Goal: Transaction & Acquisition: Book appointment/travel/reservation

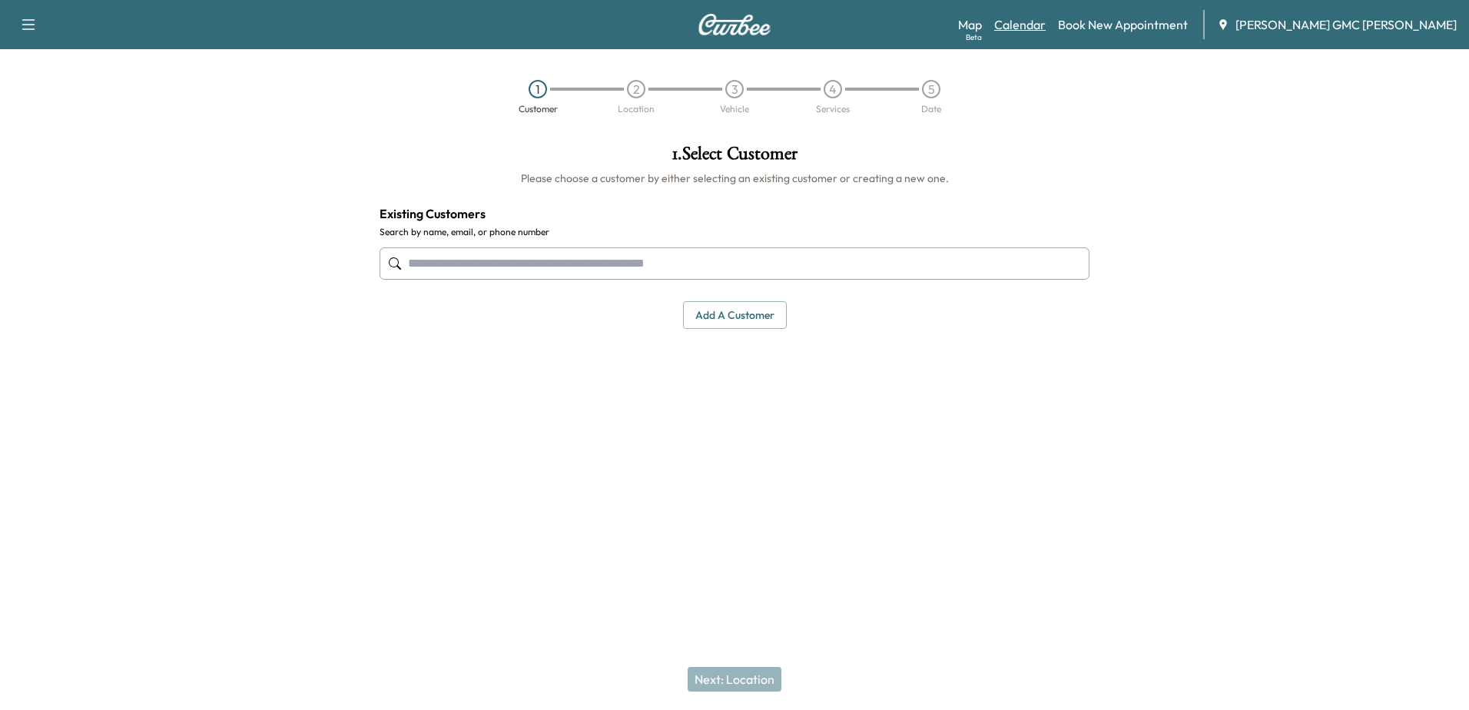
click at [1046, 21] on link "Calendar" at bounding box center [1019, 24] width 51 height 18
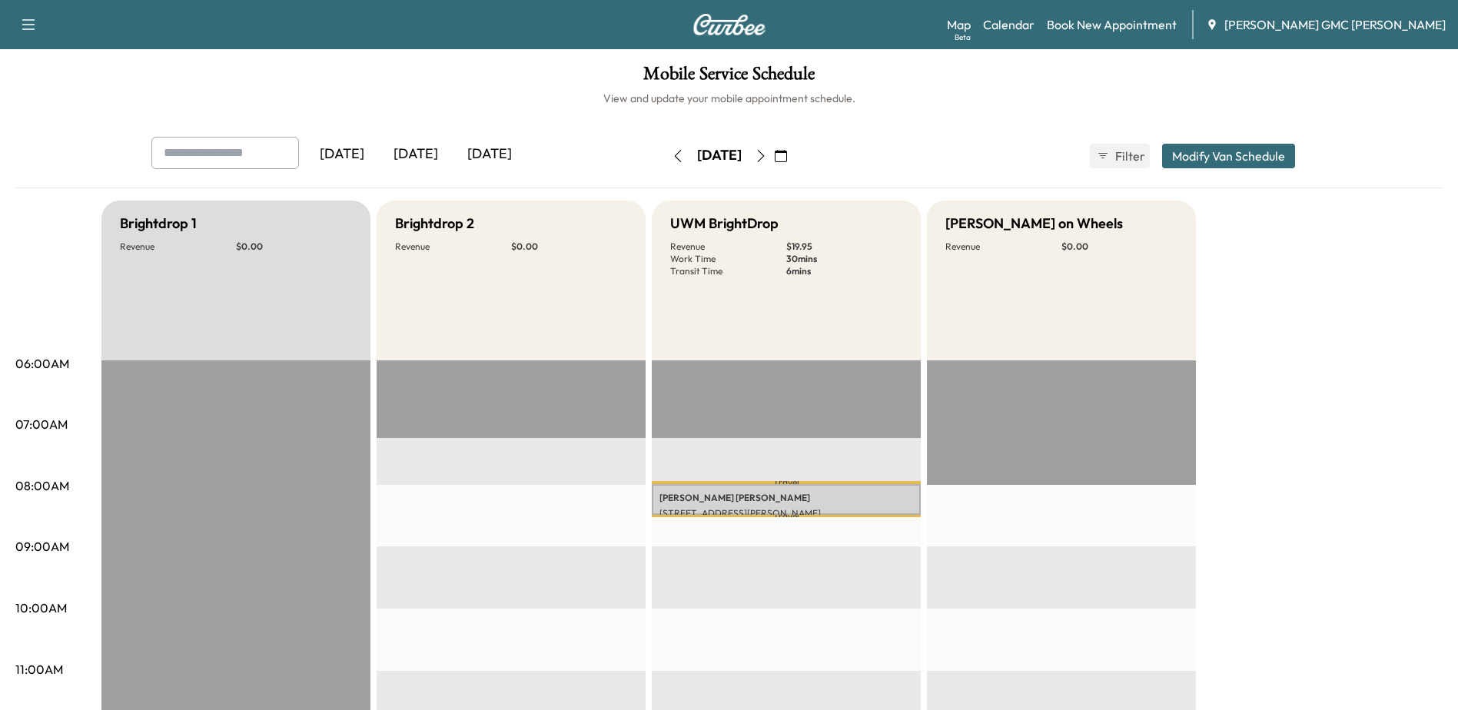
click at [767, 150] on icon "button" at bounding box center [761, 156] width 12 height 12
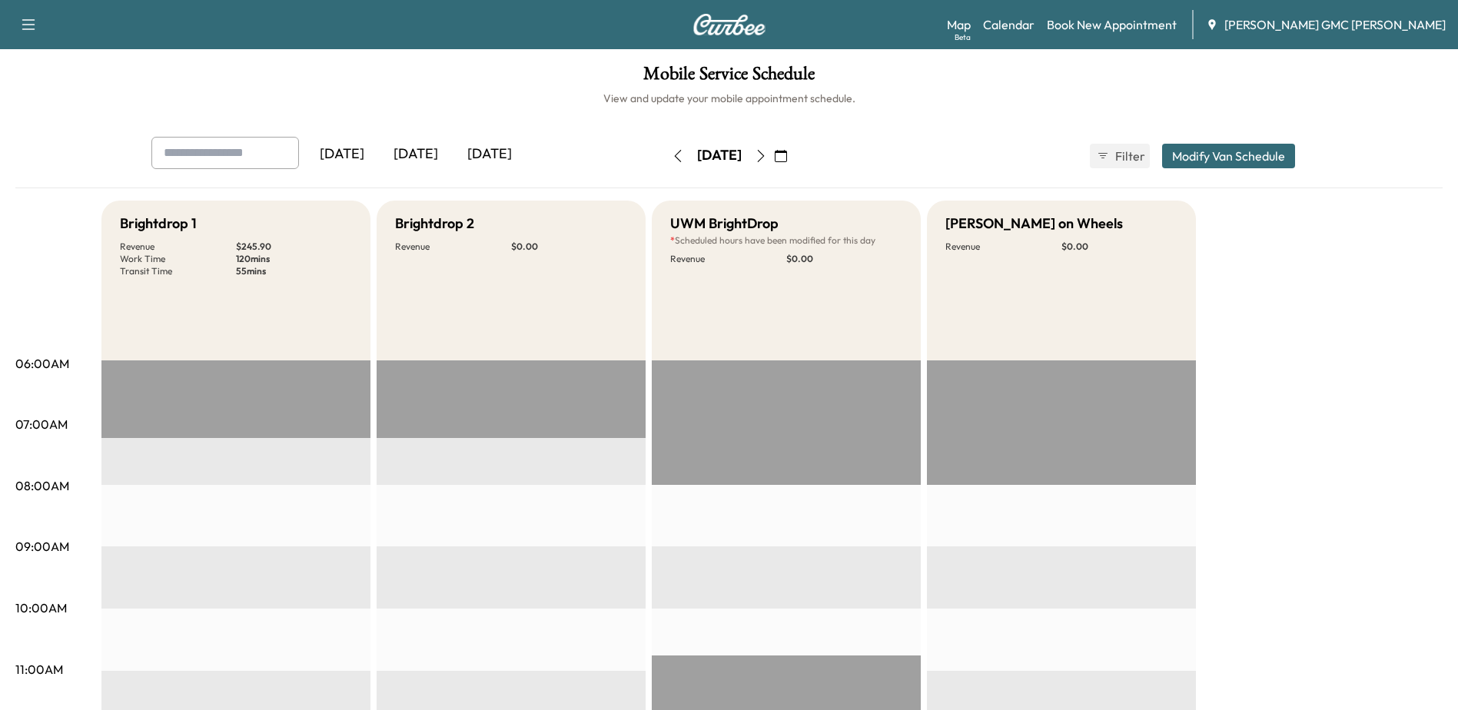
click at [774, 156] on button "button" at bounding box center [761, 156] width 26 height 25
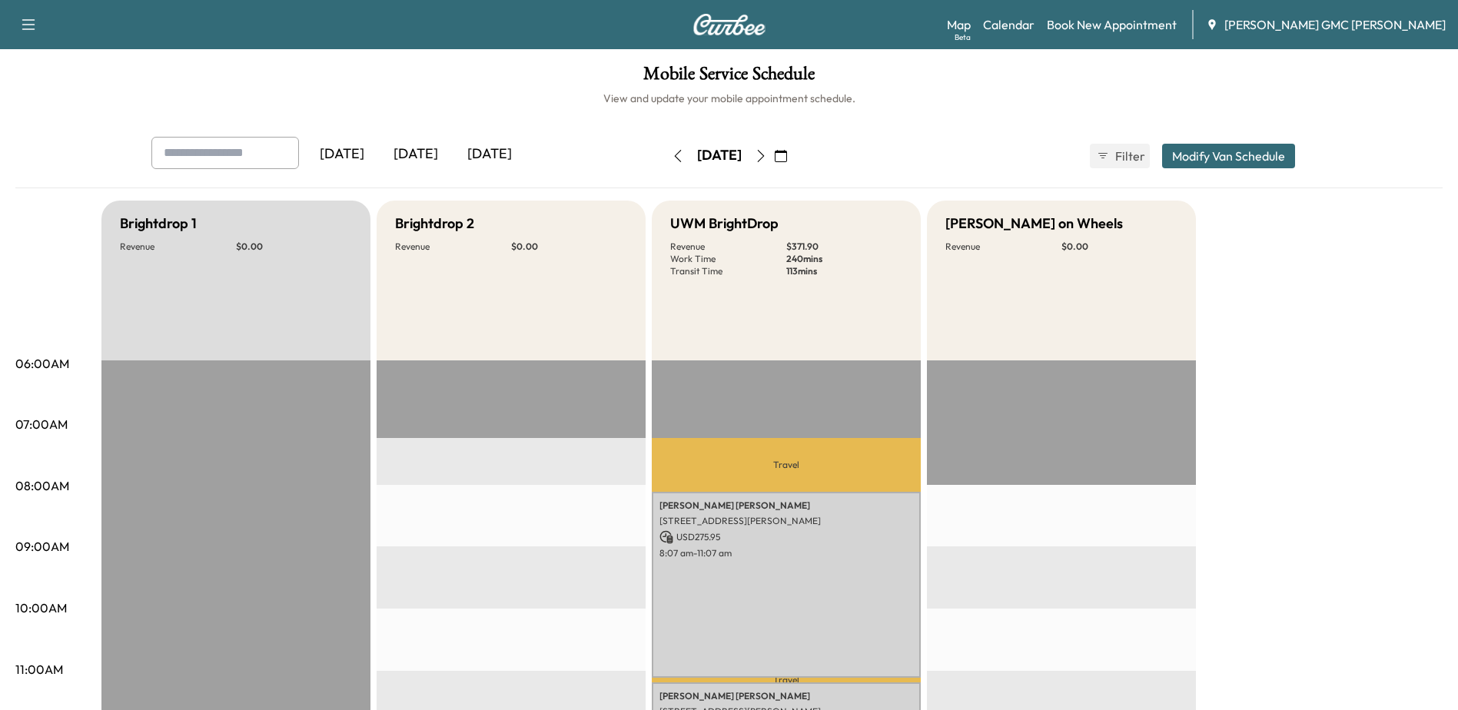
click at [672, 160] on icon "button" at bounding box center [678, 156] width 12 height 12
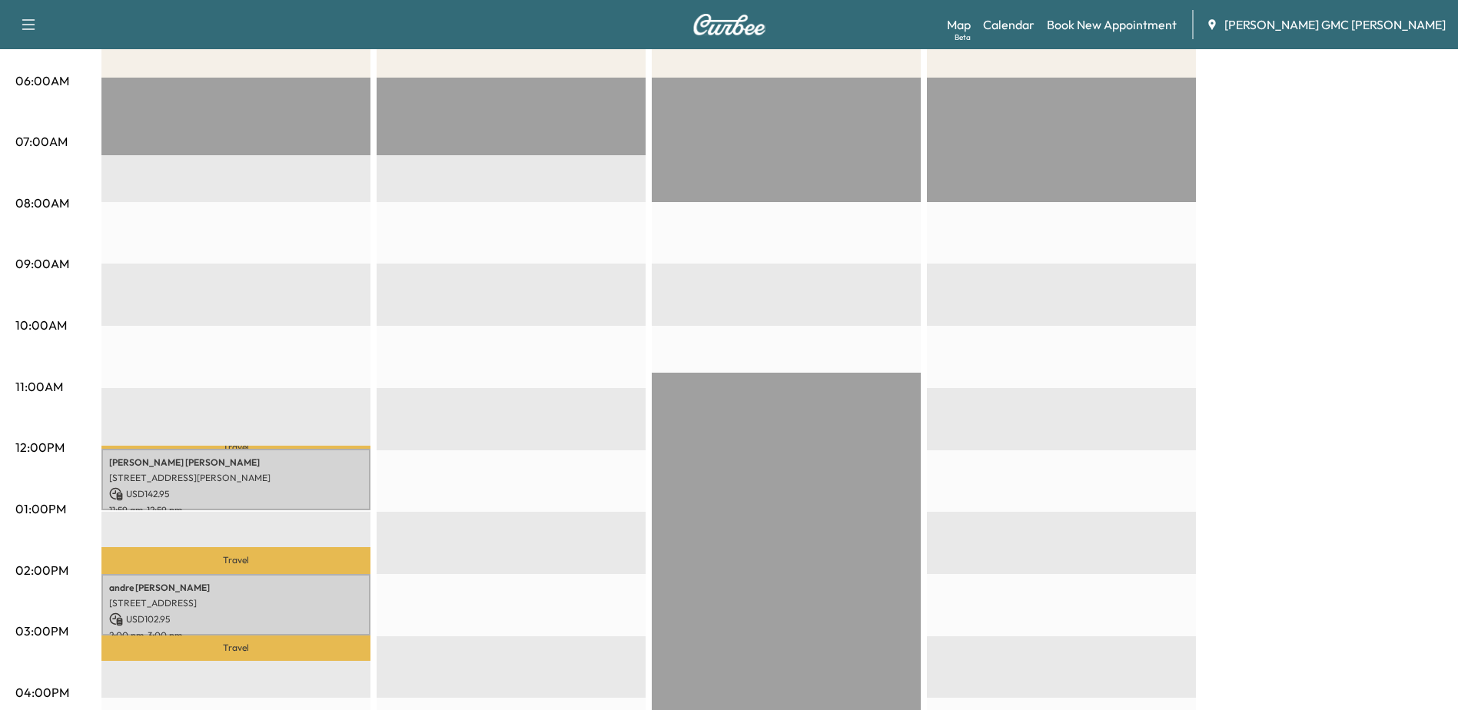
scroll to position [77, 0]
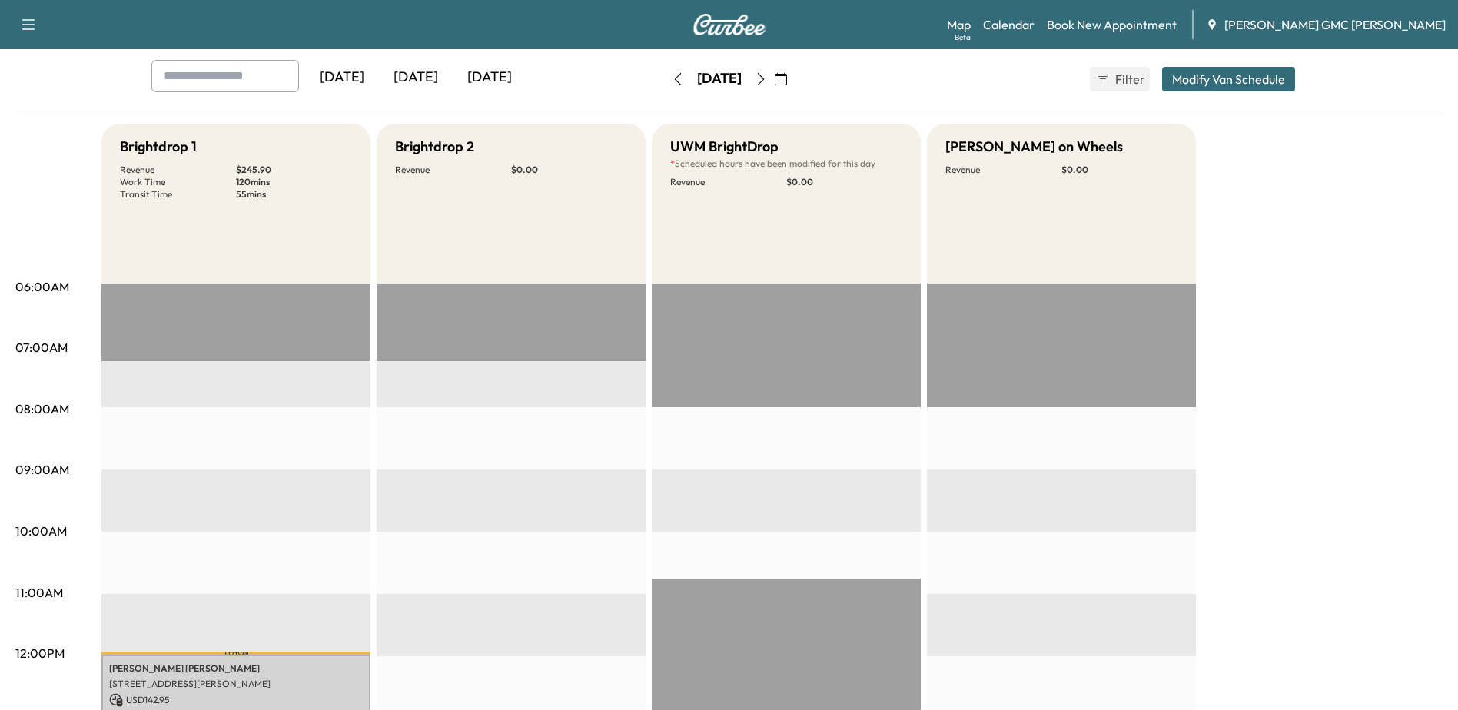
click at [665, 75] on button "button" at bounding box center [678, 79] width 26 height 25
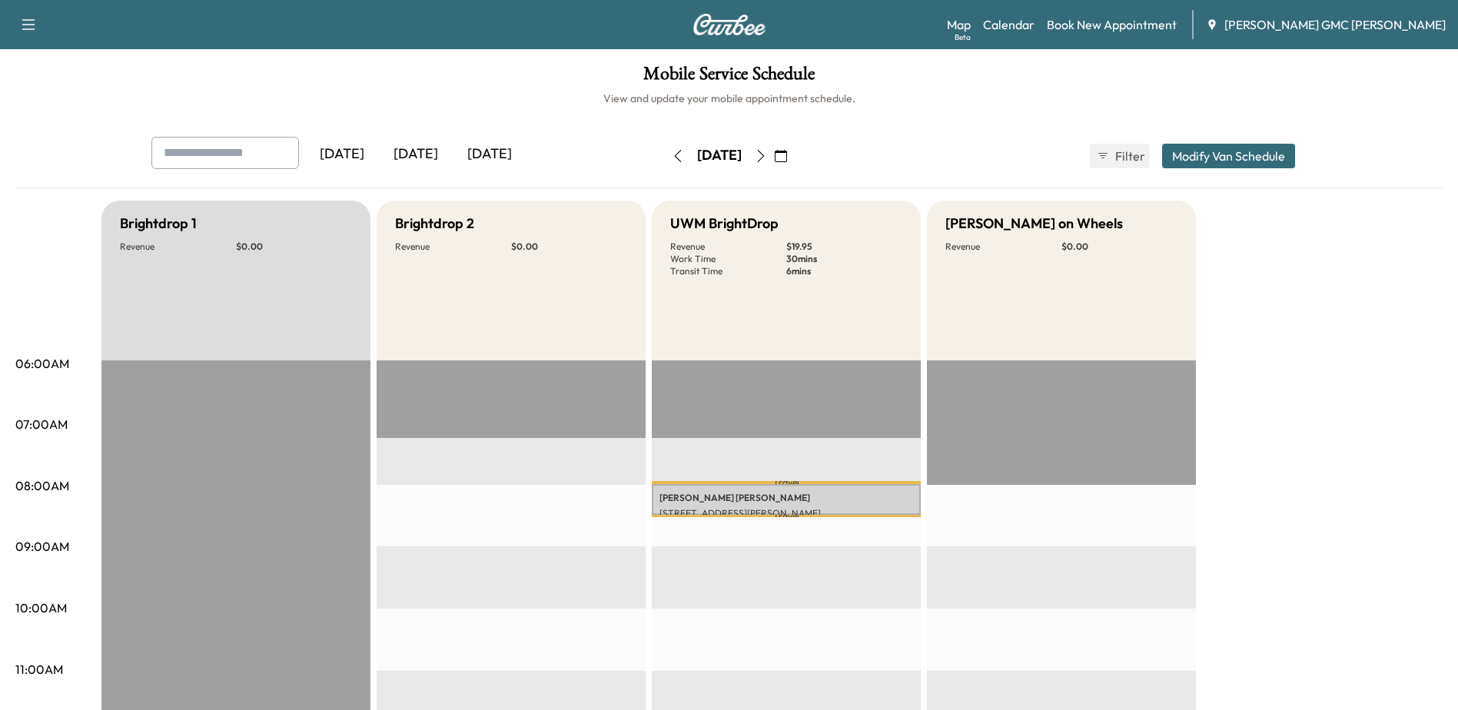
click at [767, 151] on icon "button" at bounding box center [761, 156] width 12 height 12
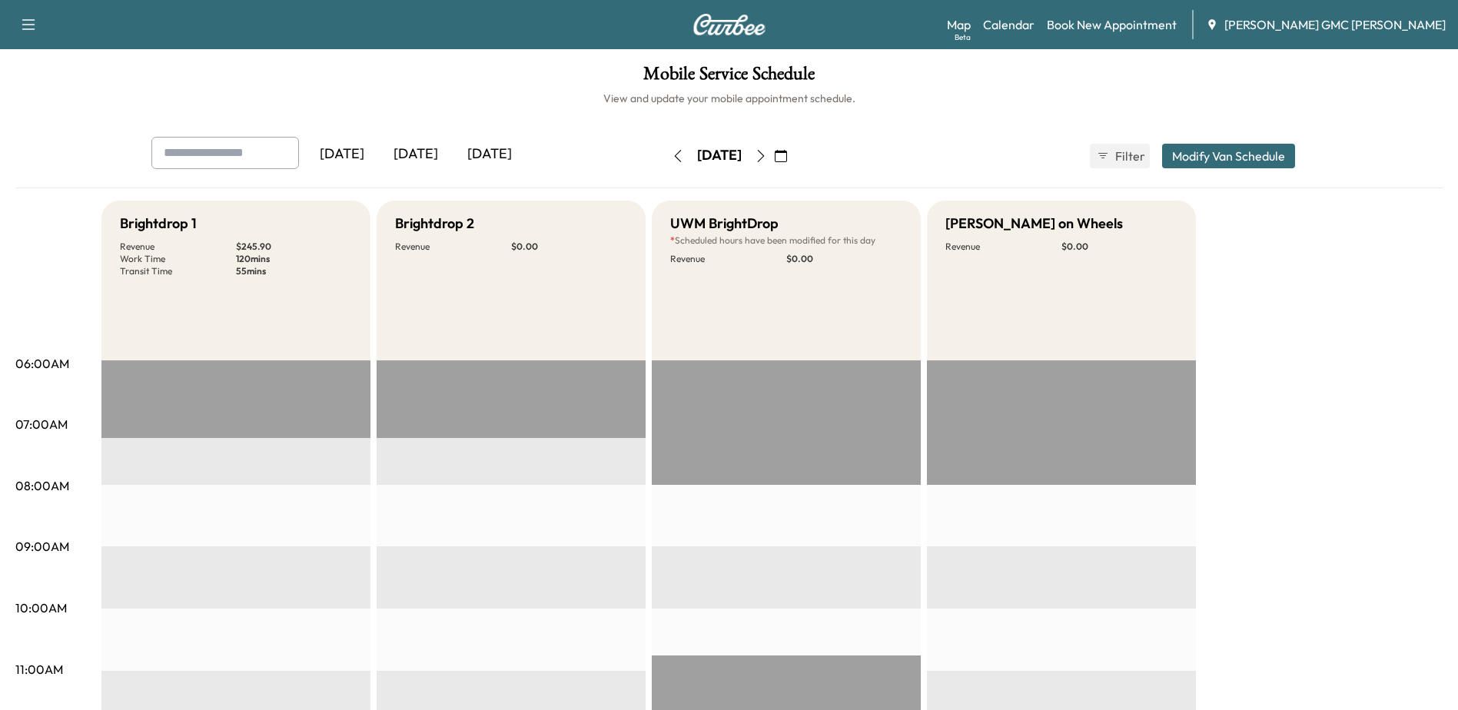
click at [767, 151] on icon "button" at bounding box center [761, 156] width 12 height 12
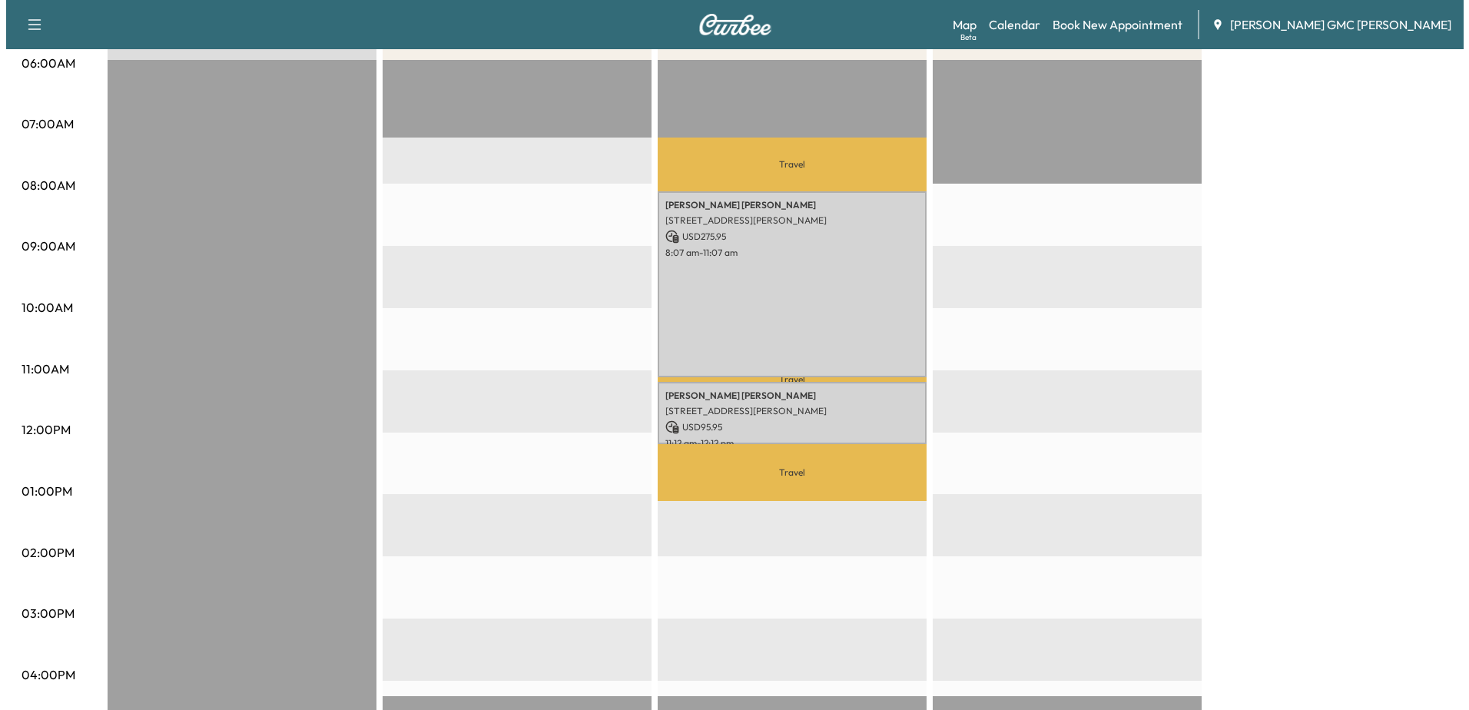
scroll to position [307, 0]
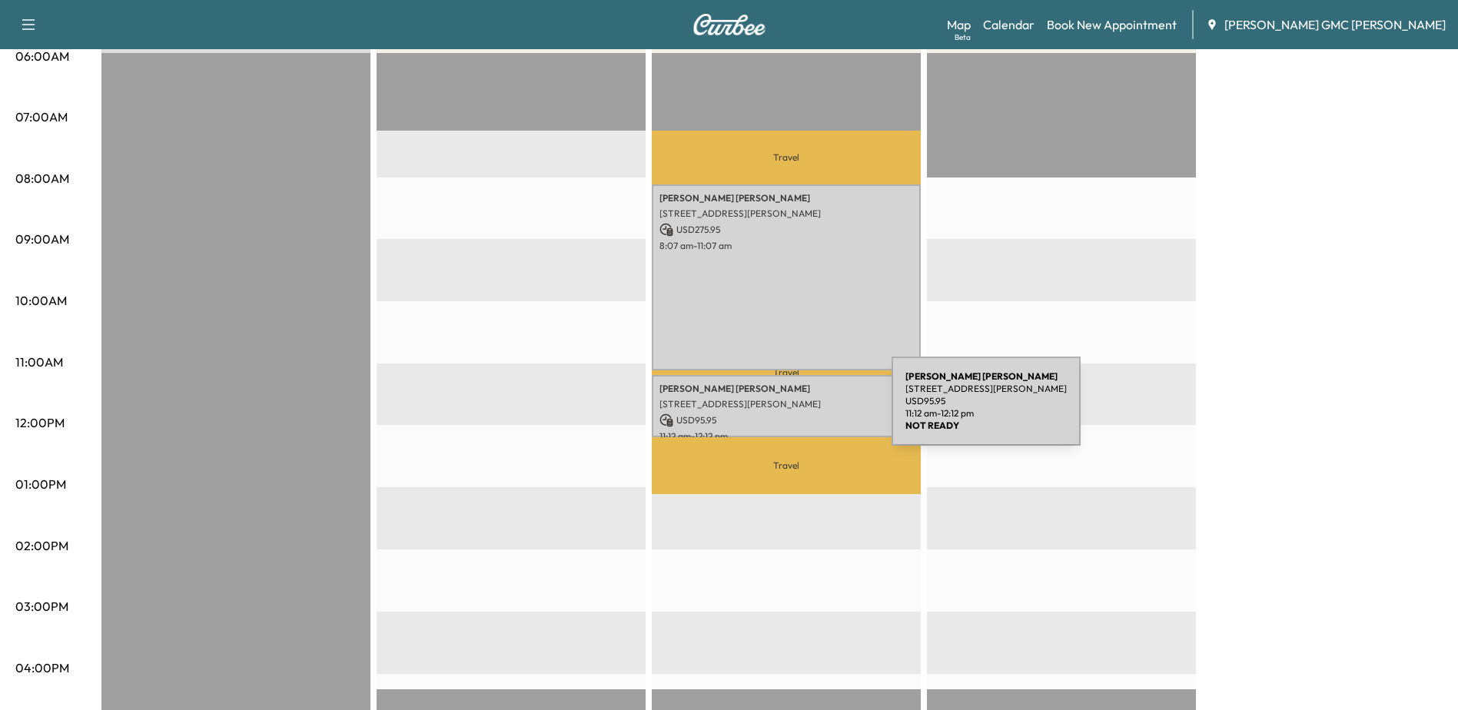
click at [776, 413] on p "USD 95.95" at bounding box center [786, 420] width 254 height 14
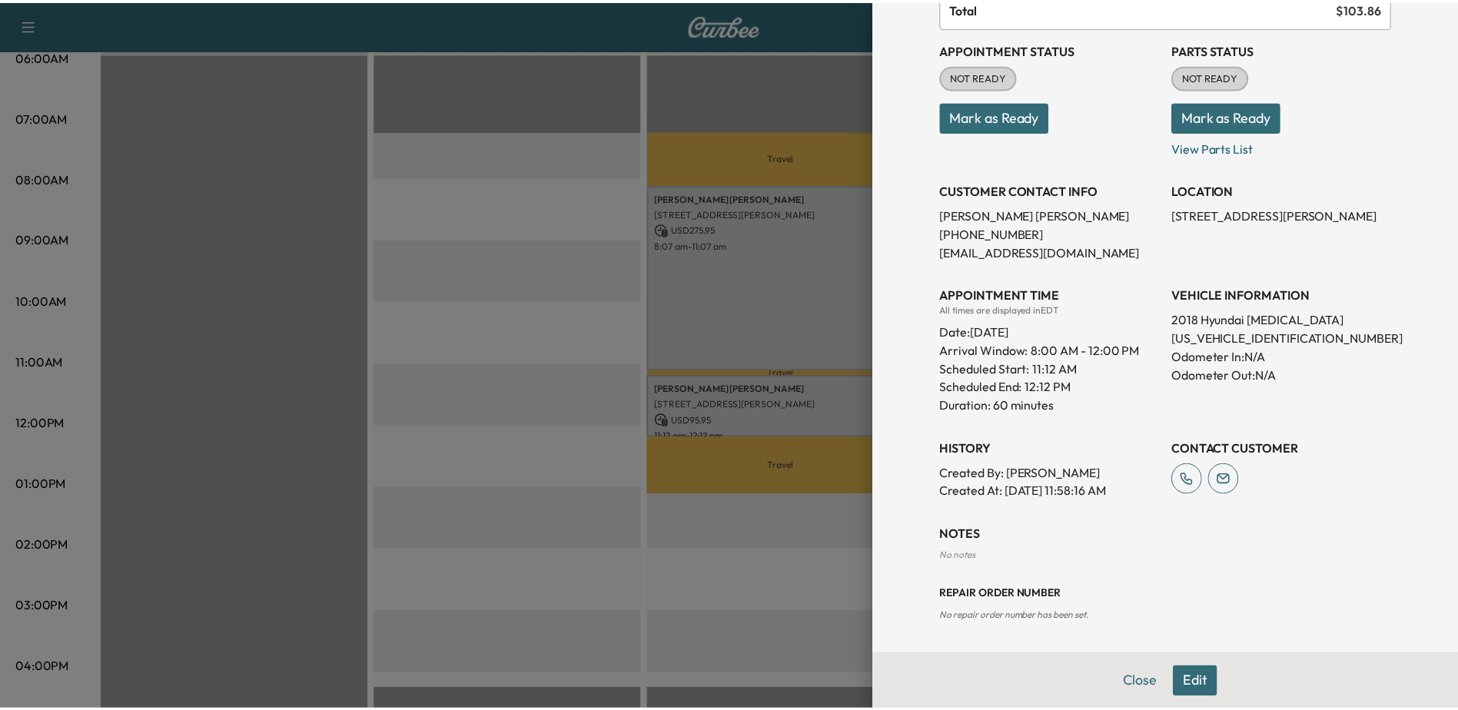
scroll to position [0, 0]
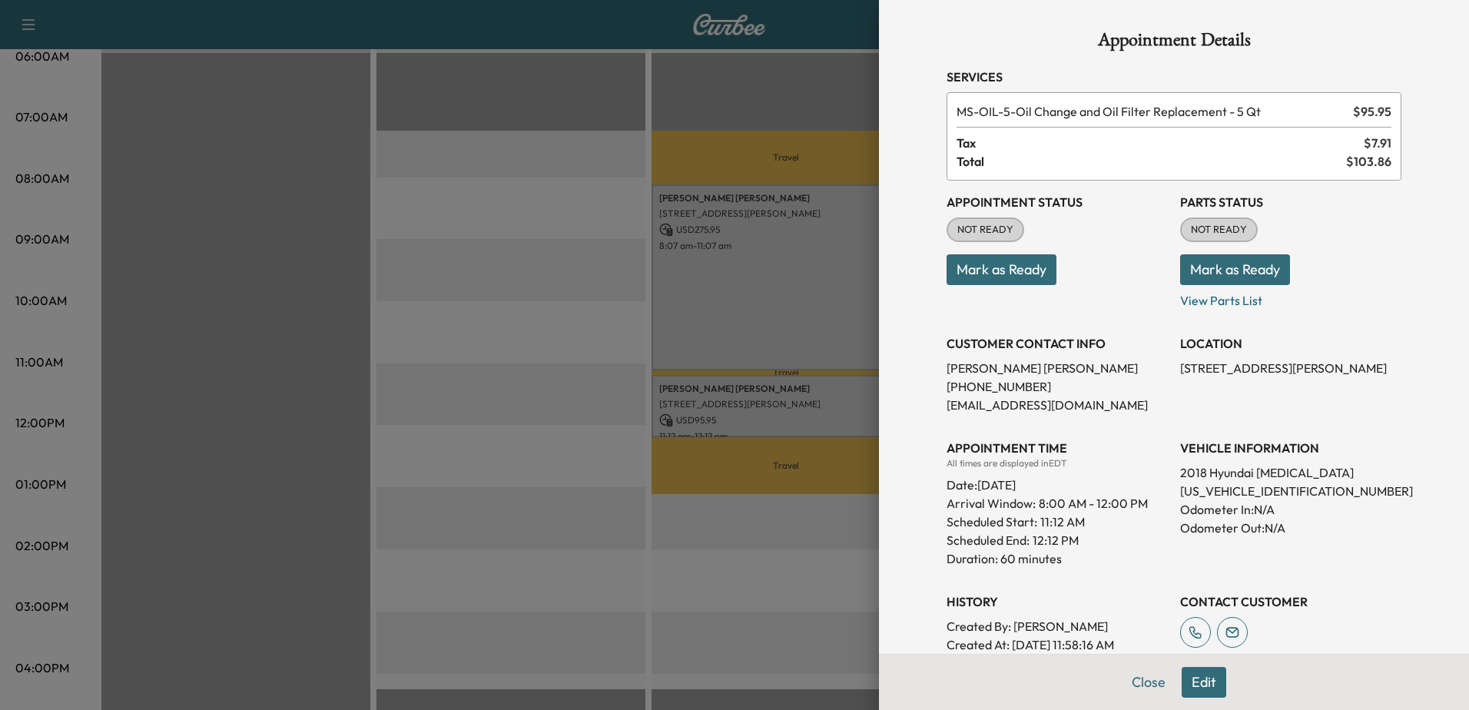
click at [765, 596] on div at bounding box center [734, 355] width 1469 height 710
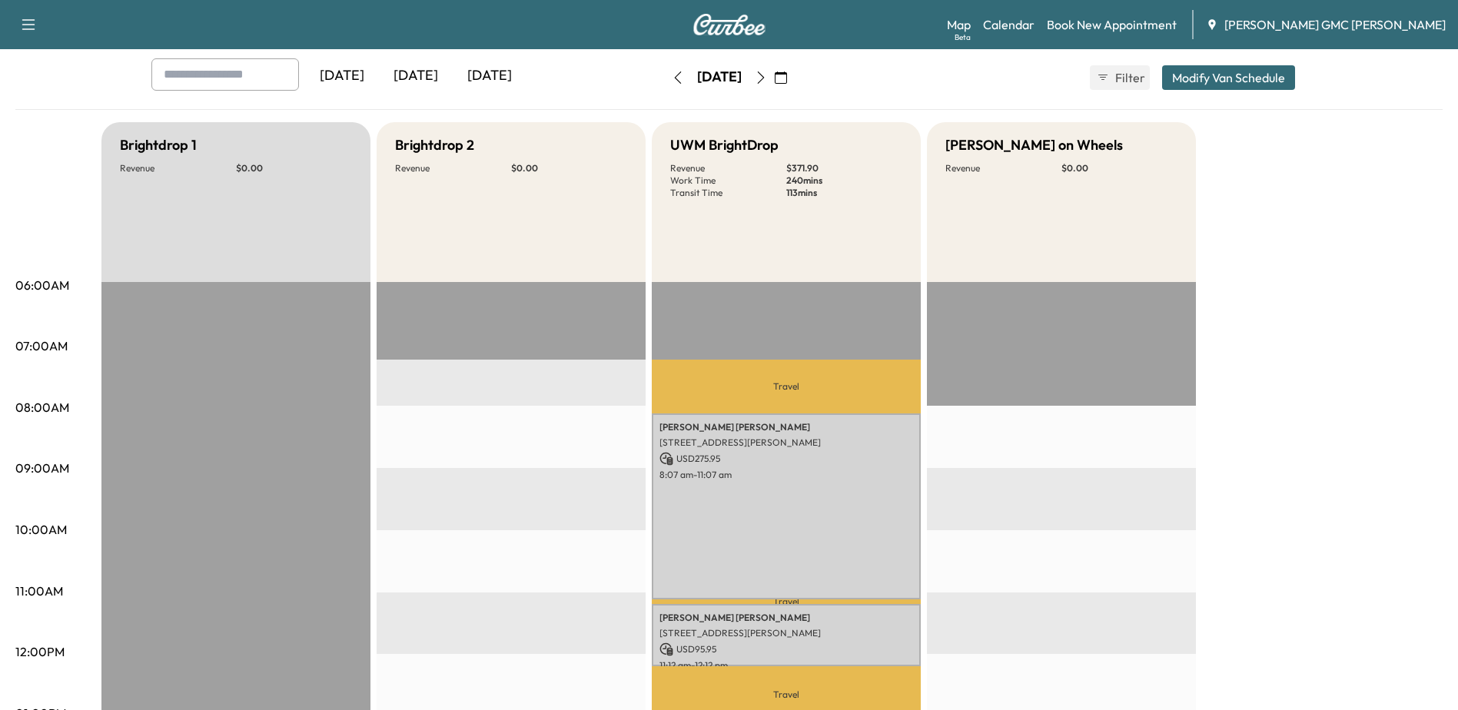
scroll to position [77, 0]
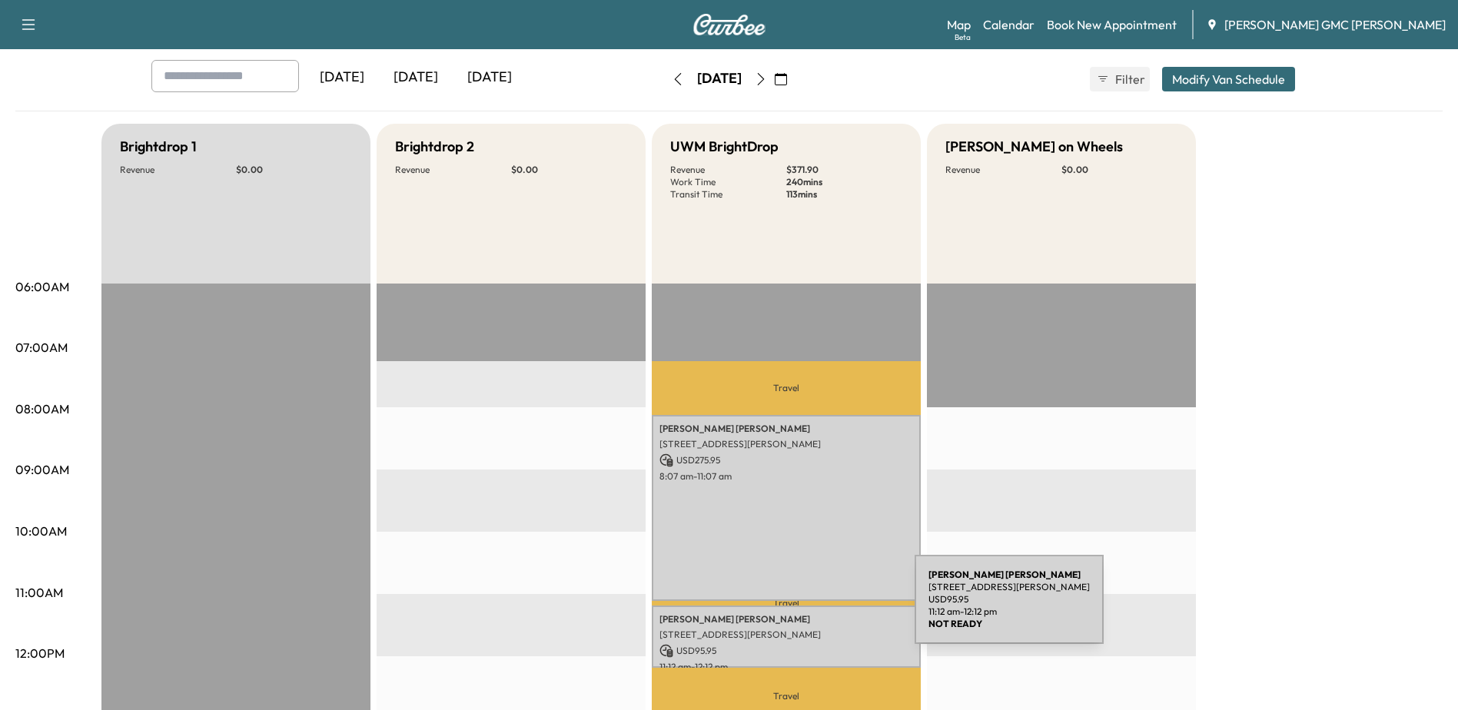
click at [796, 615] on p "[PERSON_NAME]" at bounding box center [786, 619] width 254 height 12
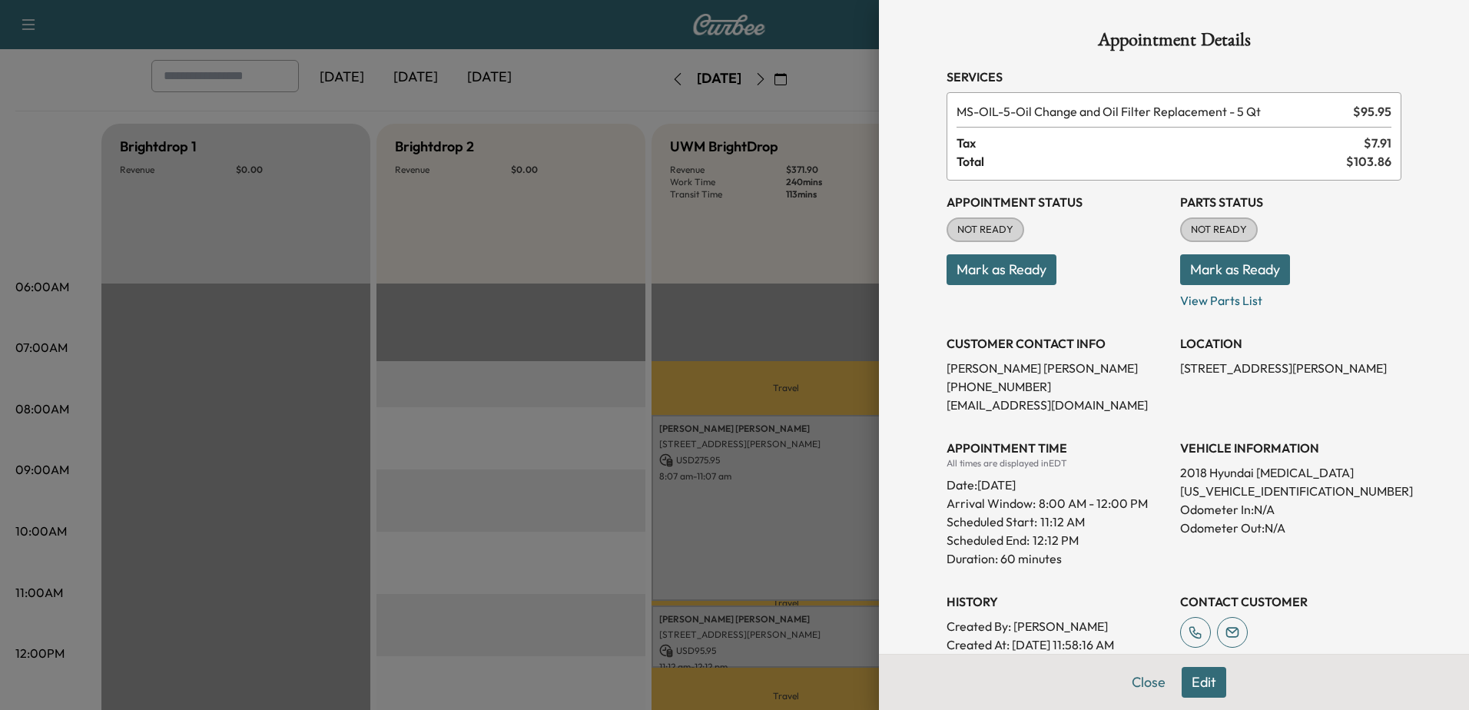
click at [498, 527] on div at bounding box center [734, 355] width 1469 height 710
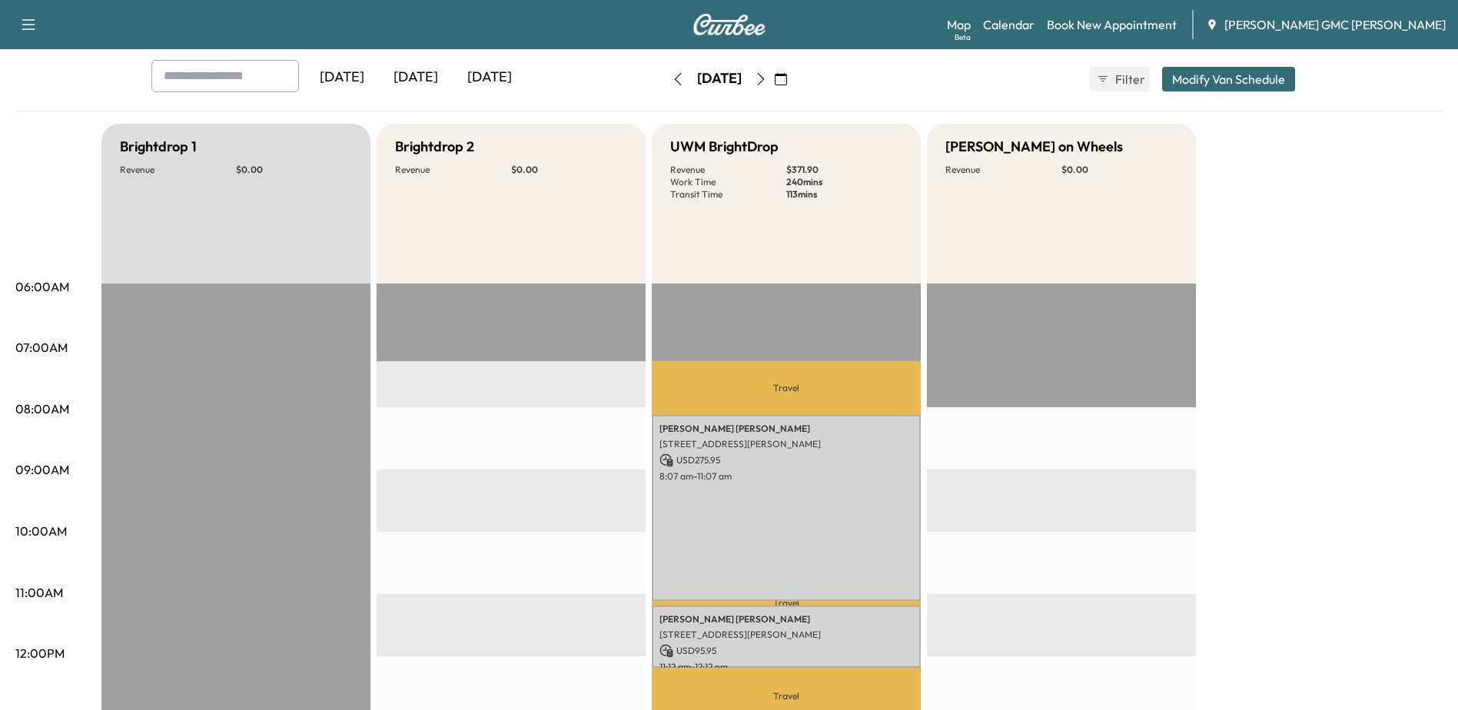
scroll to position [0, 0]
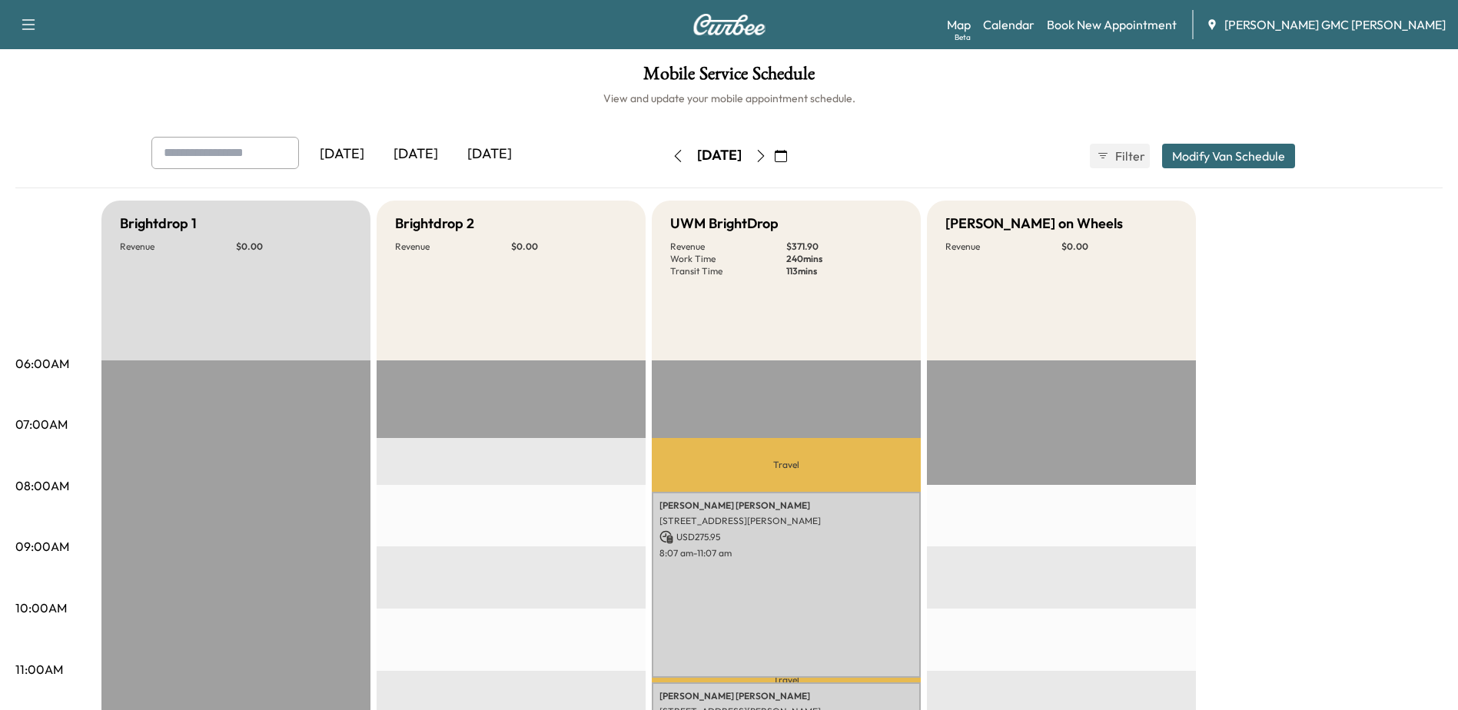
click at [774, 147] on button "button" at bounding box center [761, 156] width 26 height 25
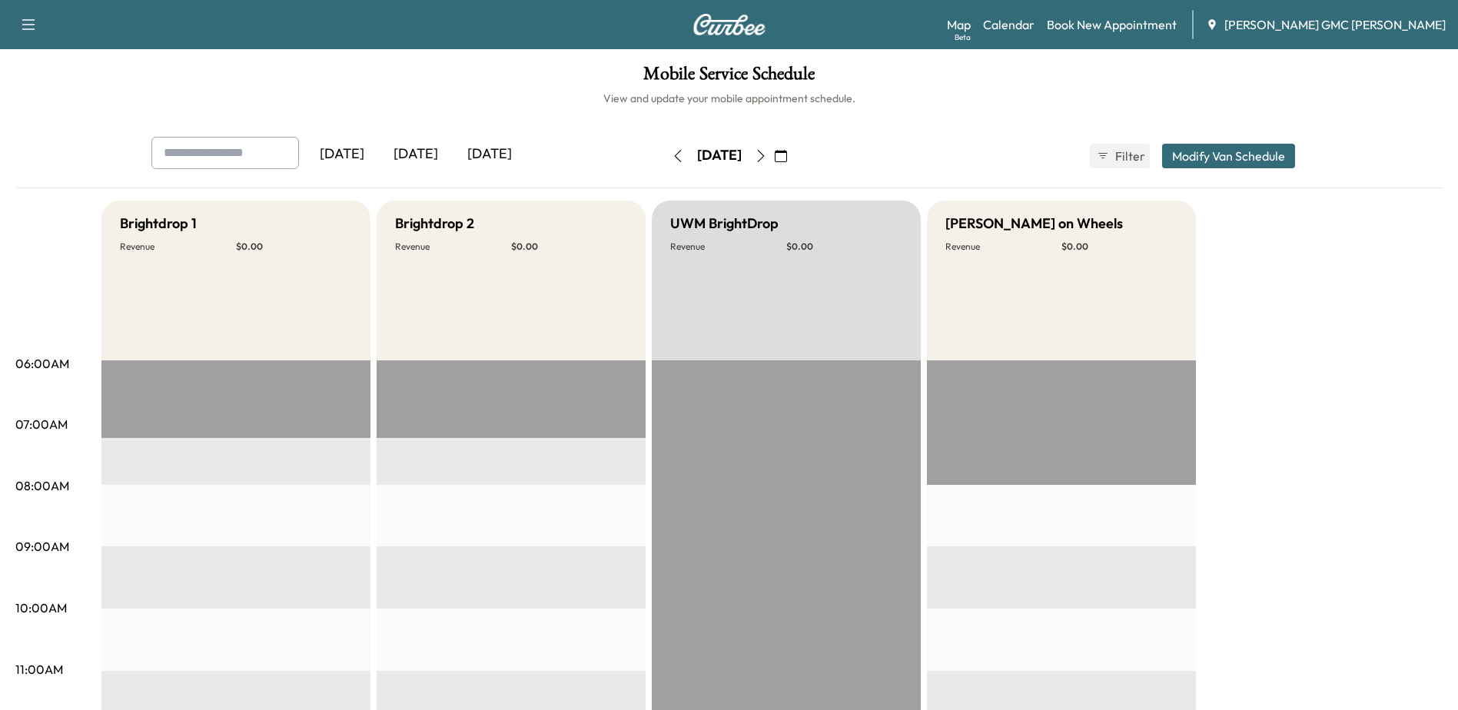
click at [767, 158] on icon "button" at bounding box center [761, 156] width 12 height 12
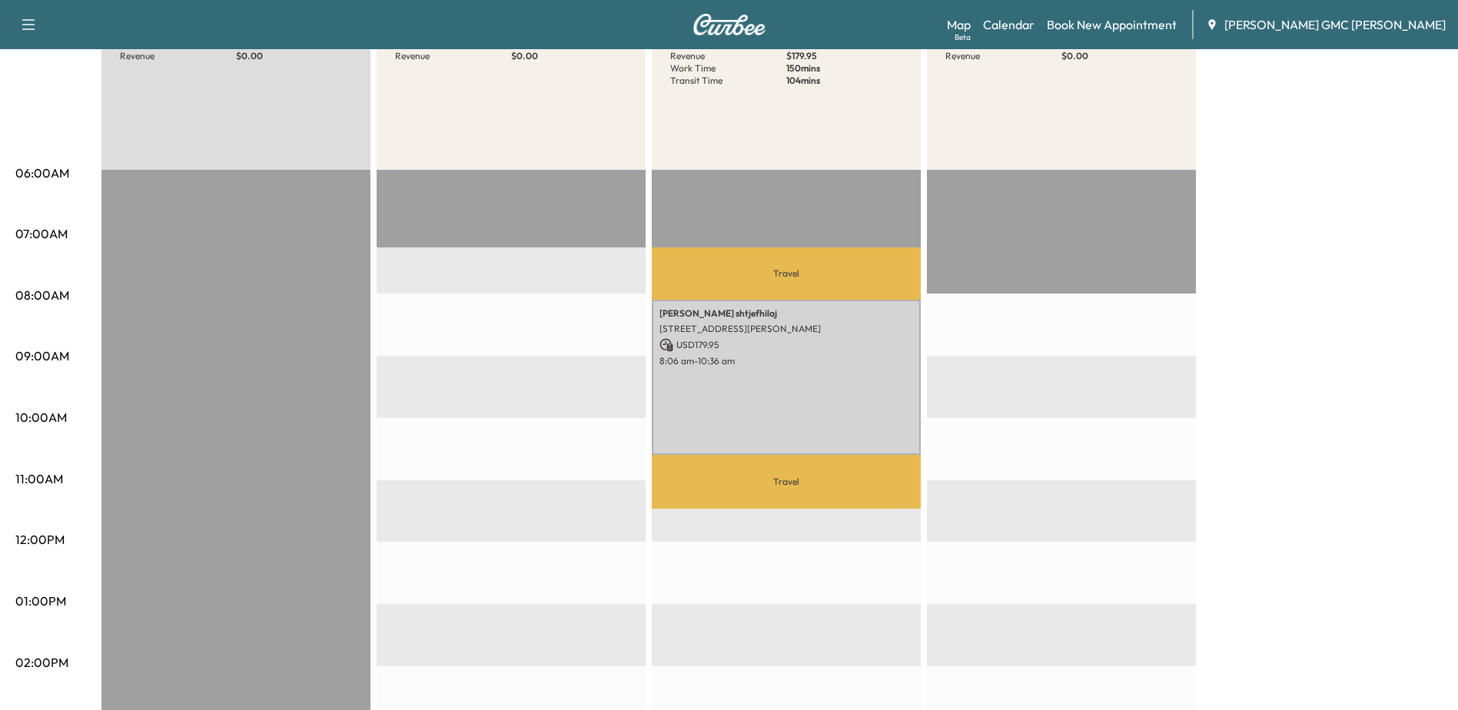
scroll to position [231, 0]
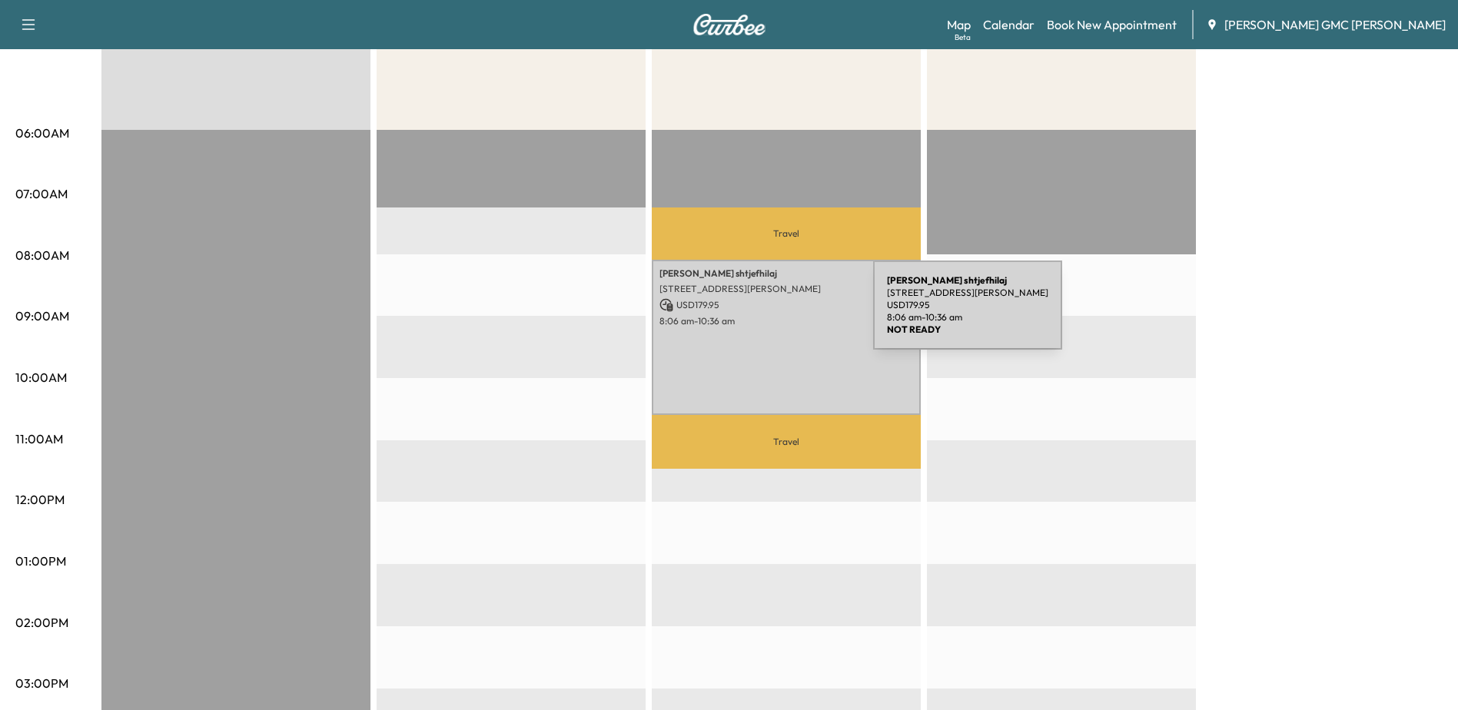
click at [758, 315] on p "8:06 am - 10:36 am" at bounding box center [786, 321] width 254 height 12
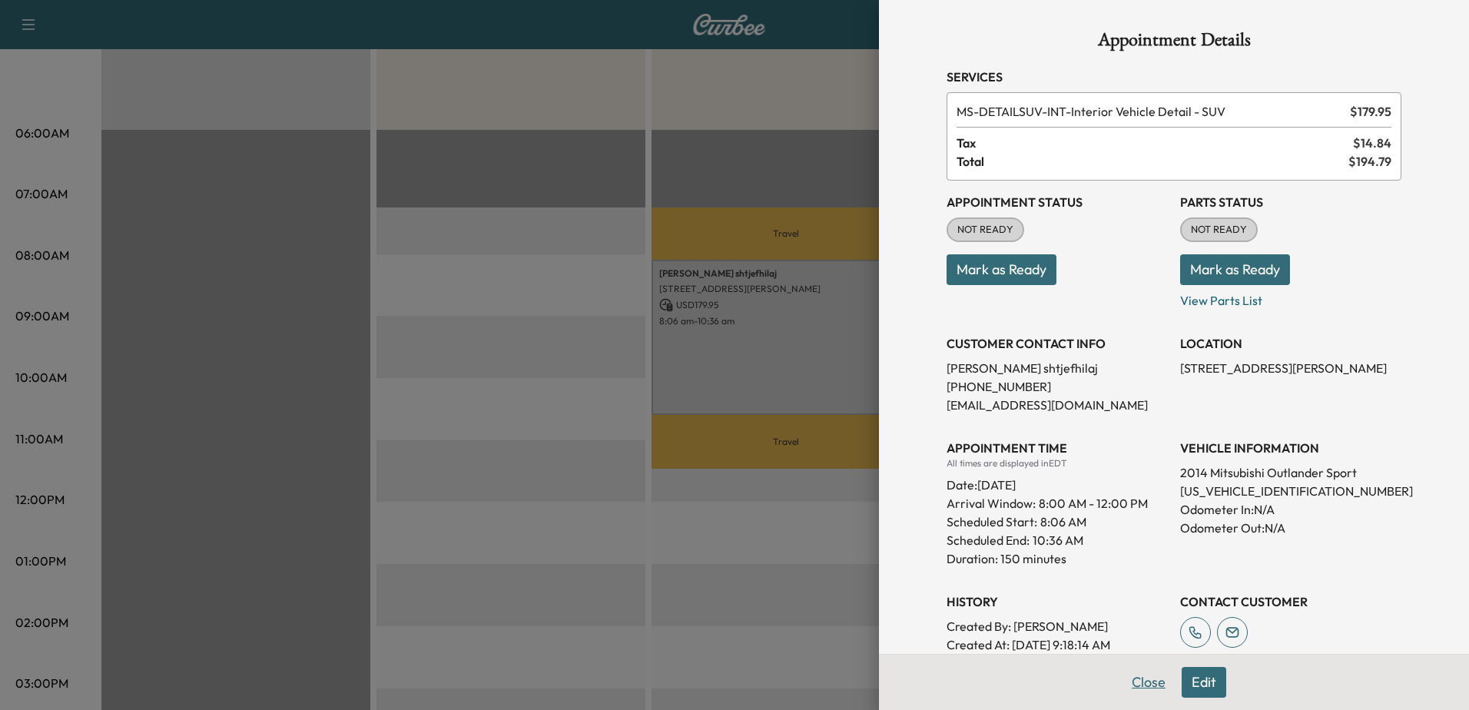
click at [1133, 686] on button "Close" at bounding box center [1149, 682] width 54 height 31
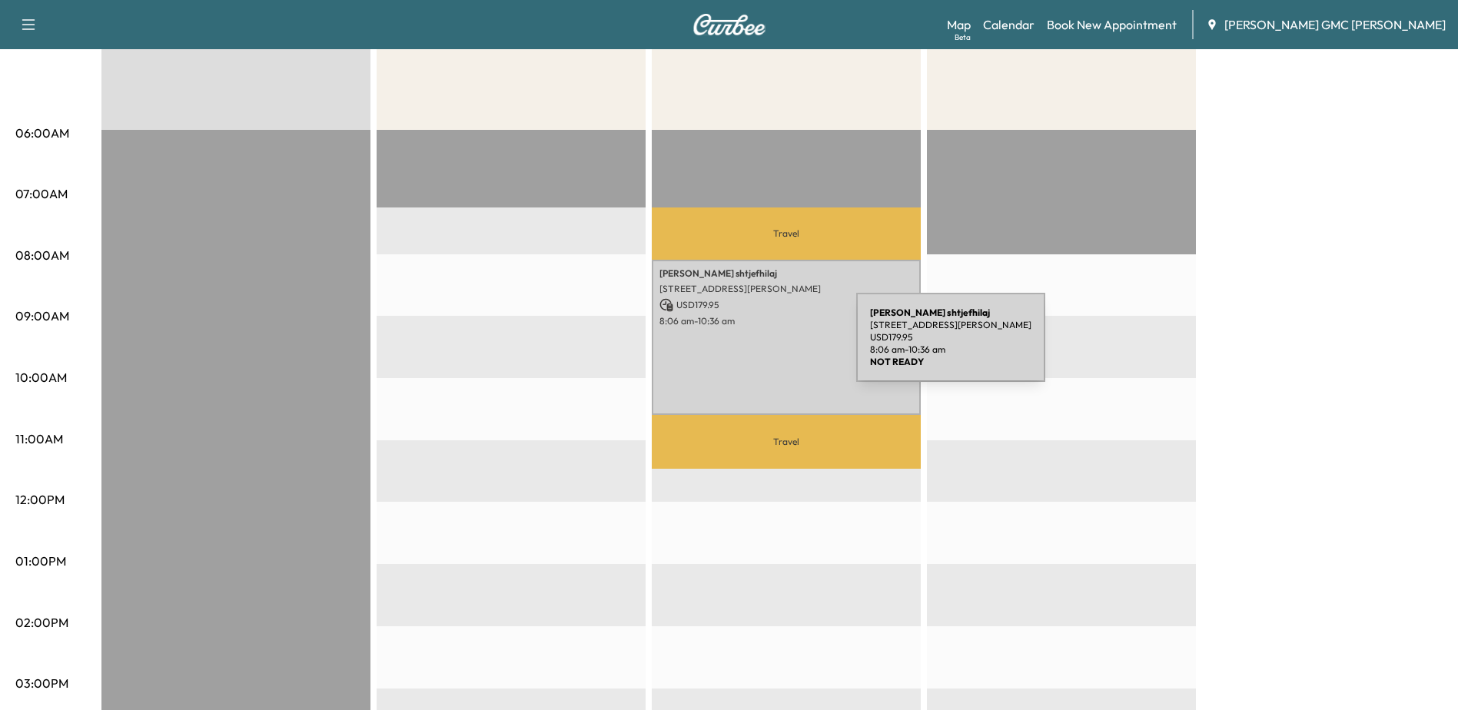
click at [741, 347] on div "[PERSON_NAME] [STREET_ADDRESS] USD 179.95 8:06 am - 10:36 am" at bounding box center [786, 337] width 269 height 155
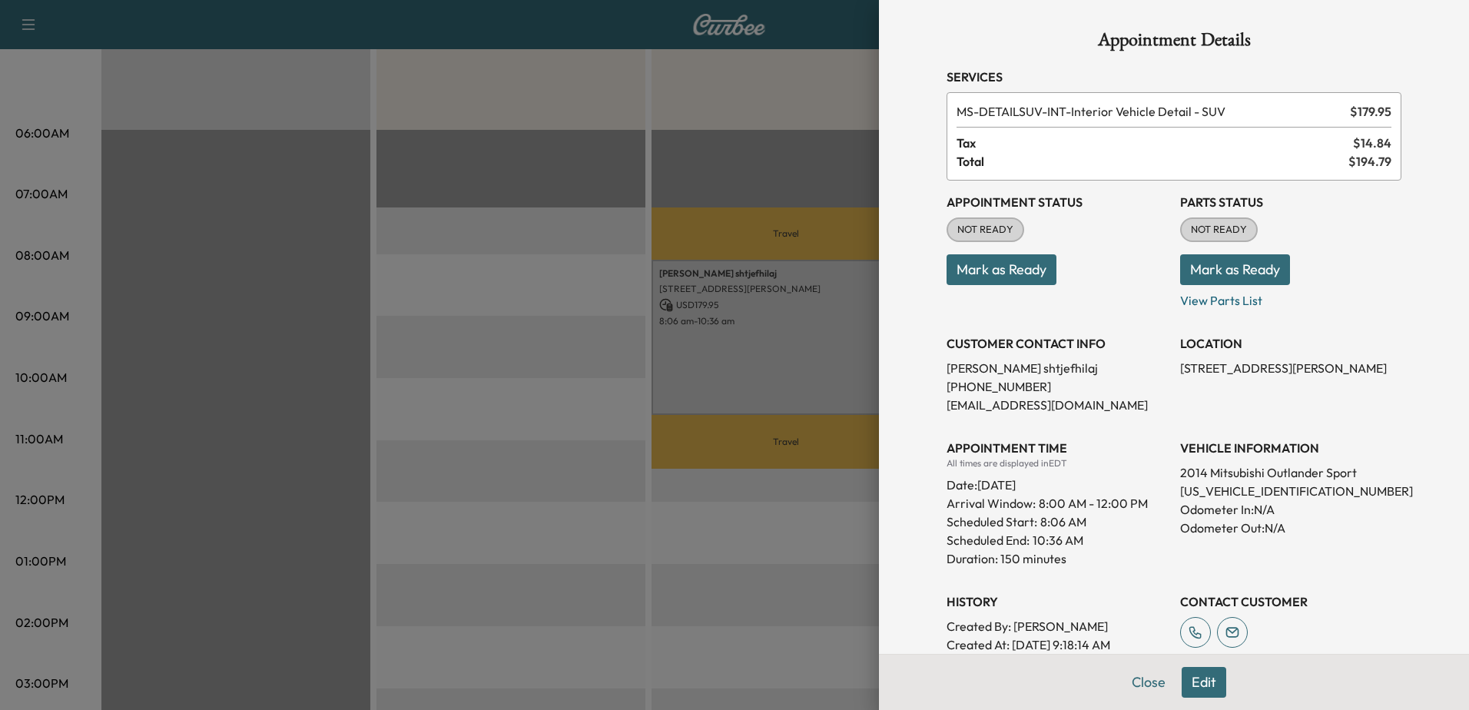
click at [658, 545] on div at bounding box center [734, 355] width 1469 height 710
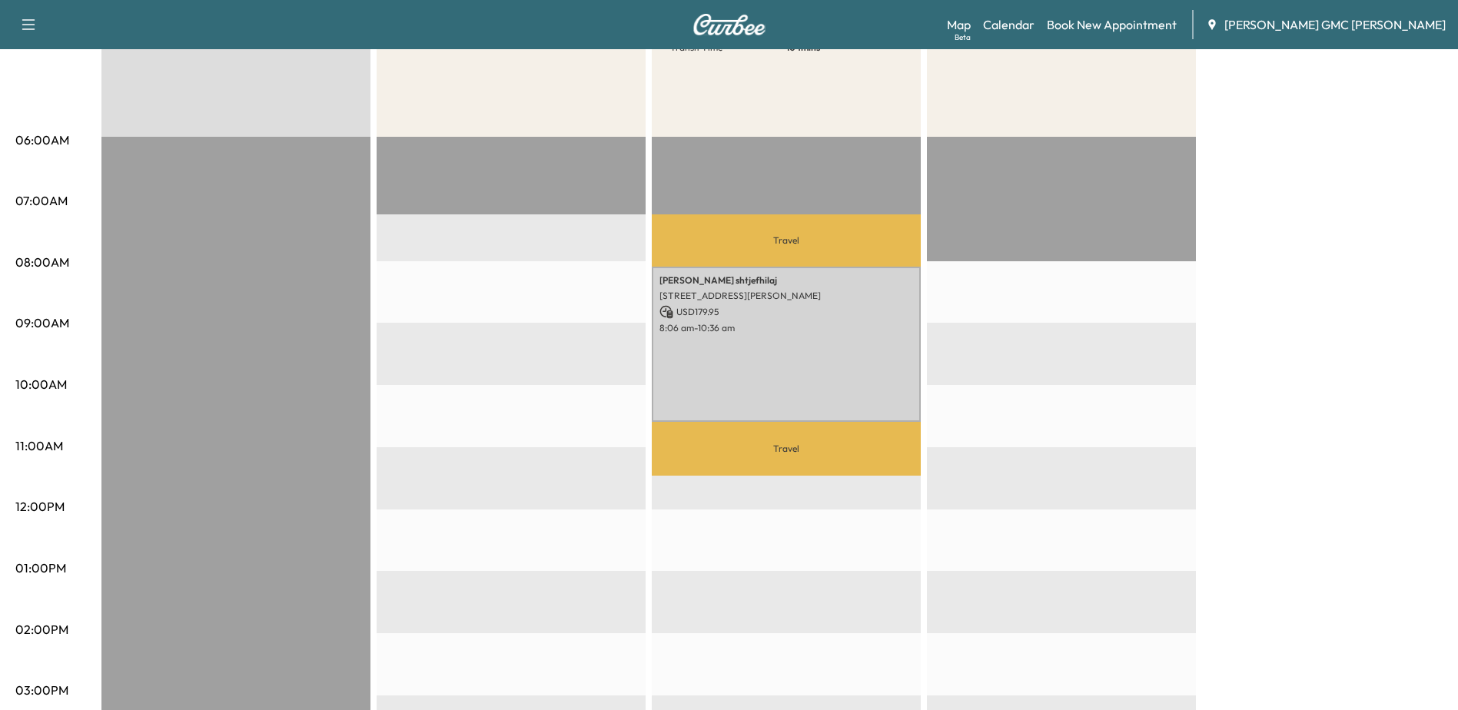
scroll to position [0, 0]
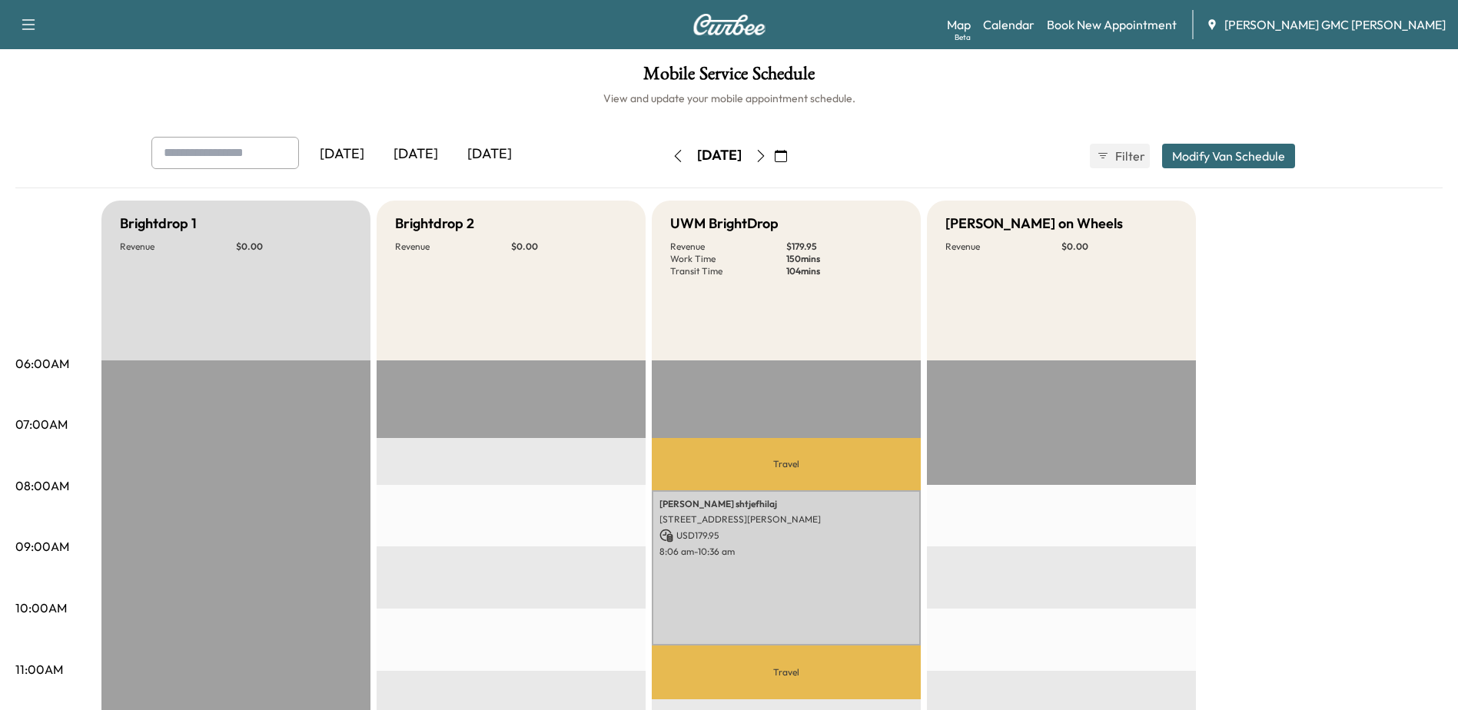
click at [665, 148] on button "button" at bounding box center [678, 156] width 26 height 25
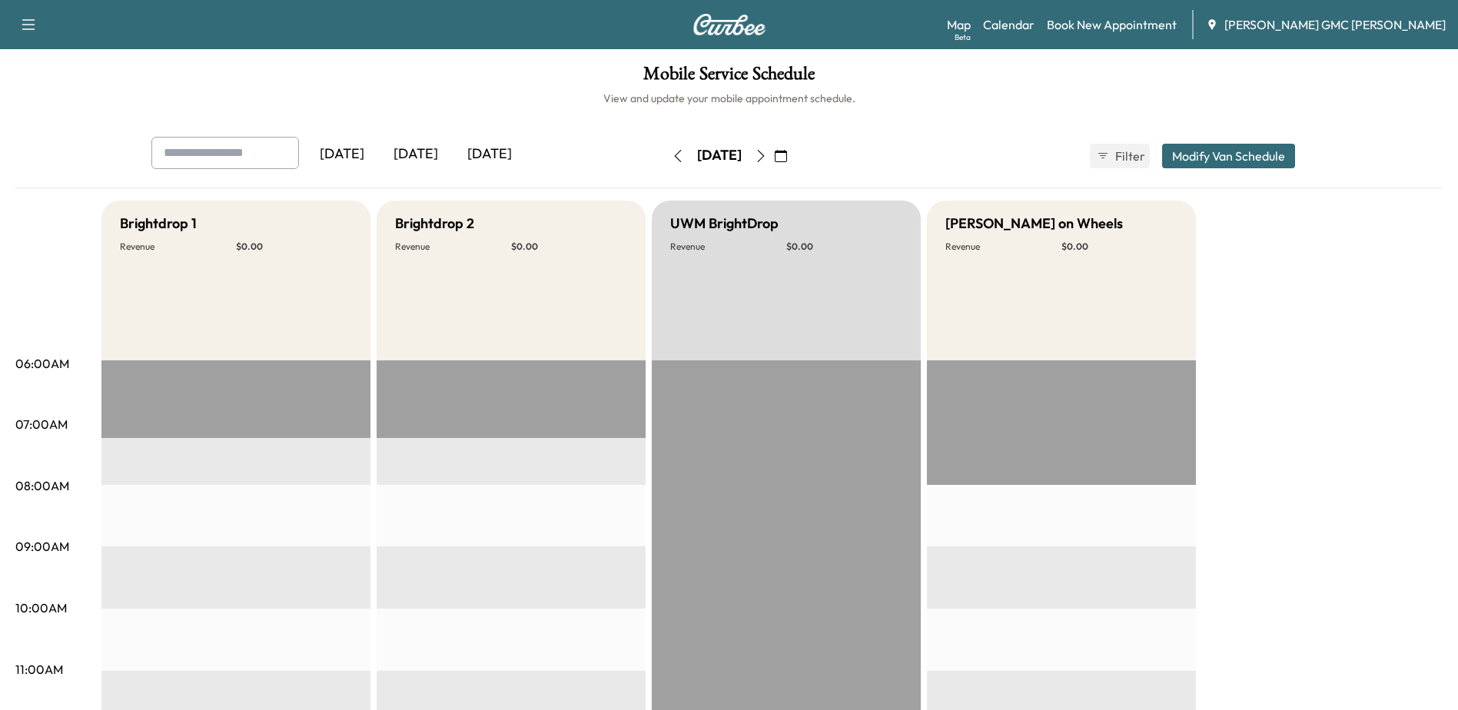
click at [672, 155] on icon "button" at bounding box center [678, 156] width 12 height 12
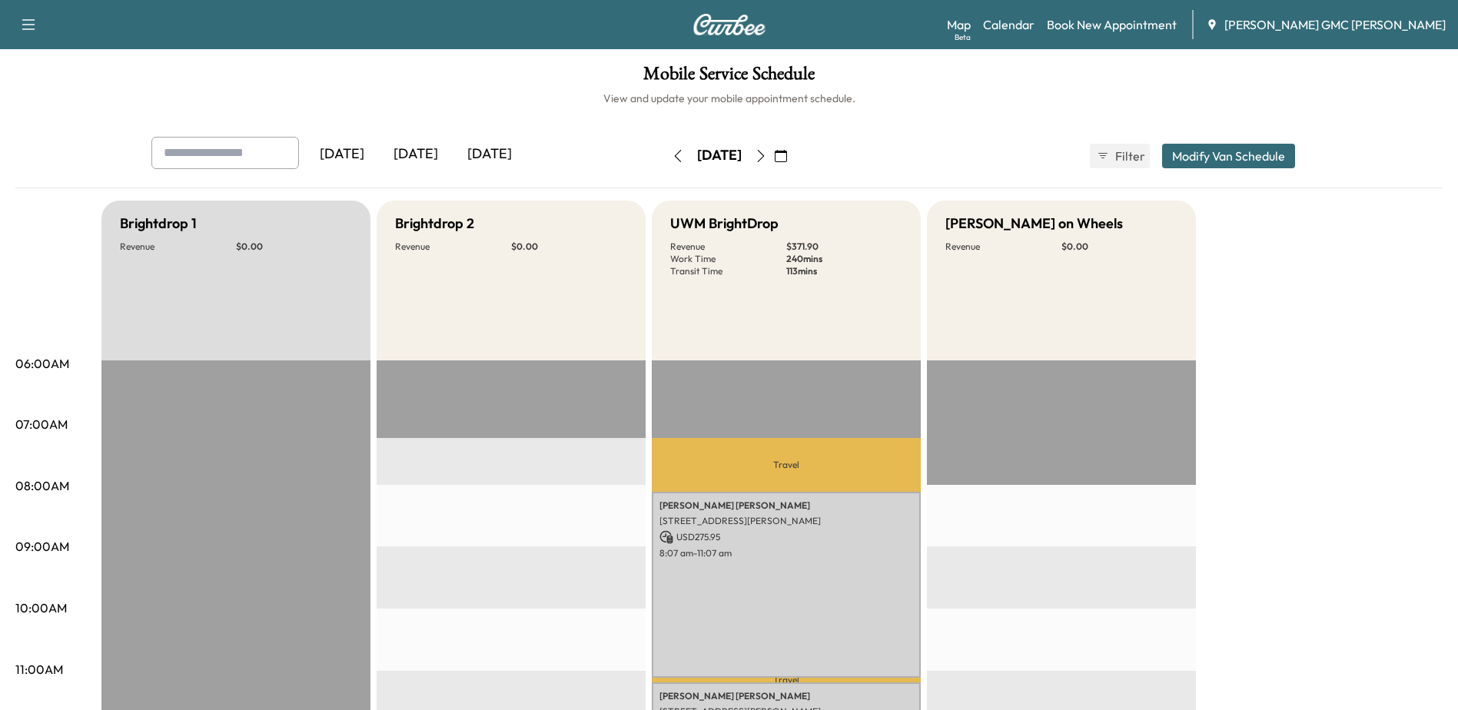
click at [672, 157] on icon "button" at bounding box center [678, 156] width 12 height 12
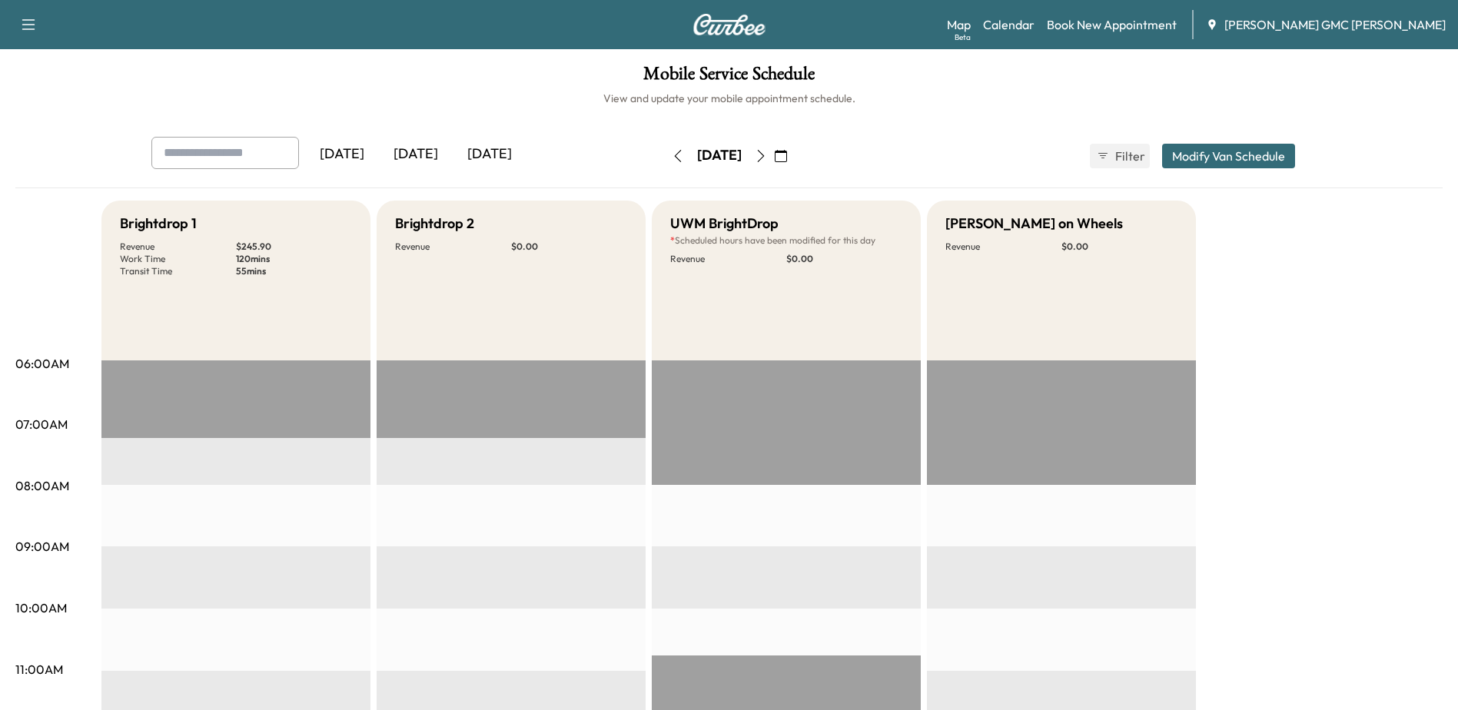
click at [767, 152] on icon "button" at bounding box center [761, 156] width 12 height 12
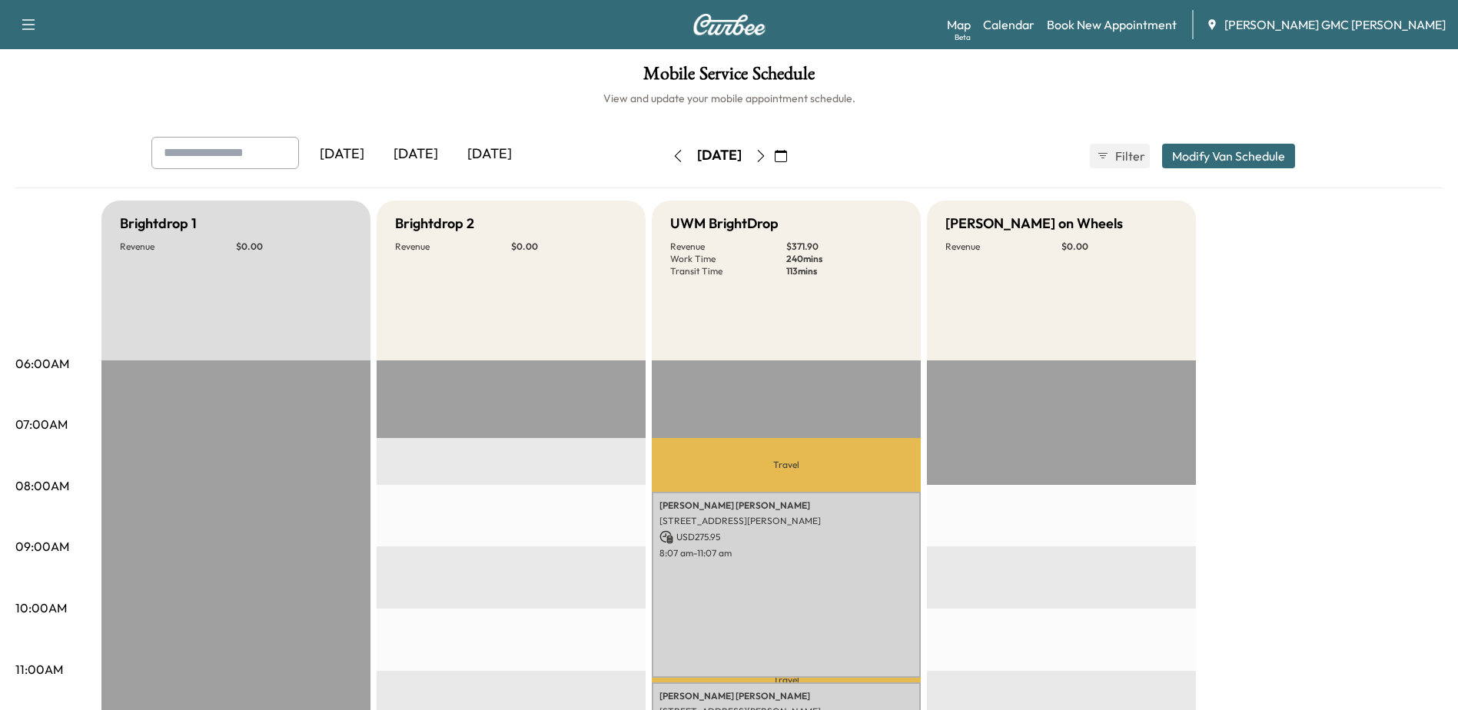
click at [764, 158] on icon "button" at bounding box center [760, 156] width 7 height 12
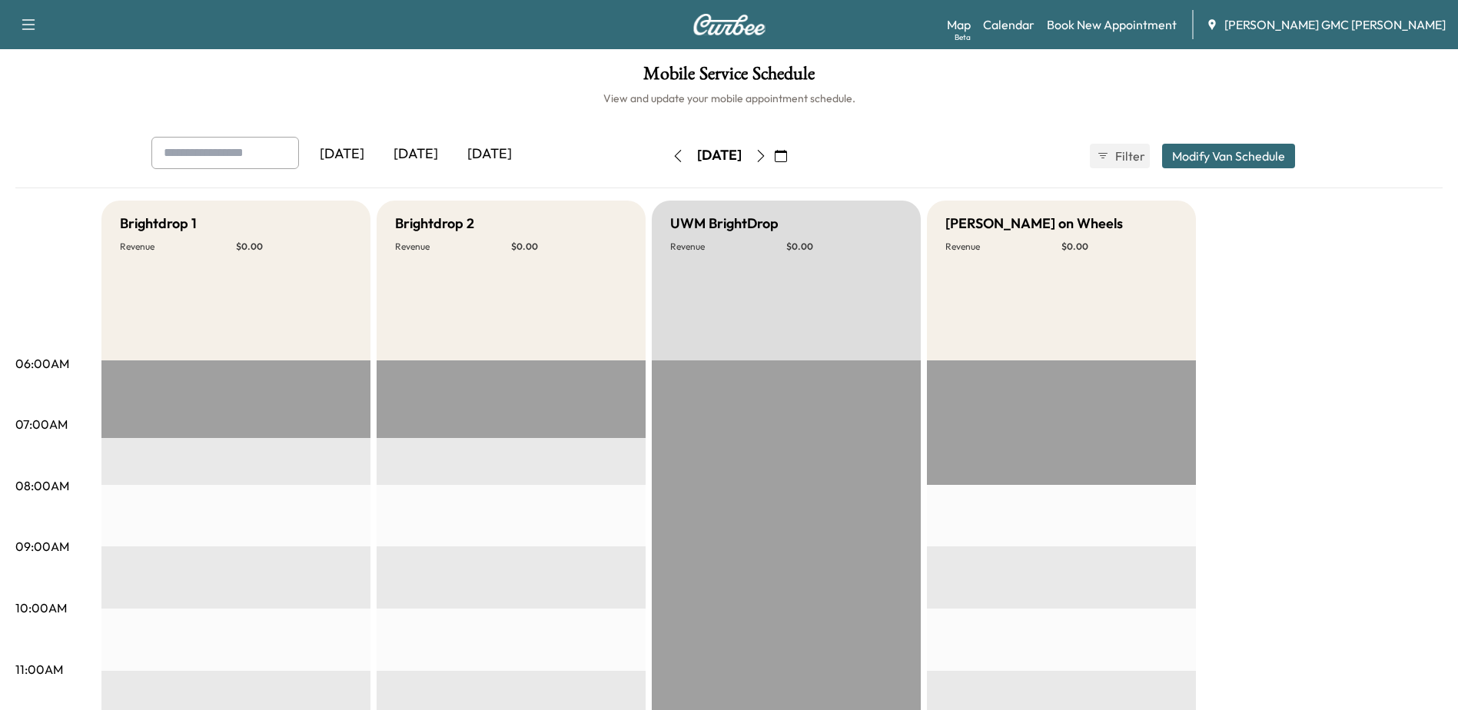
click at [719, 27] on img at bounding box center [729, 25] width 74 height 22
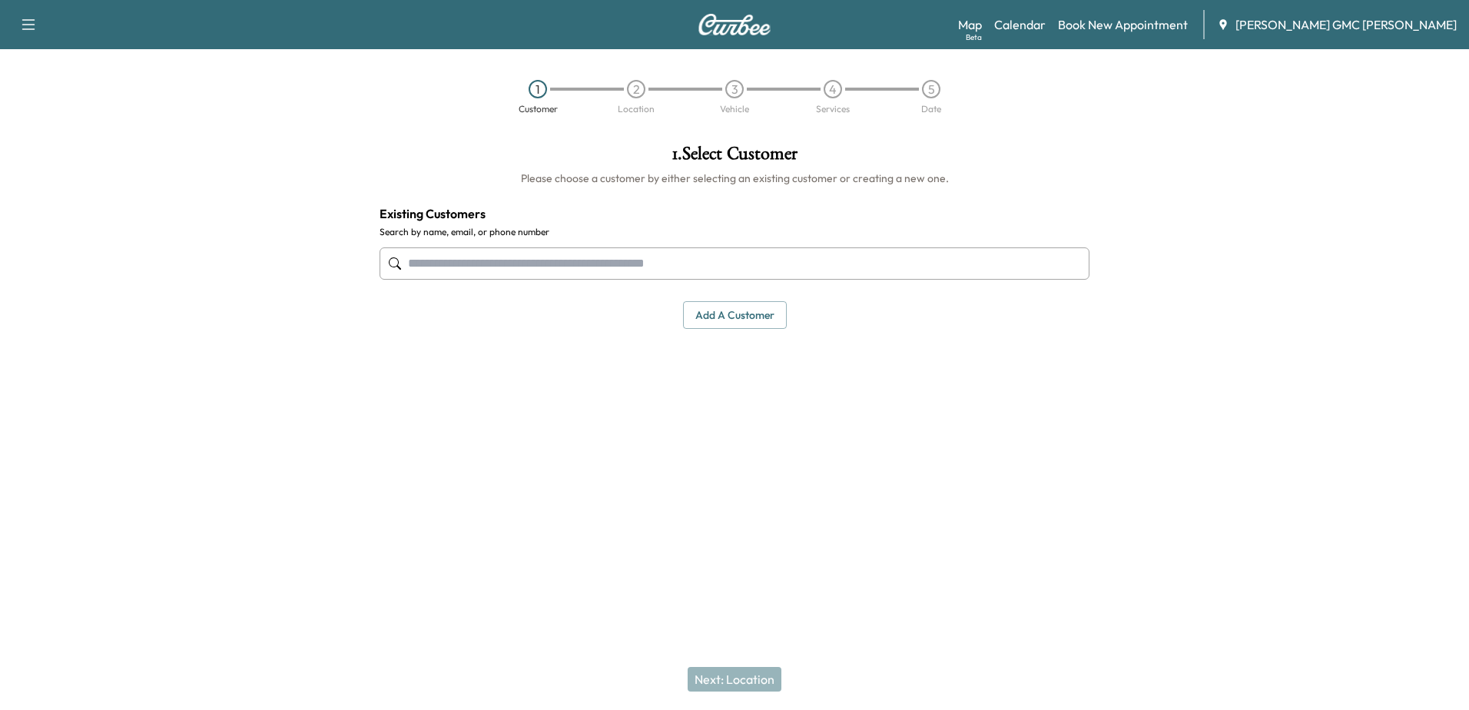
click at [741, 322] on button "Add a customer" at bounding box center [735, 315] width 104 height 28
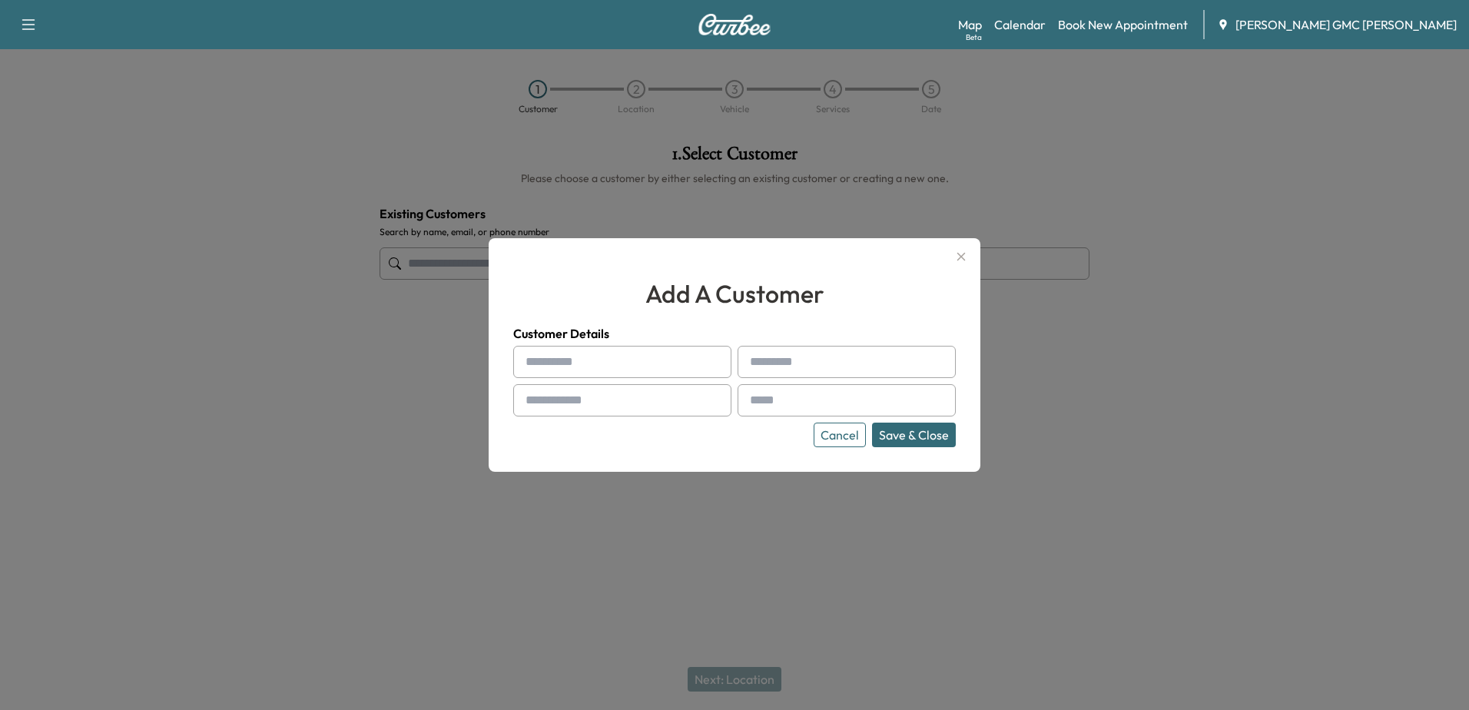
click at [592, 370] on input "text" at bounding box center [622, 362] width 218 height 32
type input "******"
type input "*****"
type input "**********"
paste input "**********"
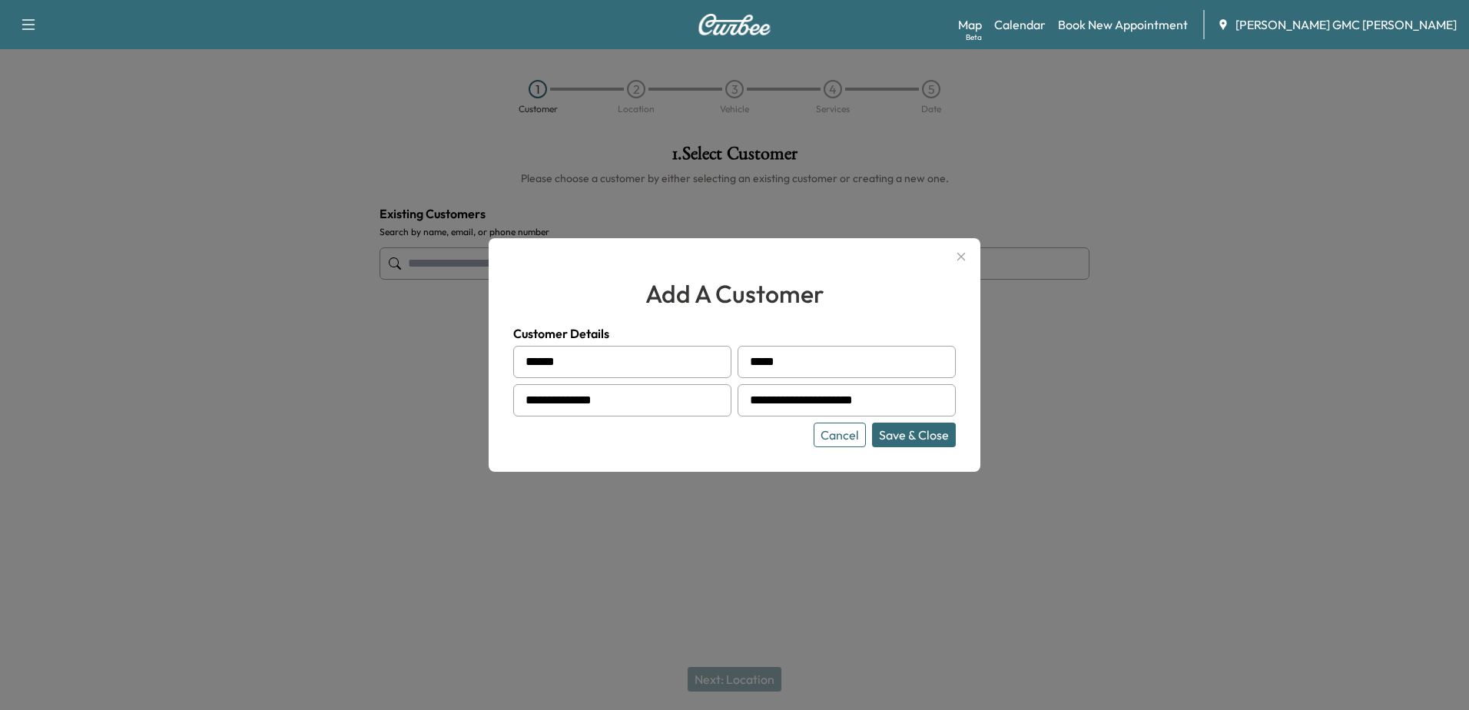
type input "**********"
click at [933, 432] on button "Save & Close" at bounding box center [914, 435] width 84 height 25
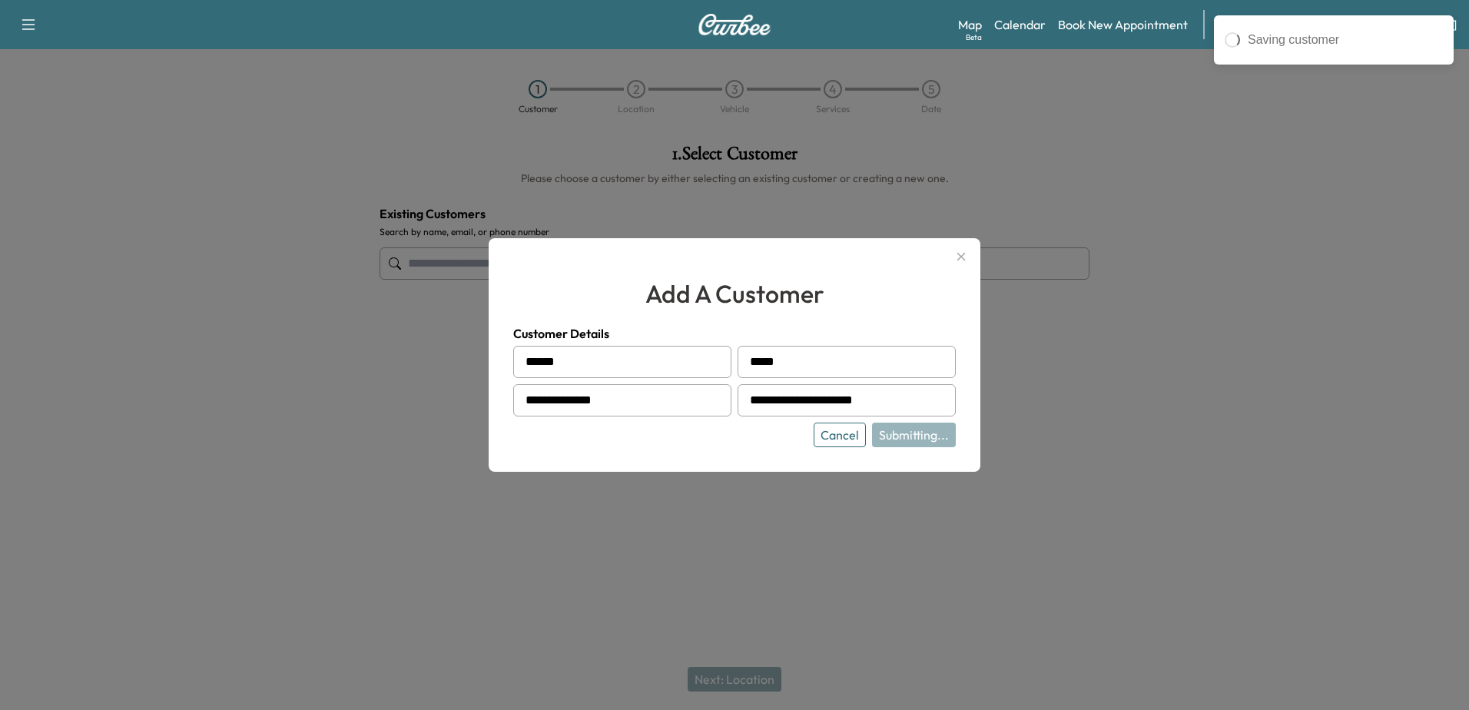
type input "**********"
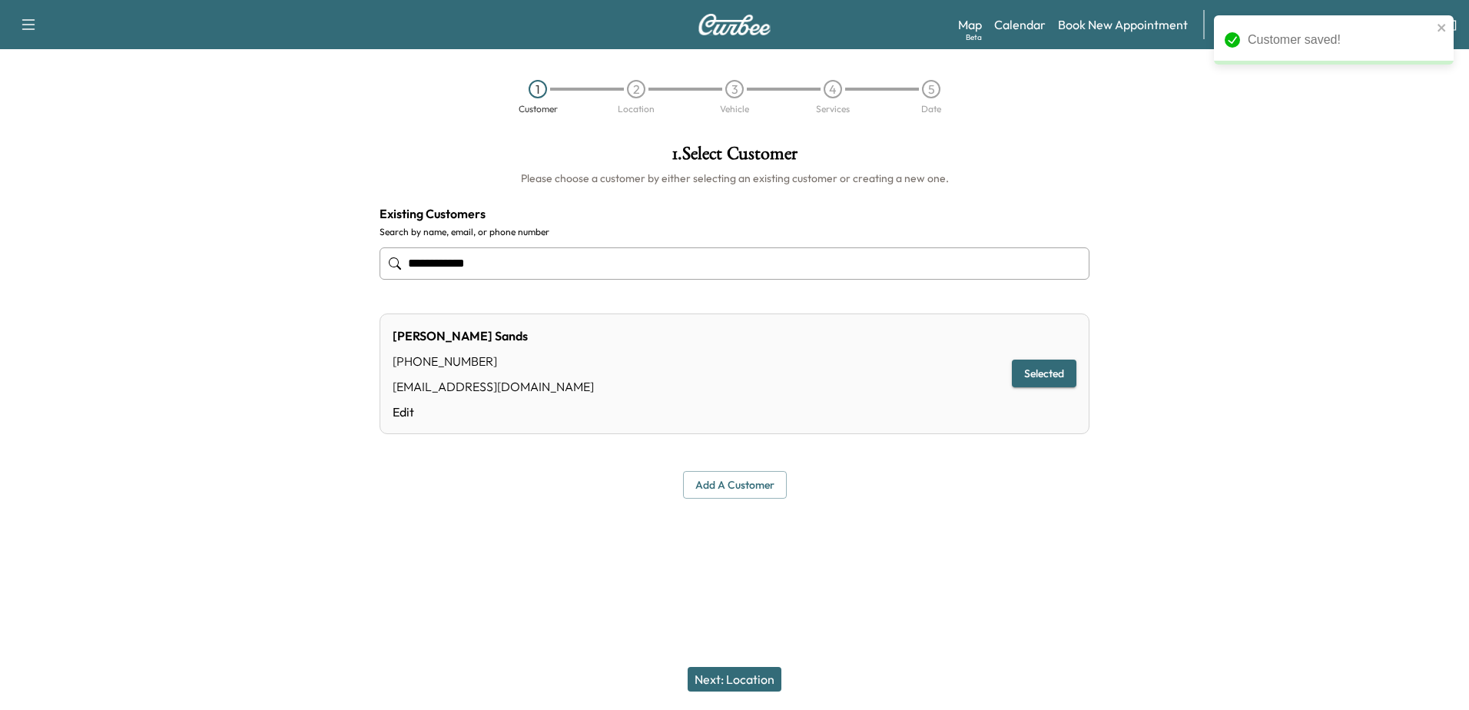
click at [759, 676] on button "Next: Location" at bounding box center [735, 679] width 94 height 25
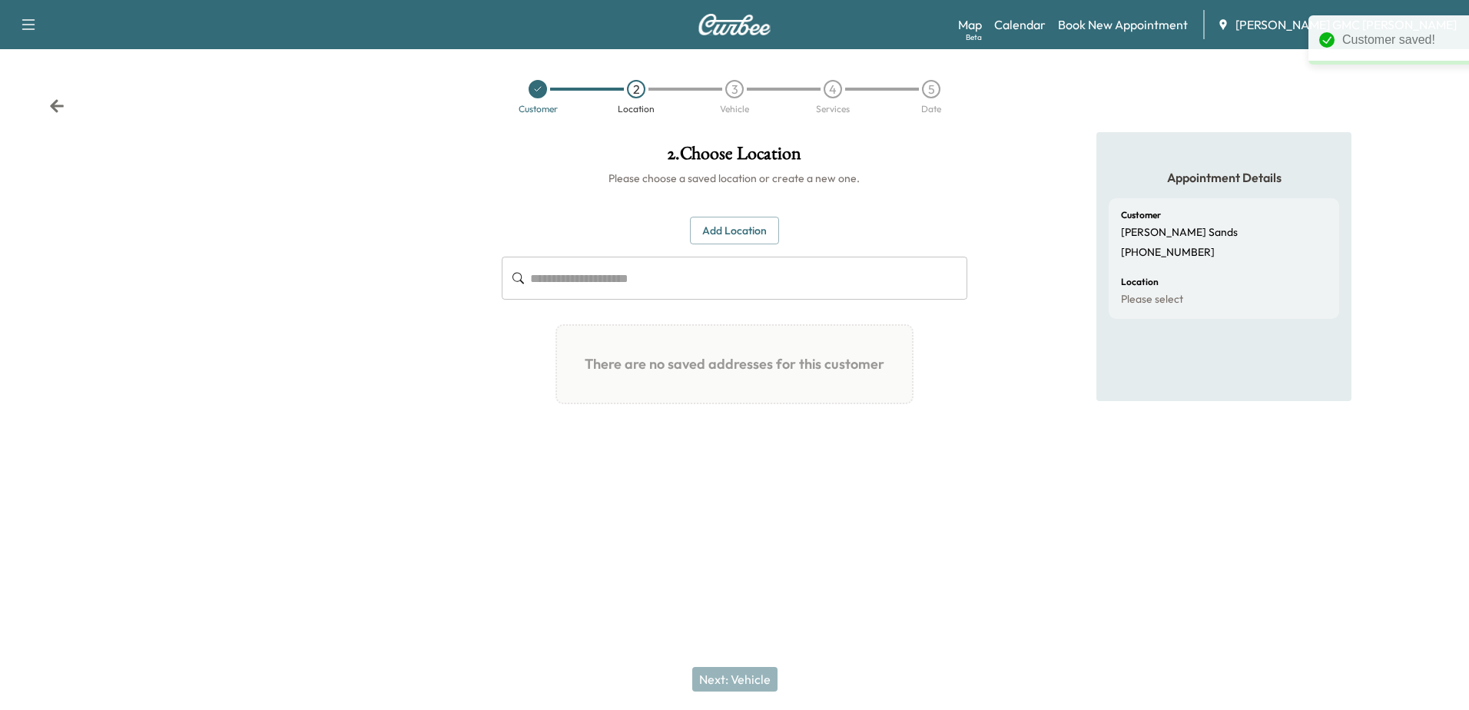
click at [745, 236] on button "Add Location" at bounding box center [734, 231] width 89 height 28
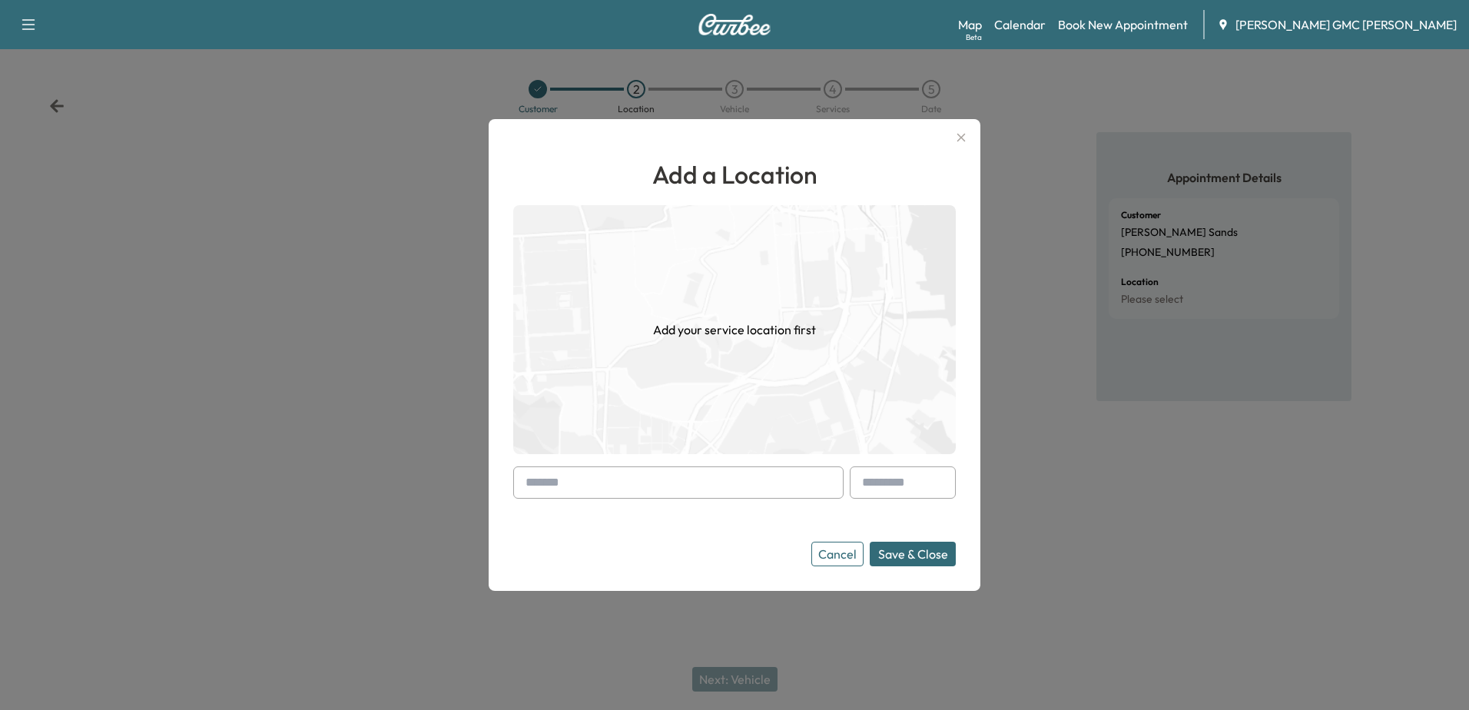
click at [692, 477] on input "text" at bounding box center [678, 482] width 330 height 32
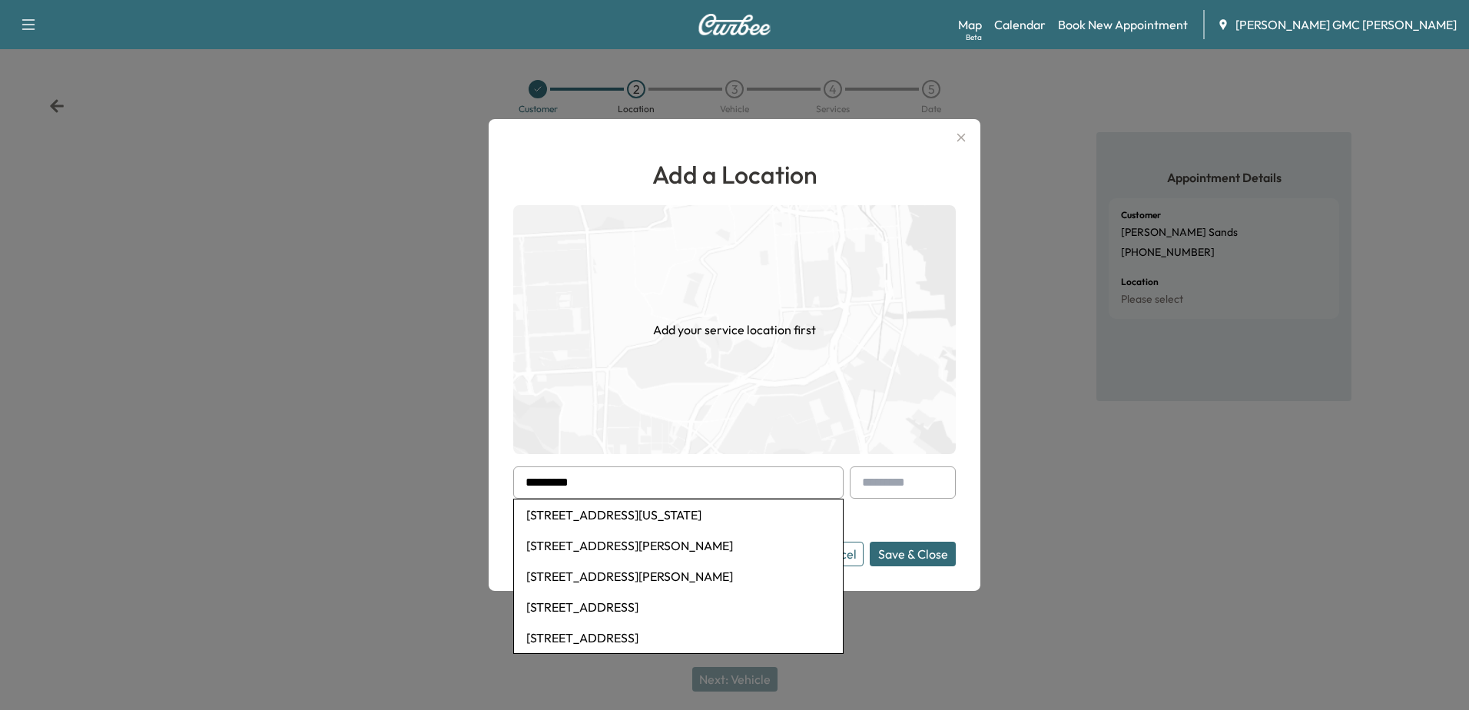
click at [641, 516] on li "[STREET_ADDRESS][US_STATE]" at bounding box center [678, 514] width 329 height 31
type input "**********"
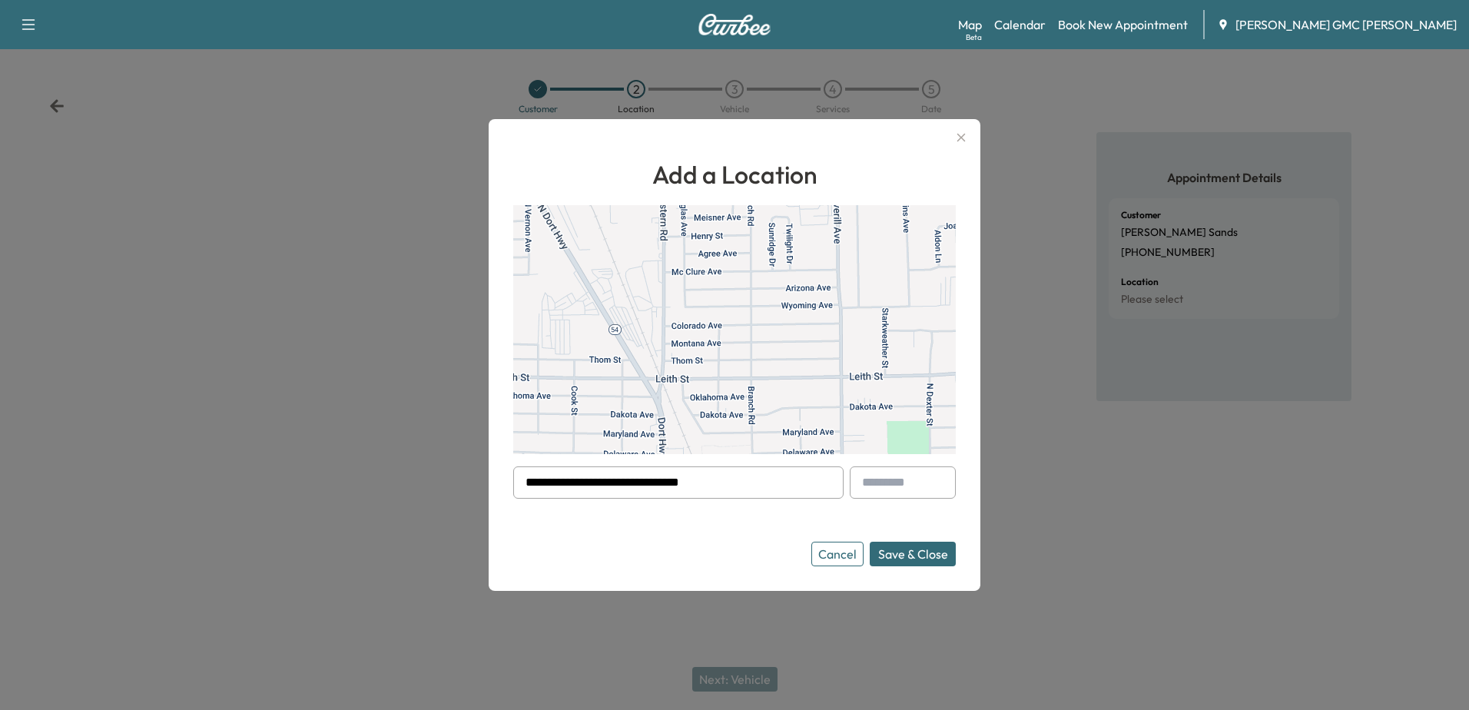
click at [930, 555] on button "Save & Close" at bounding box center [913, 554] width 86 height 25
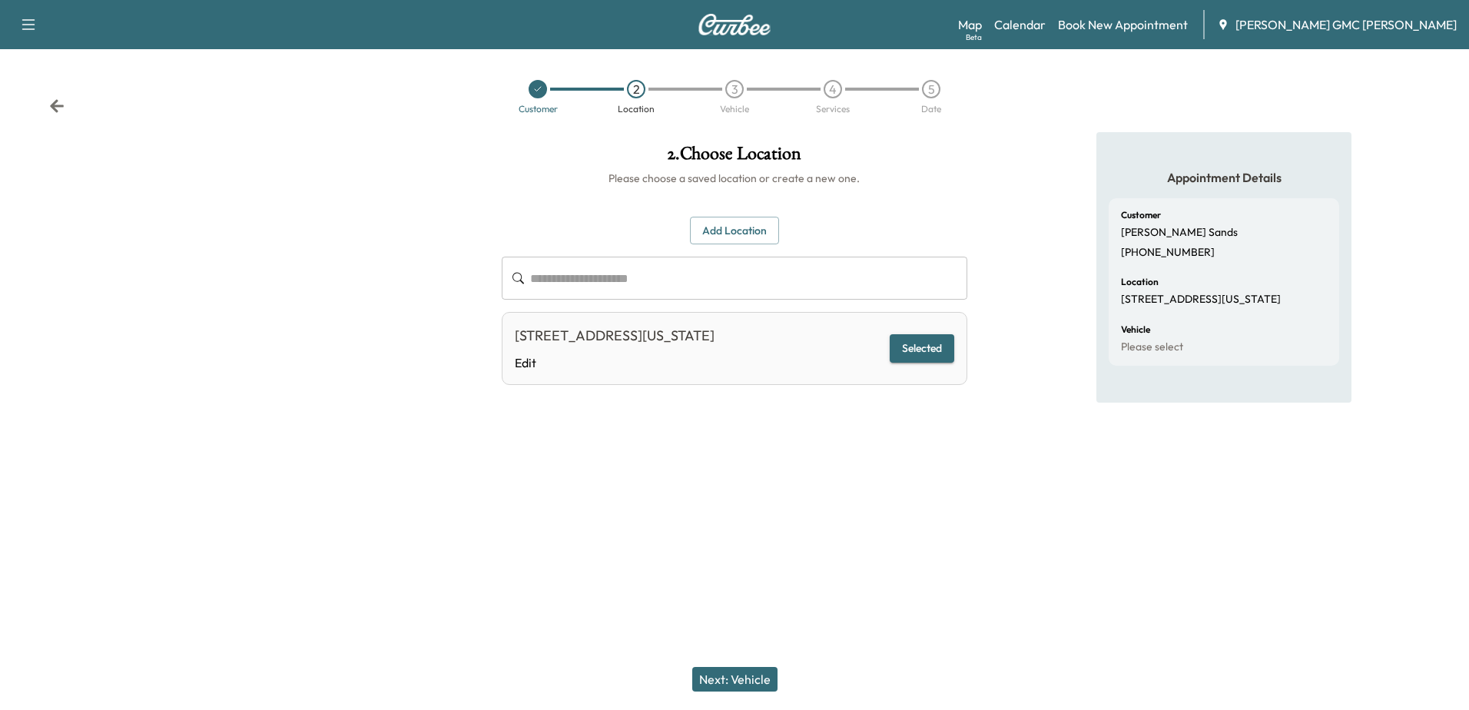
click at [731, 684] on button "Next: Vehicle" at bounding box center [734, 679] width 85 height 25
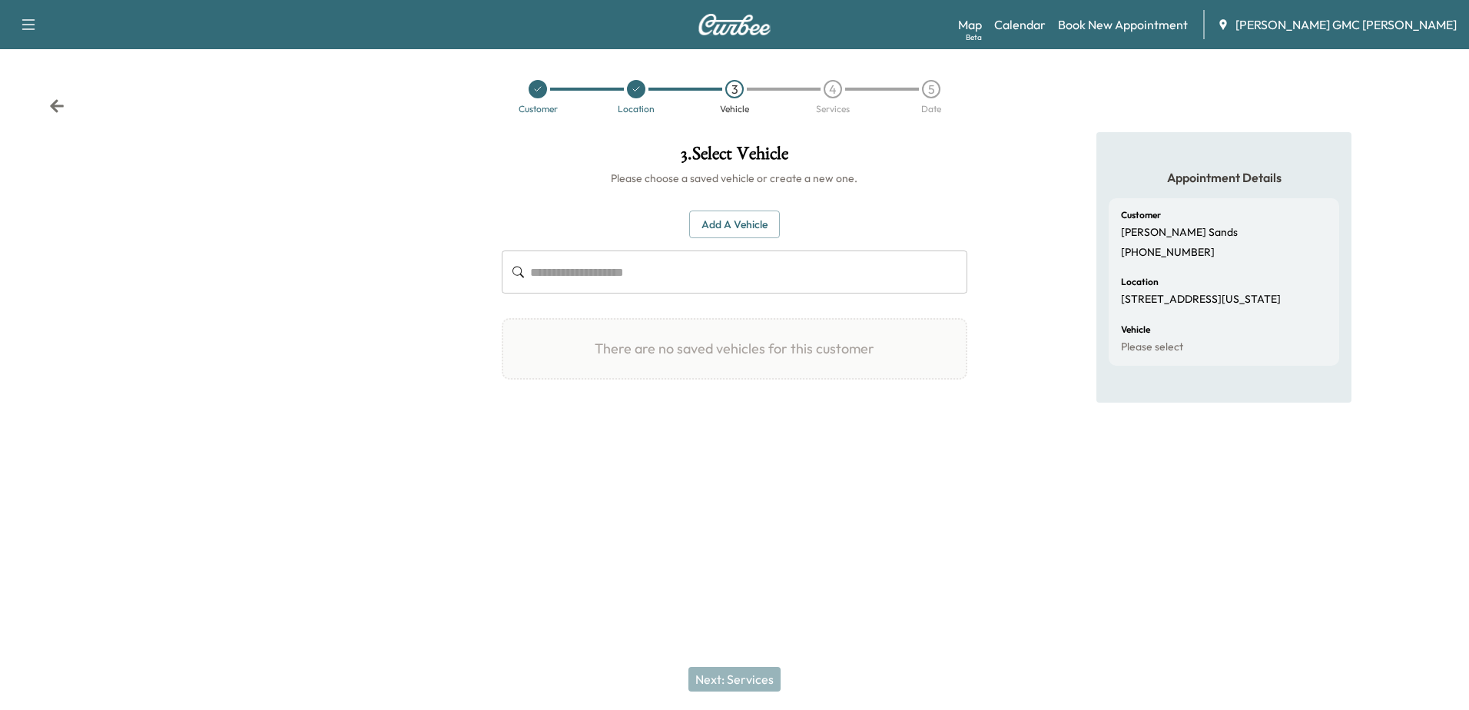
click at [733, 227] on button "Add a Vehicle" at bounding box center [734, 225] width 91 height 28
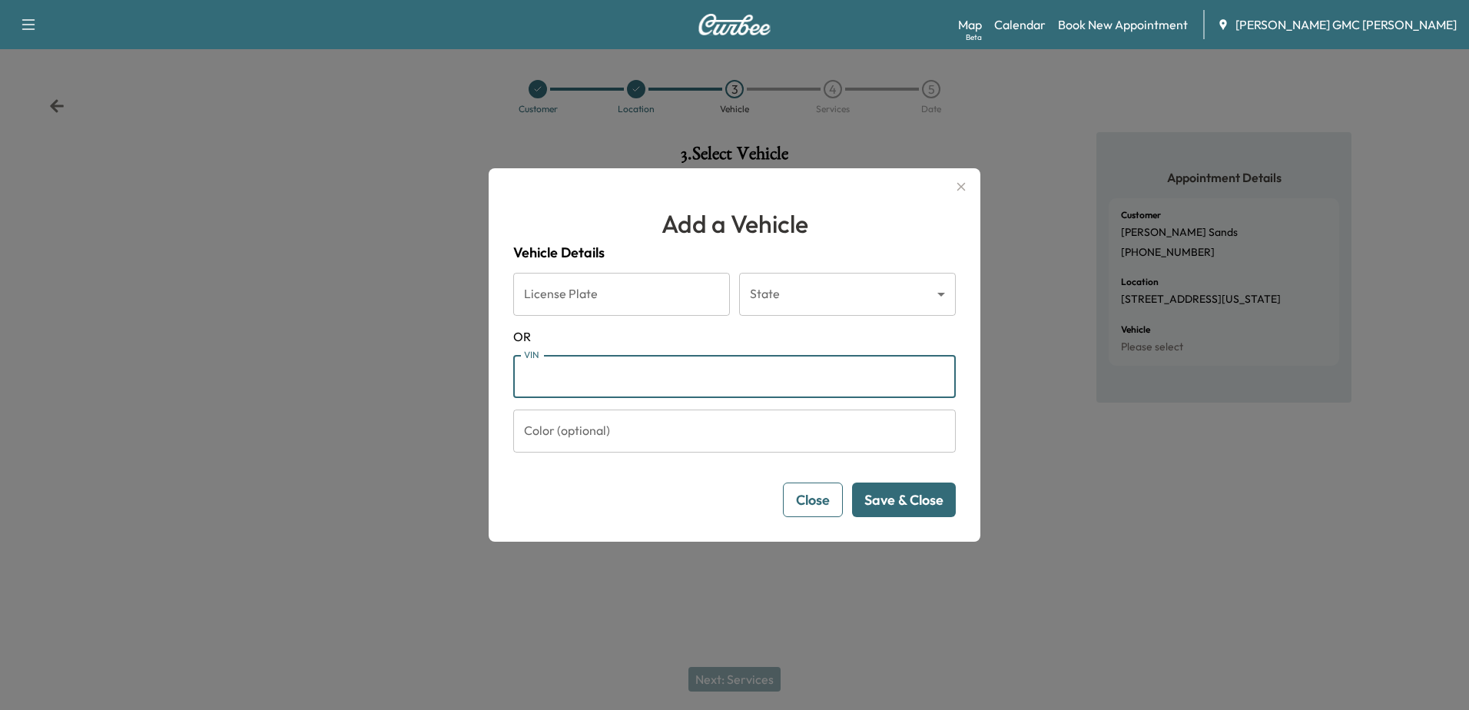
paste input "**********"
type input "**********"
click at [899, 499] on button "Save & Close" at bounding box center [904, 500] width 104 height 35
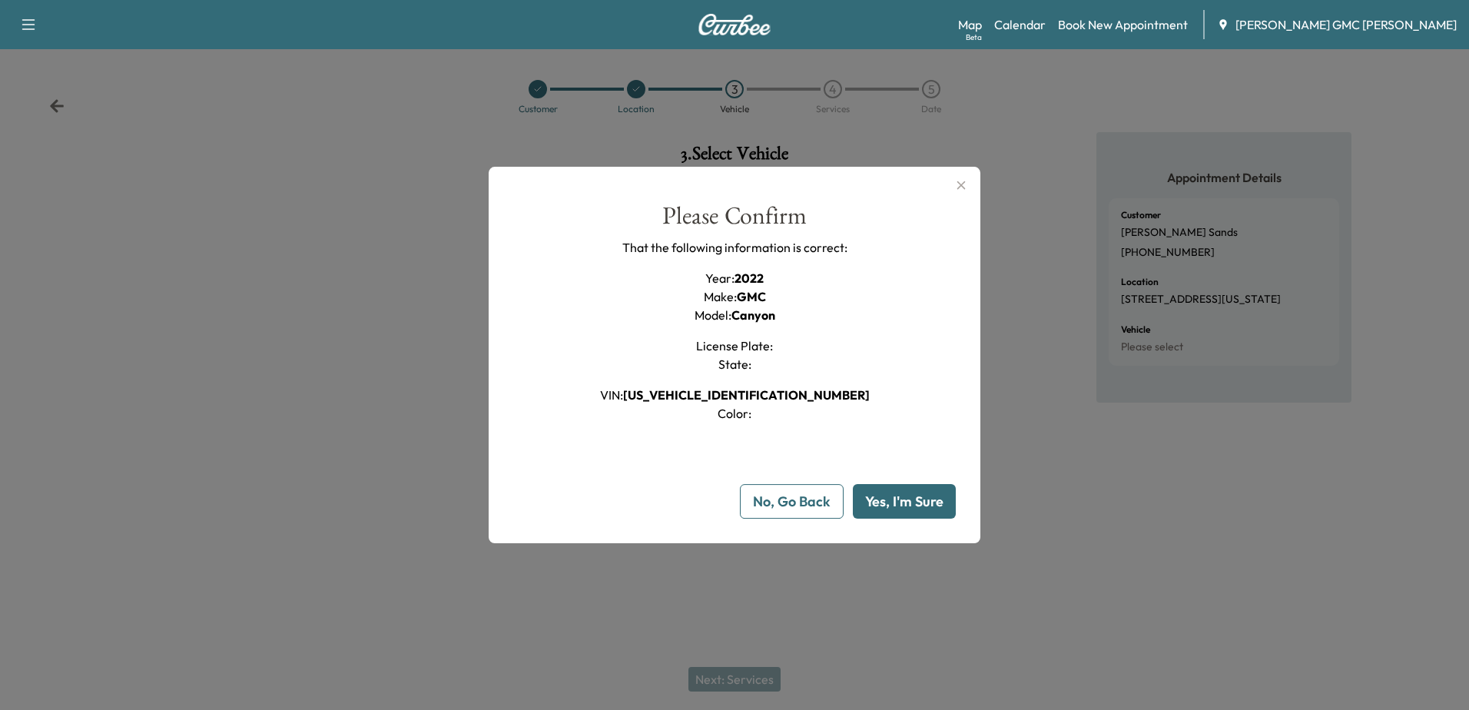
click at [929, 505] on button "Yes, I'm Sure" at bounding box center [904, 501] width 103 height 35
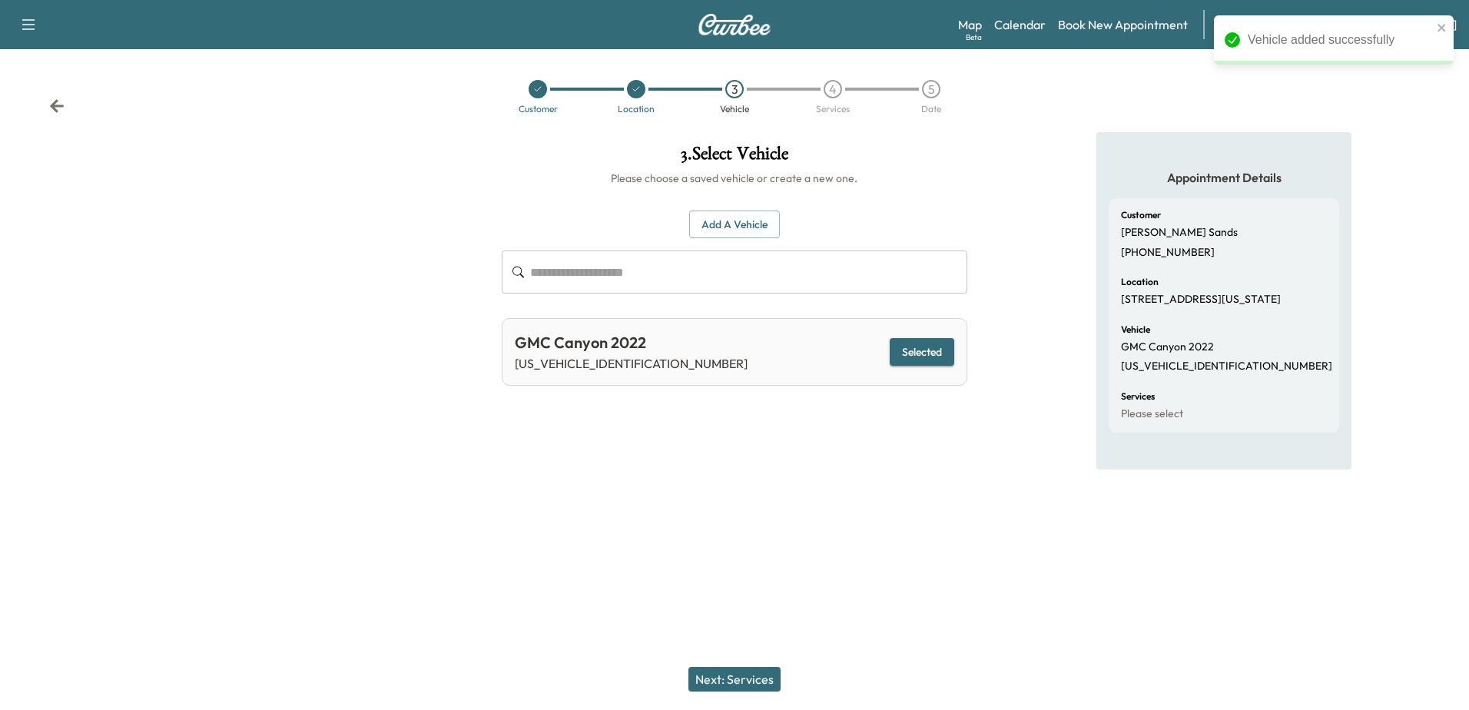
click at [725, 680] on button "Next: Services" at bounding box center [734, 679] width 92 height 25
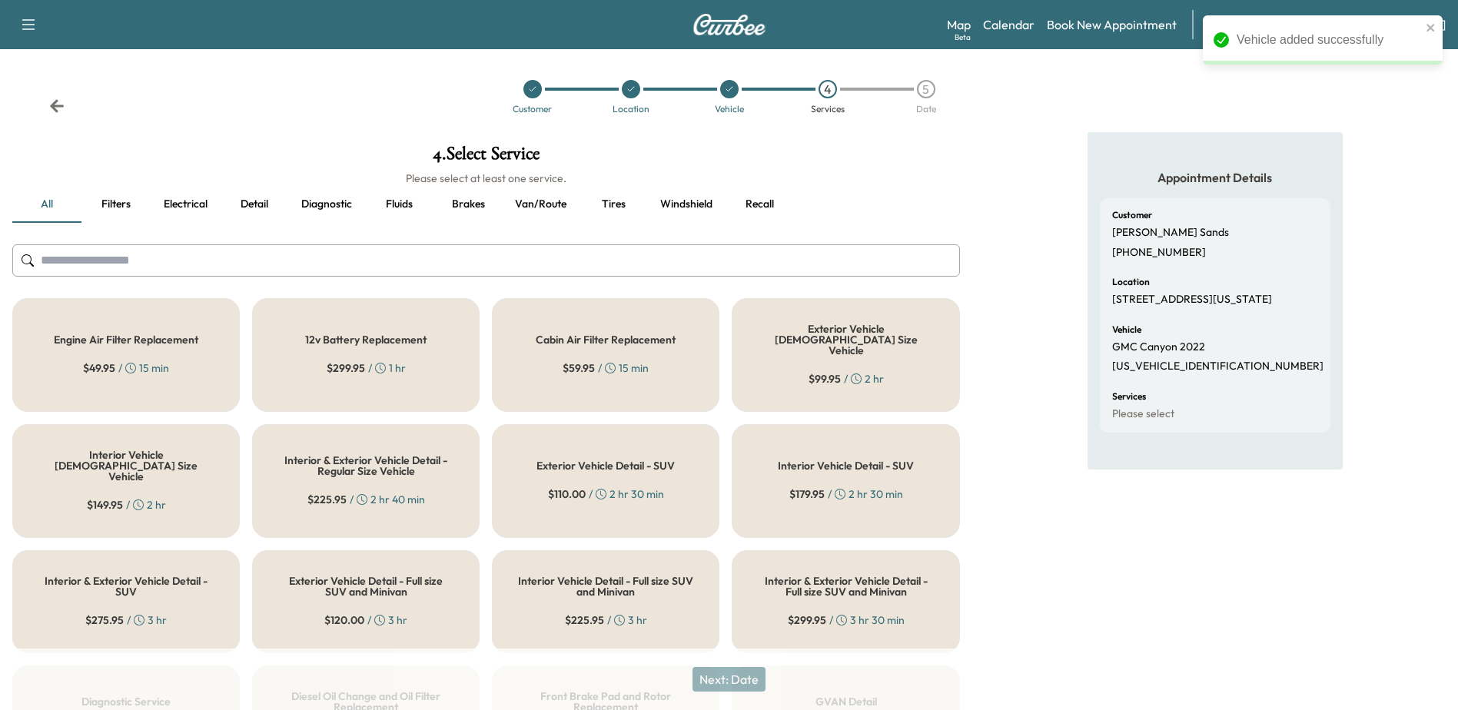
click at [126, 265] on input "text" at bounding box center [485, 260] width 947 height 32
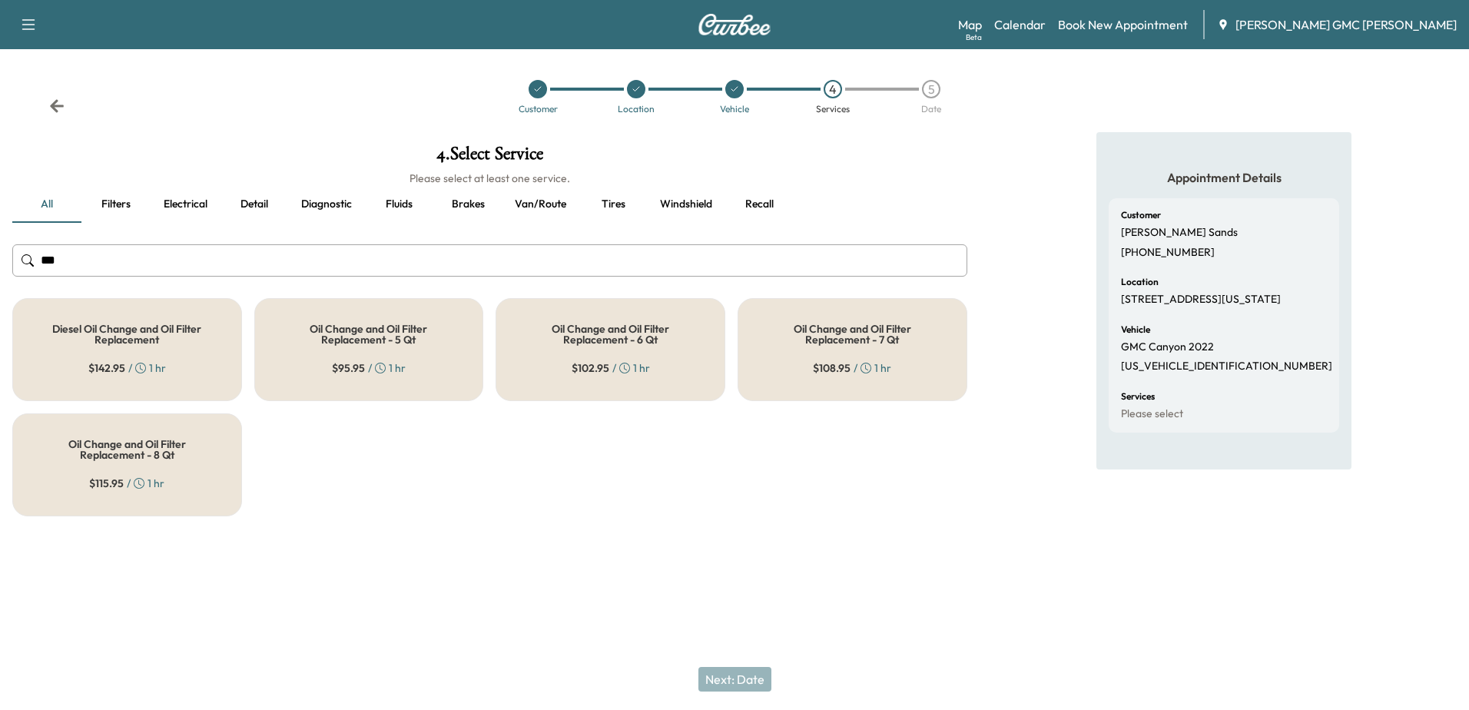
click at [374, 323] on h5 "Oil Change and Oil Filter Replacement - 5 Qt" at bounding box center [369, 334] width 179 height 22
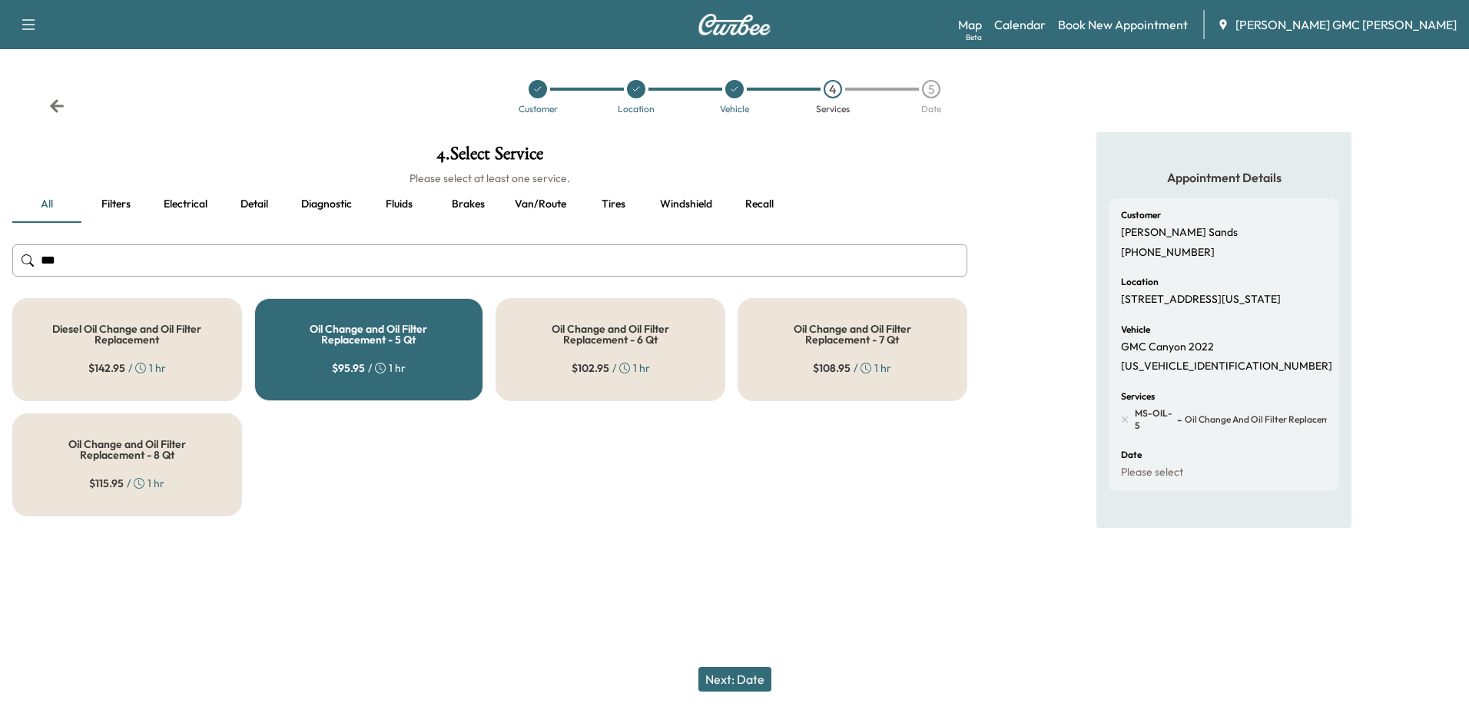
click at [194, 260] on input "***" at bounding box center [489, 260] width 955 height 32
type input "*"
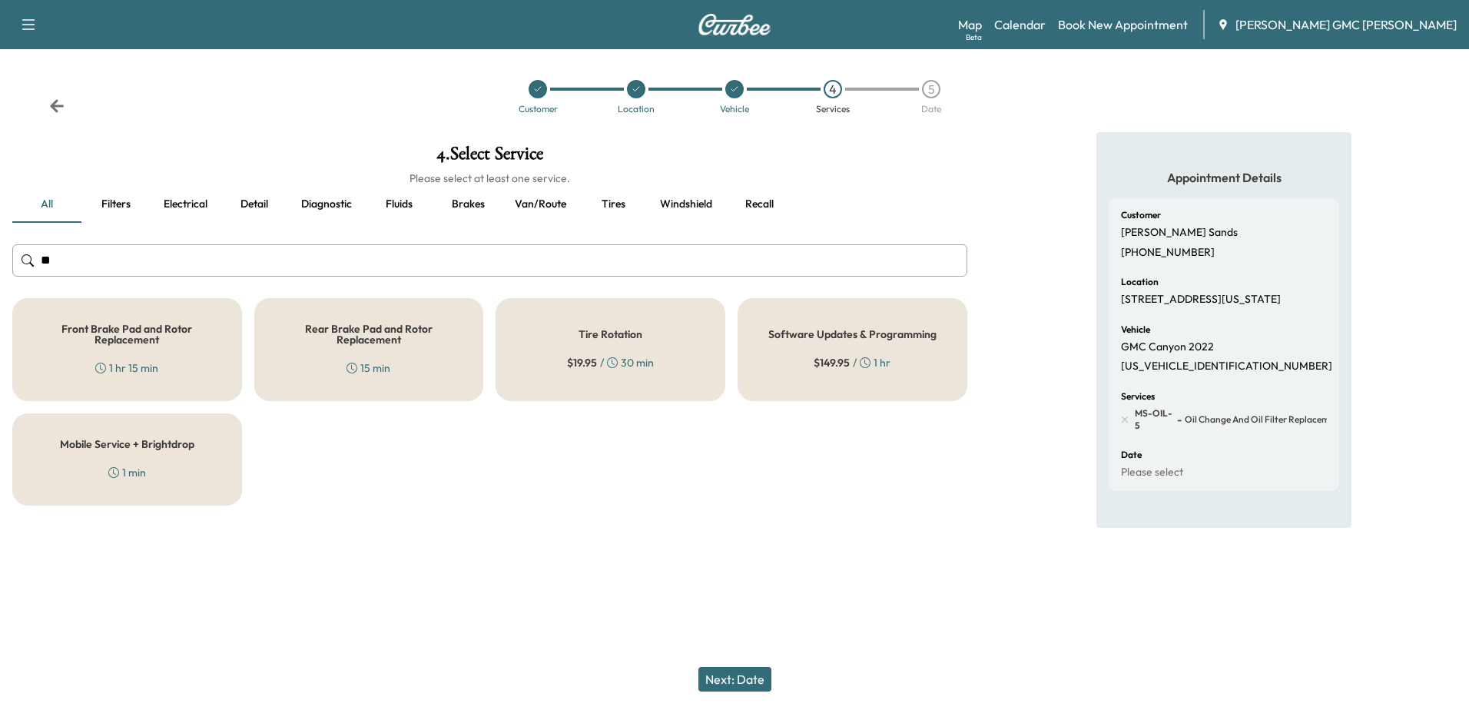
type input "**"
click at [632, 348] on div "Tire Rotation $ 19.95 / 30 min" at bounding box center [611, 349] width 230 height 103
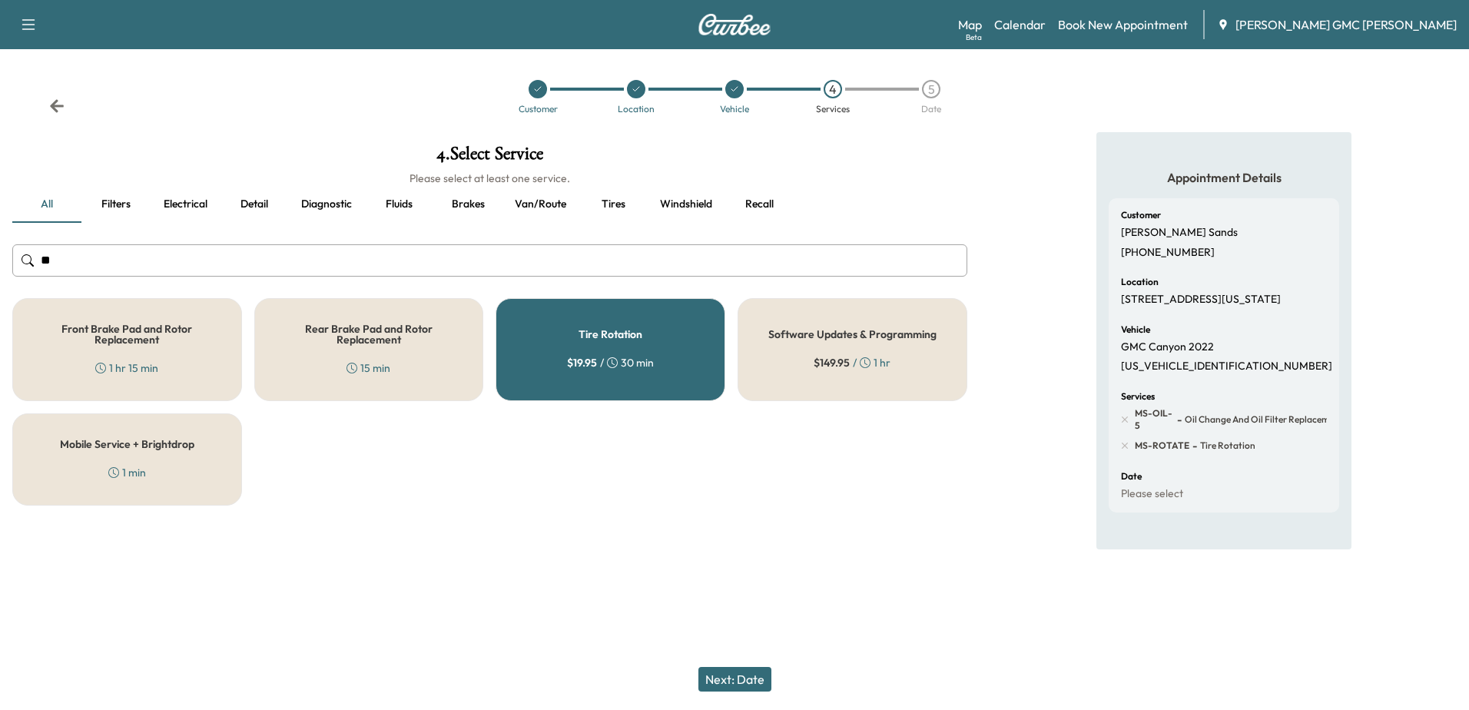
click at [748, 682] on button "Next: Date" at bounding box center [734, 679] width 73 height 25
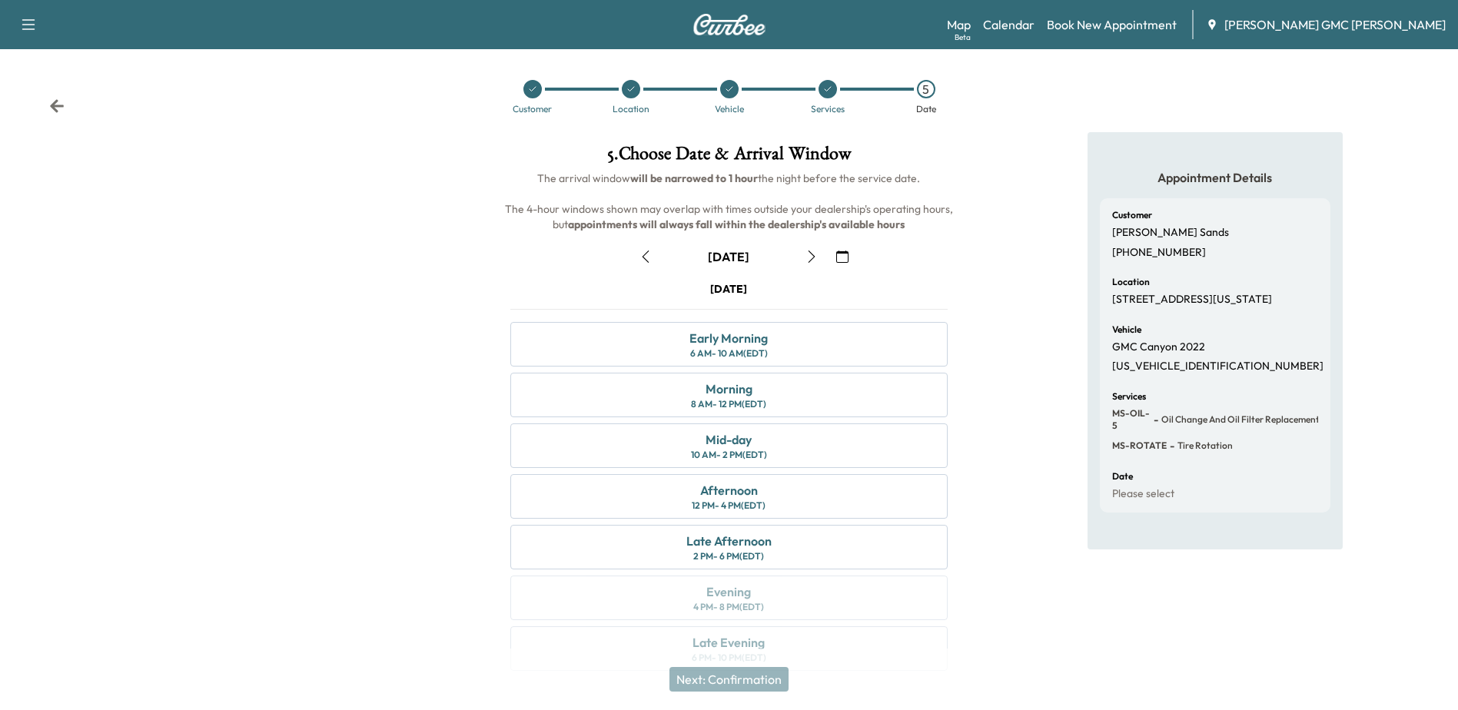
click at [852, 263] on button "button" at bounding box center [842, 256] width 26 height 25
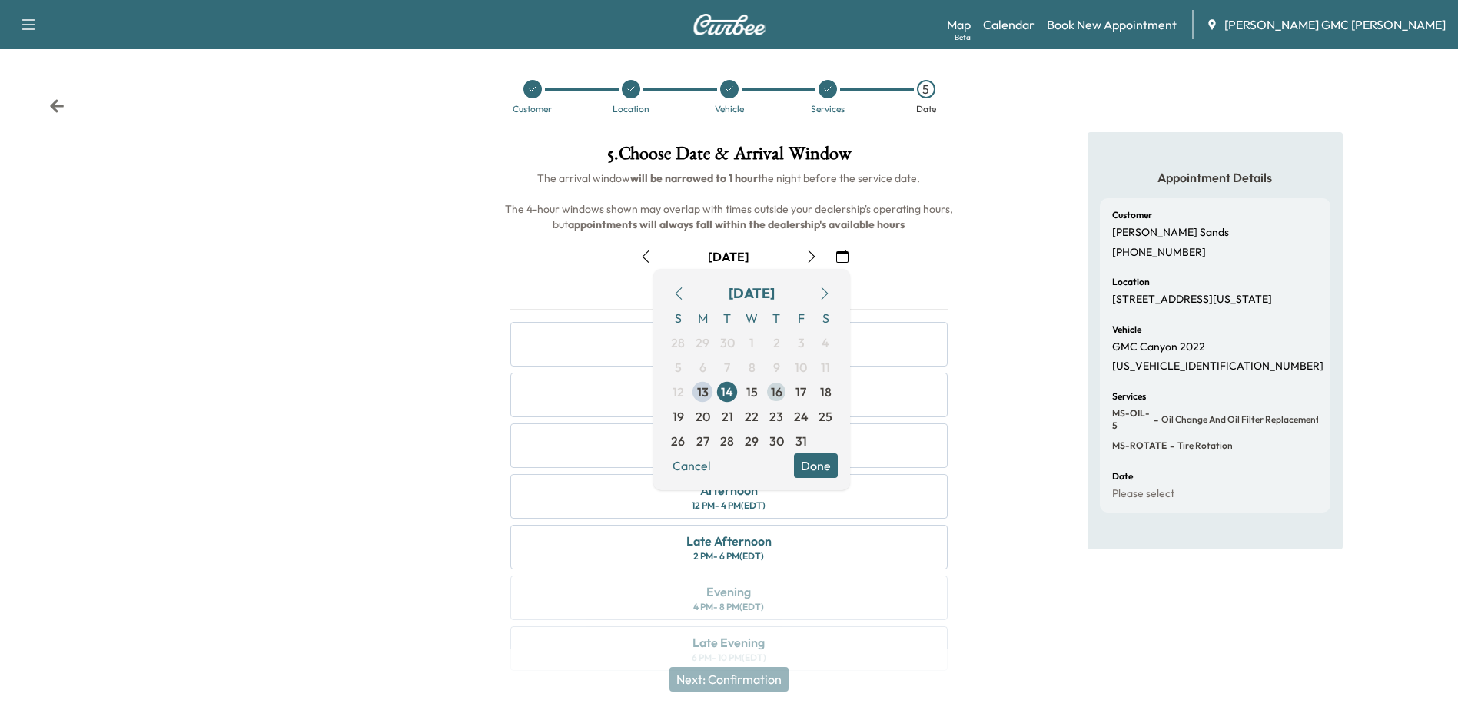
click at [775, 392] on span "16" at bounding box center [777, 392] width 12 height 18
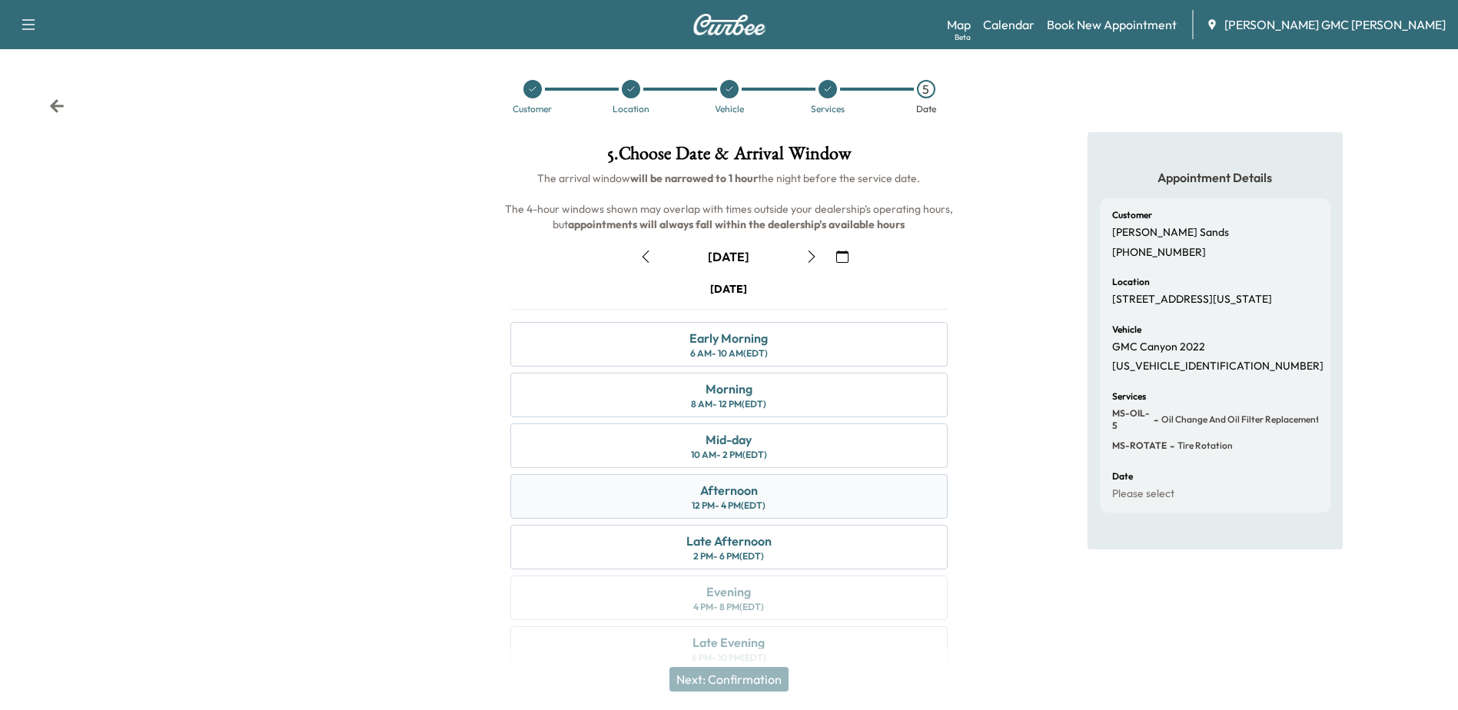
click at [785, 495] on div "Afternoon 12 PM - 4 PM (EDT)" at bounding box center [728, 496] width 436 height 45
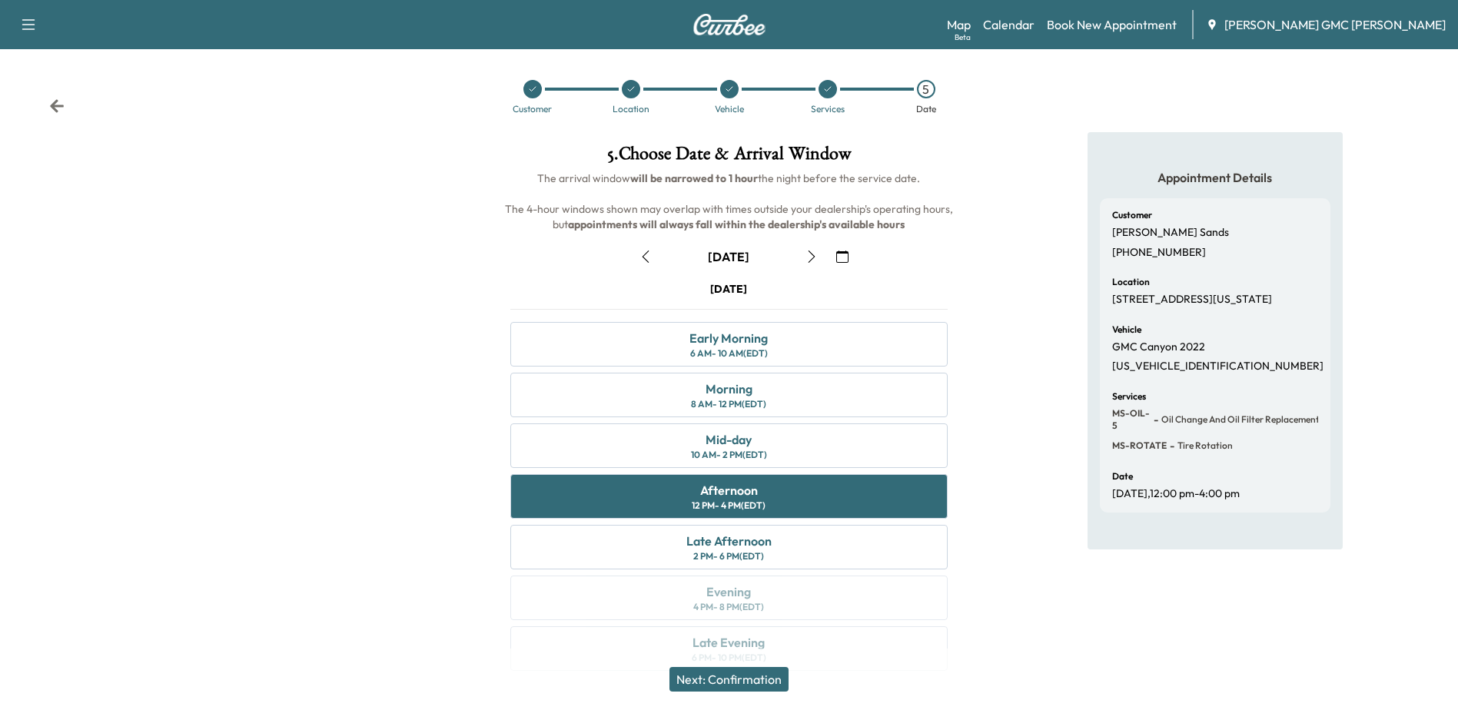
click at [768, 680] on button "Next: Confirmation" at bounding box center [728, 679] width 119 height 25
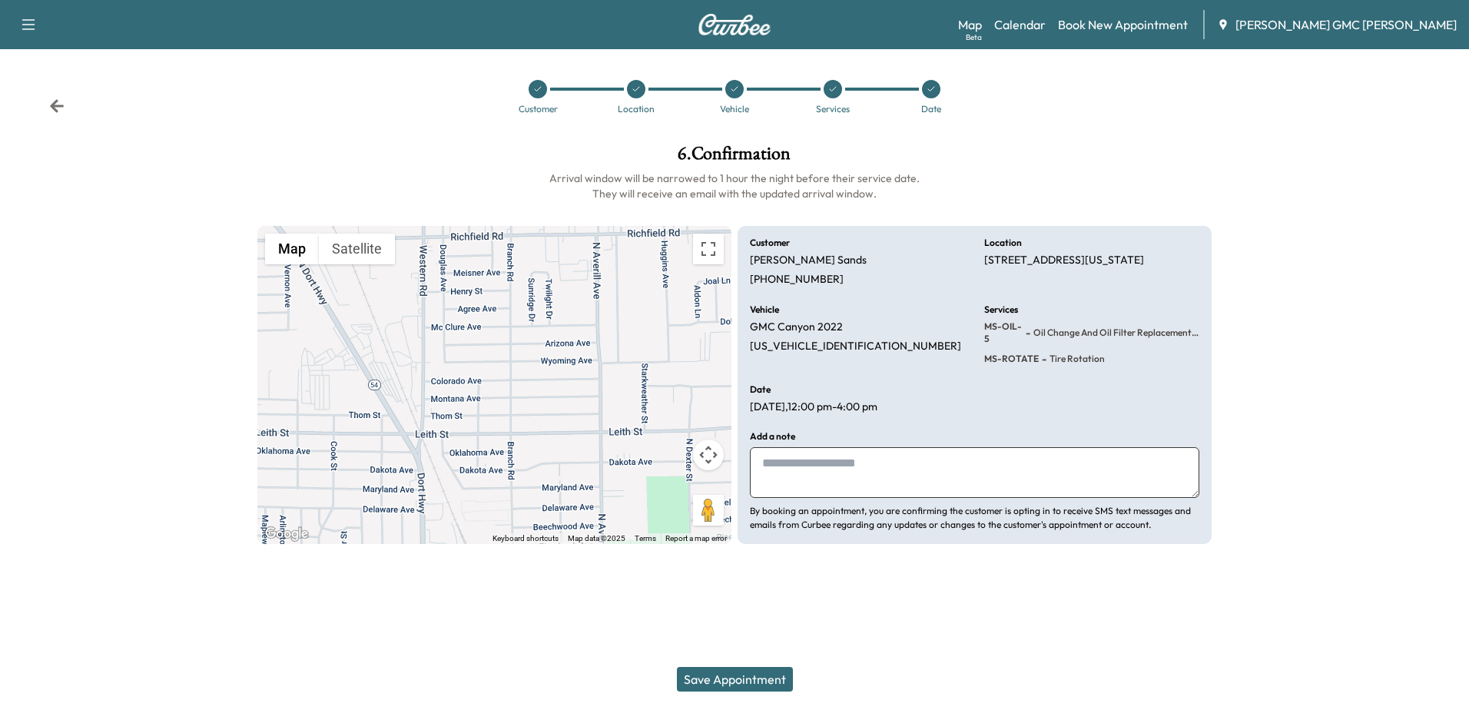
click at [743, 670] on button "Save Appointment" at bounding box center [735, 679] width 116 height 25
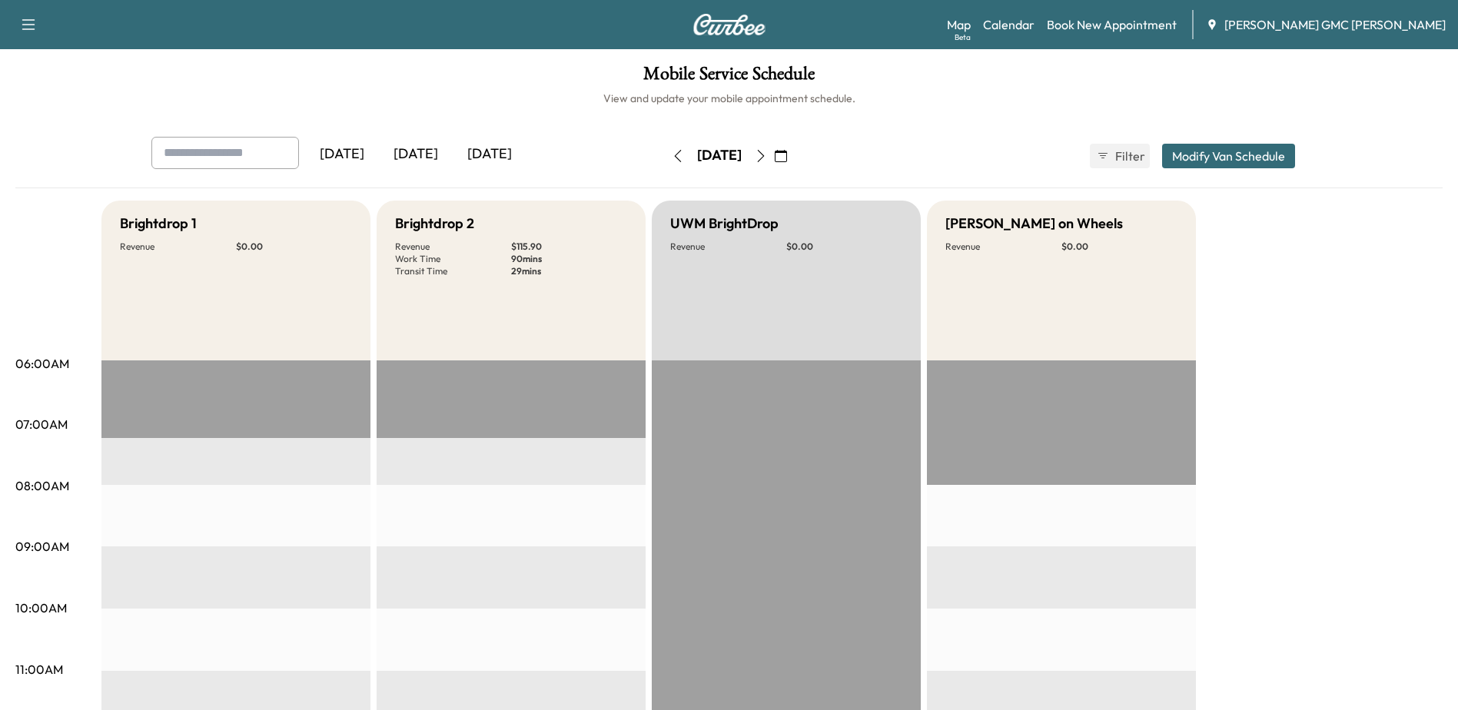
click at [672, 157] on icon "button" at bounding box center [678, 156] width 12 height 12
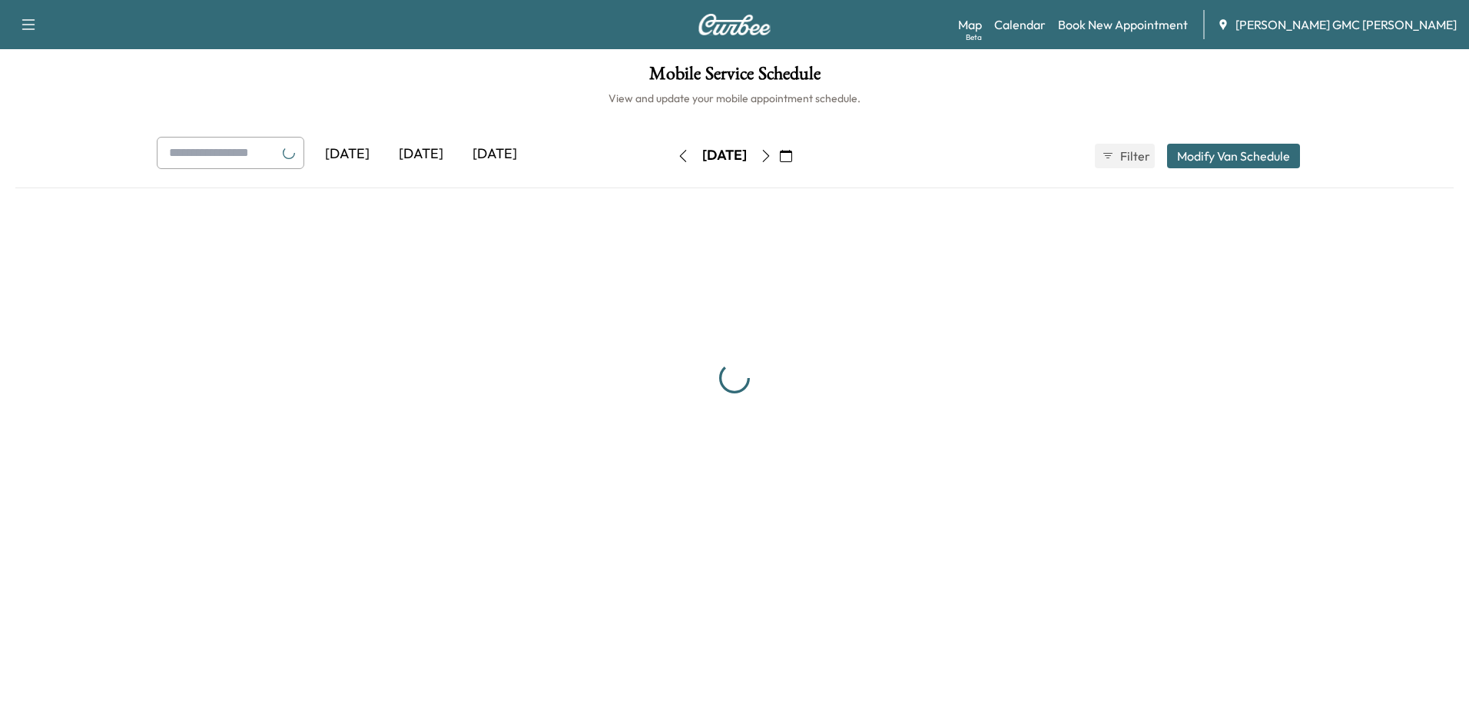
click at [670, 157] on button "button" at bounding box center [683, 156] width 26 height 25
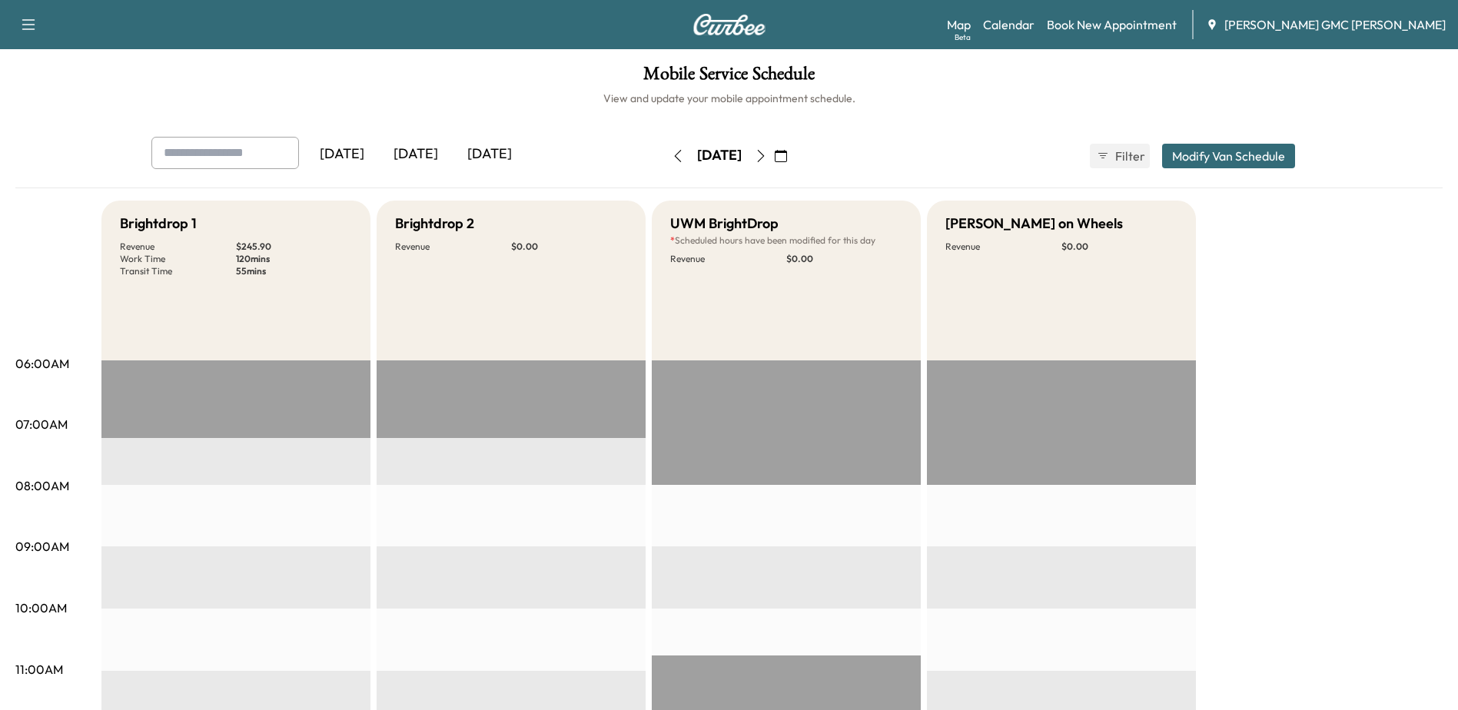
click at [767, 157] on icon "button" at bounding box center [761, 156] width 12 height 12
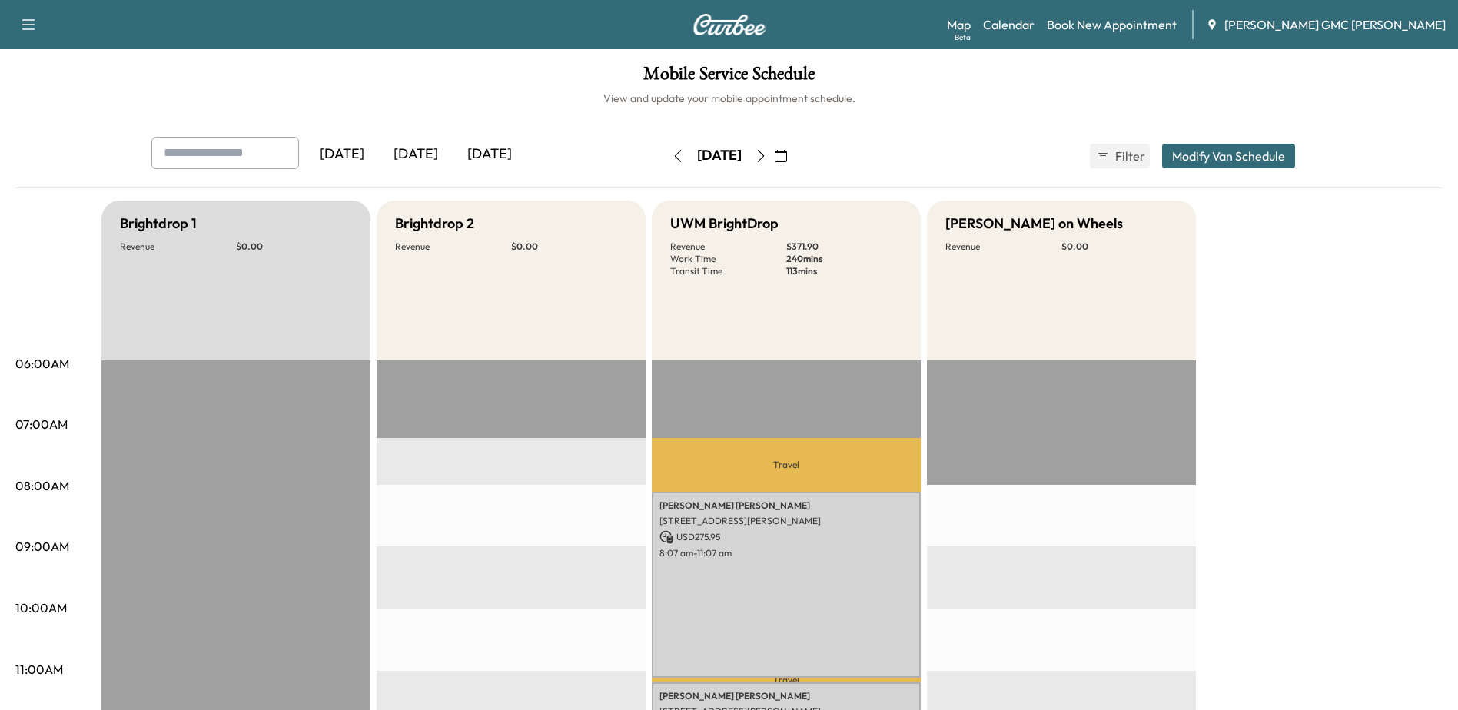
click at [672, 157] on icon "button" at bounding box center [678, 156] width 12 height 12
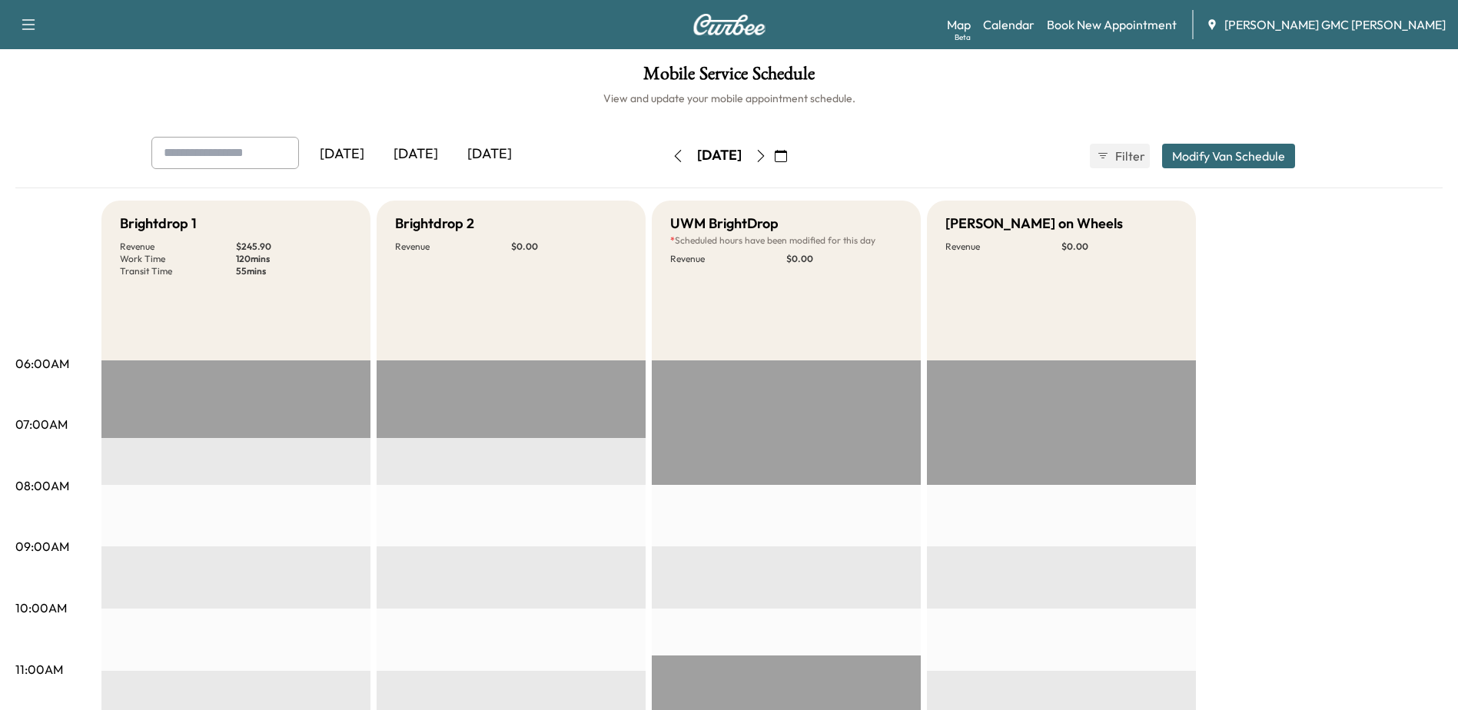
click at [674, 154] on icon "button" at bounding box center [677, 156] width 7 height 12
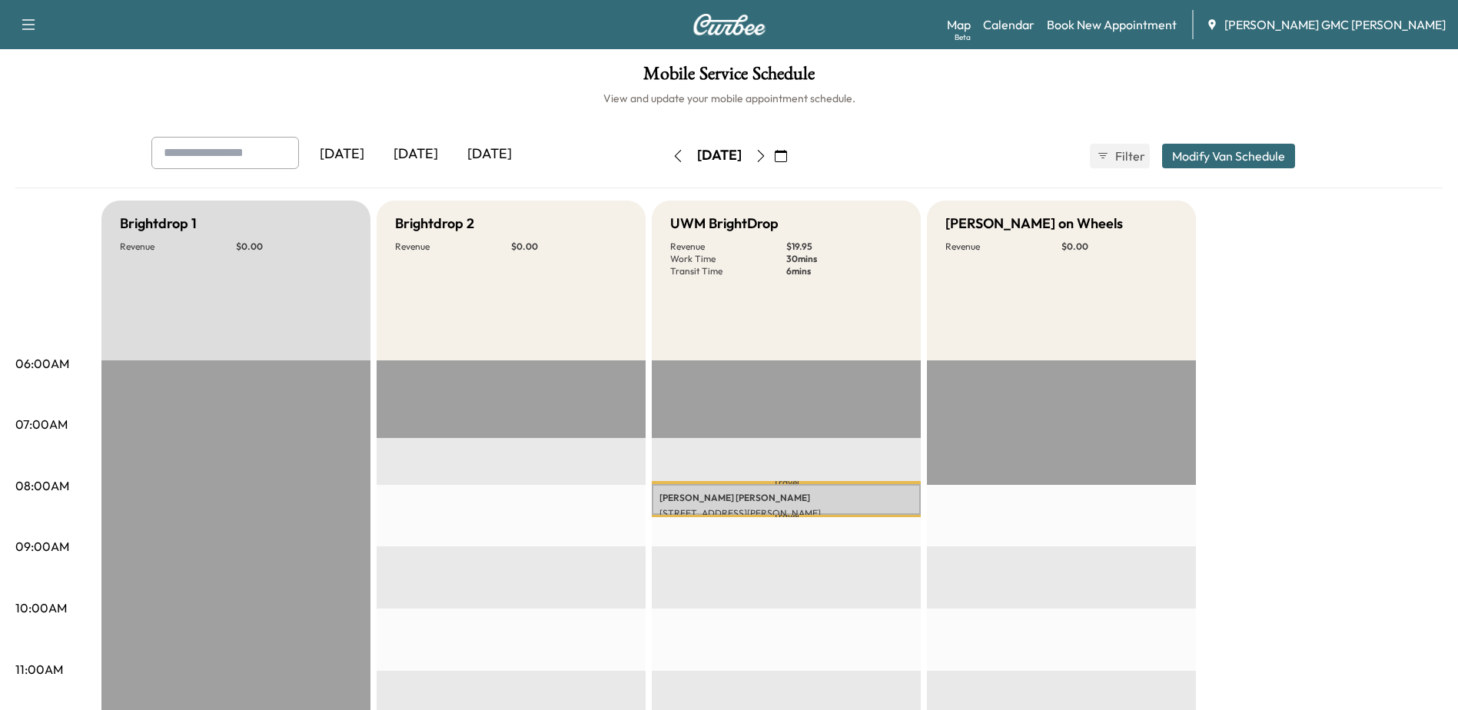
click at [767, 158] on icon "button" at bounding box center [761, 156] width 12 height 12
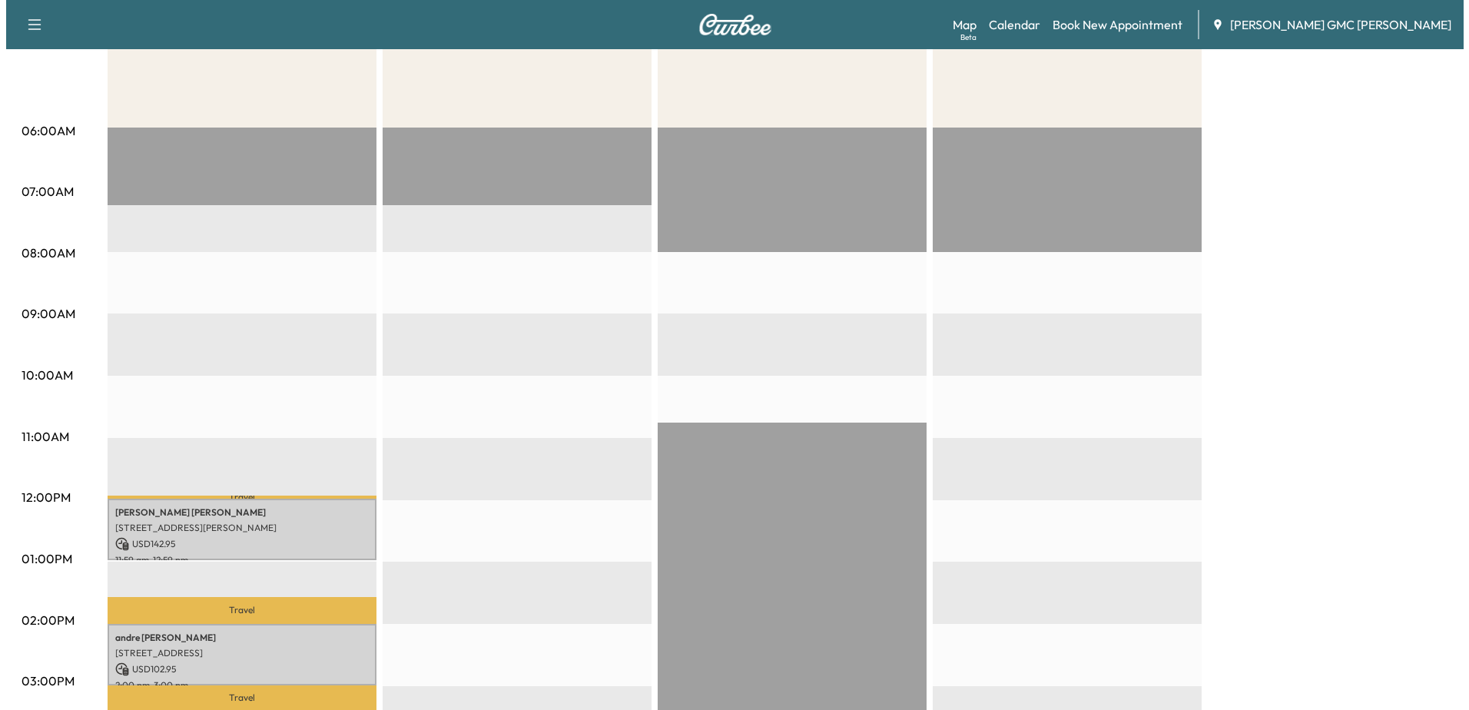
scroll to position [461, 0]
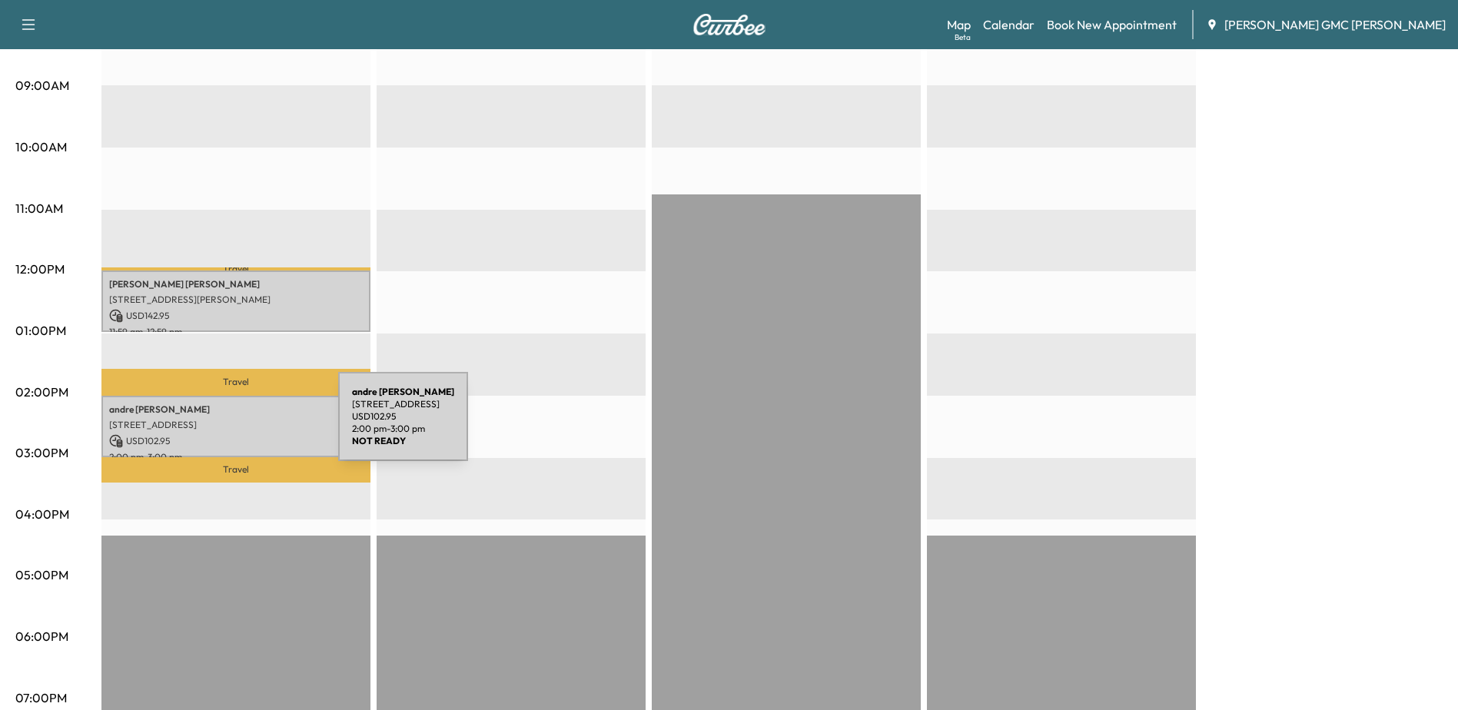
click at [223, 426] on div "[PERSON_NAME] [STREET_ADDRESS] USD 102.95 2:00 pm - 3:00 pm" at bounding box center [235, 427] width 269 height 62
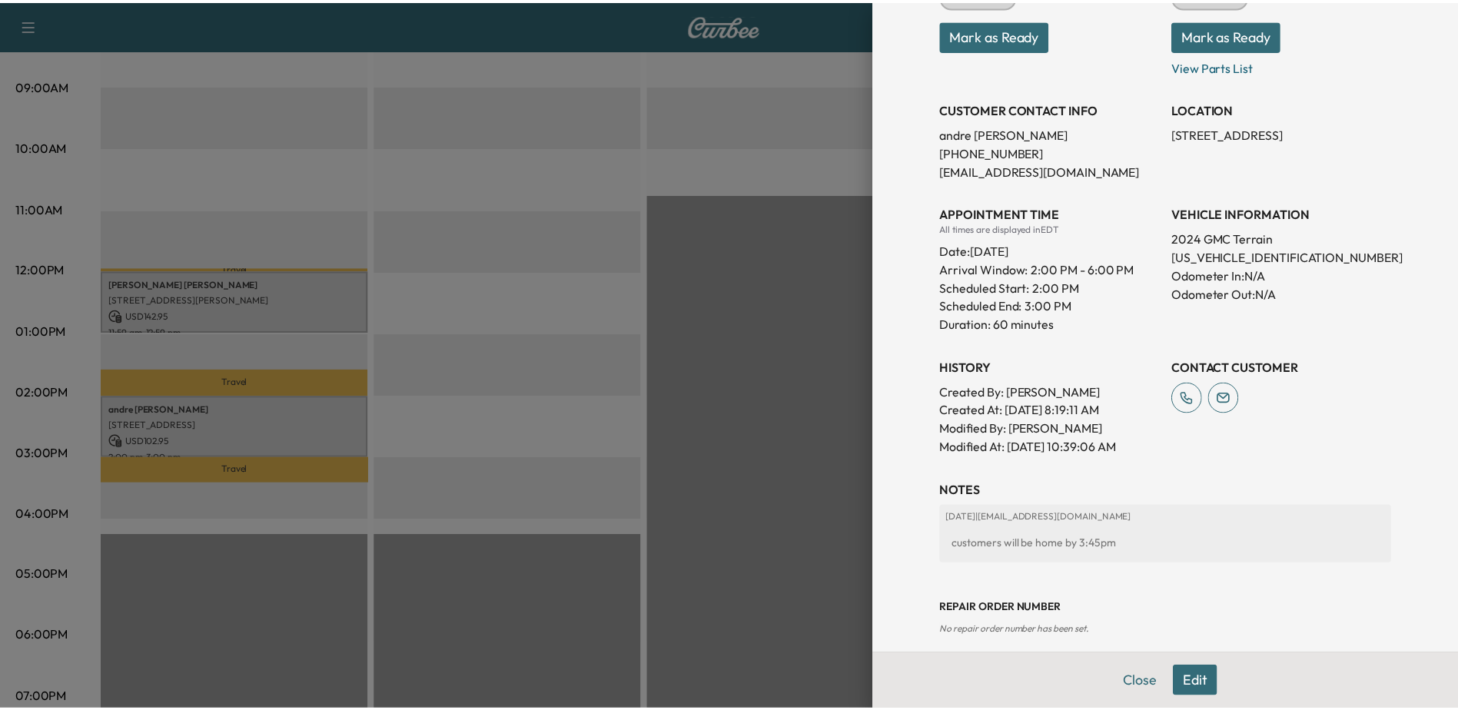
scroll to position [249, 0]
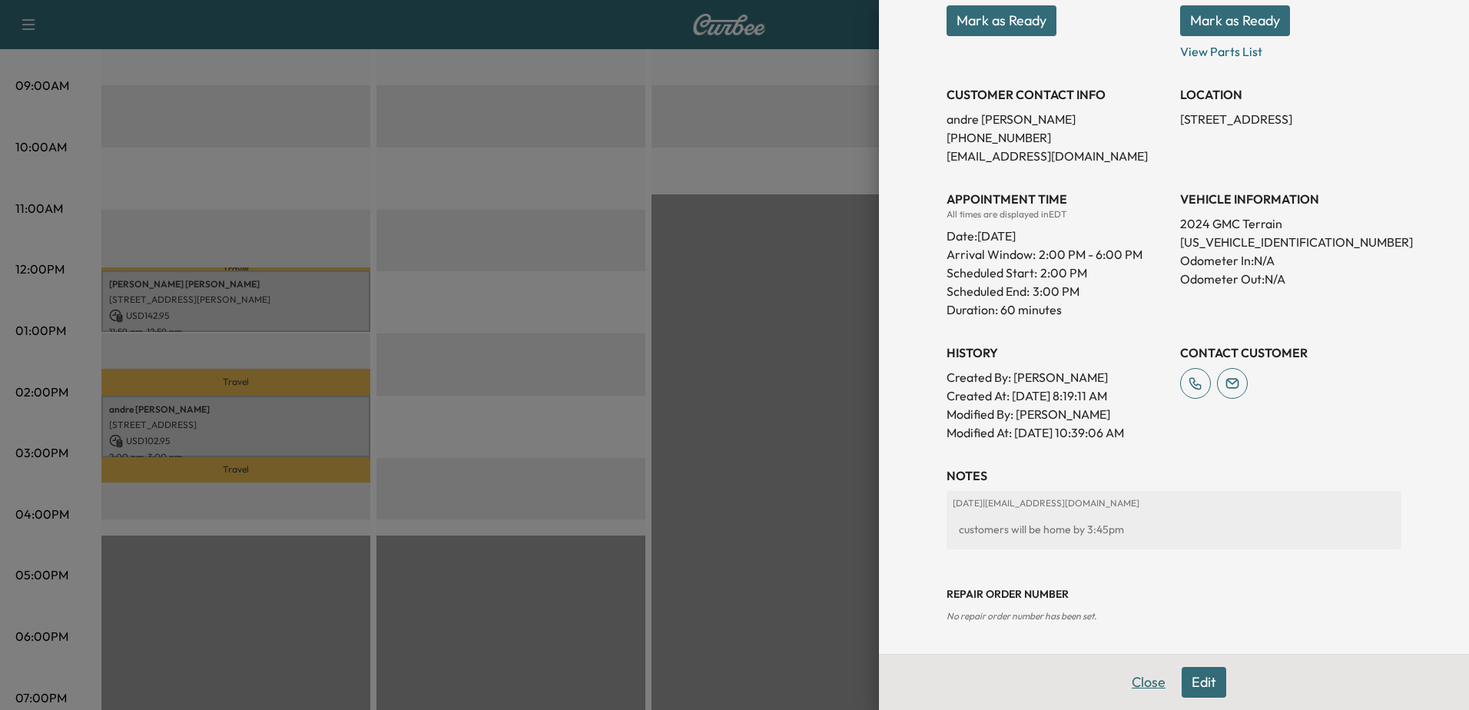
click at [1156, 680] on button "Close" at bounding box center [1149, 682] width 54 height 31
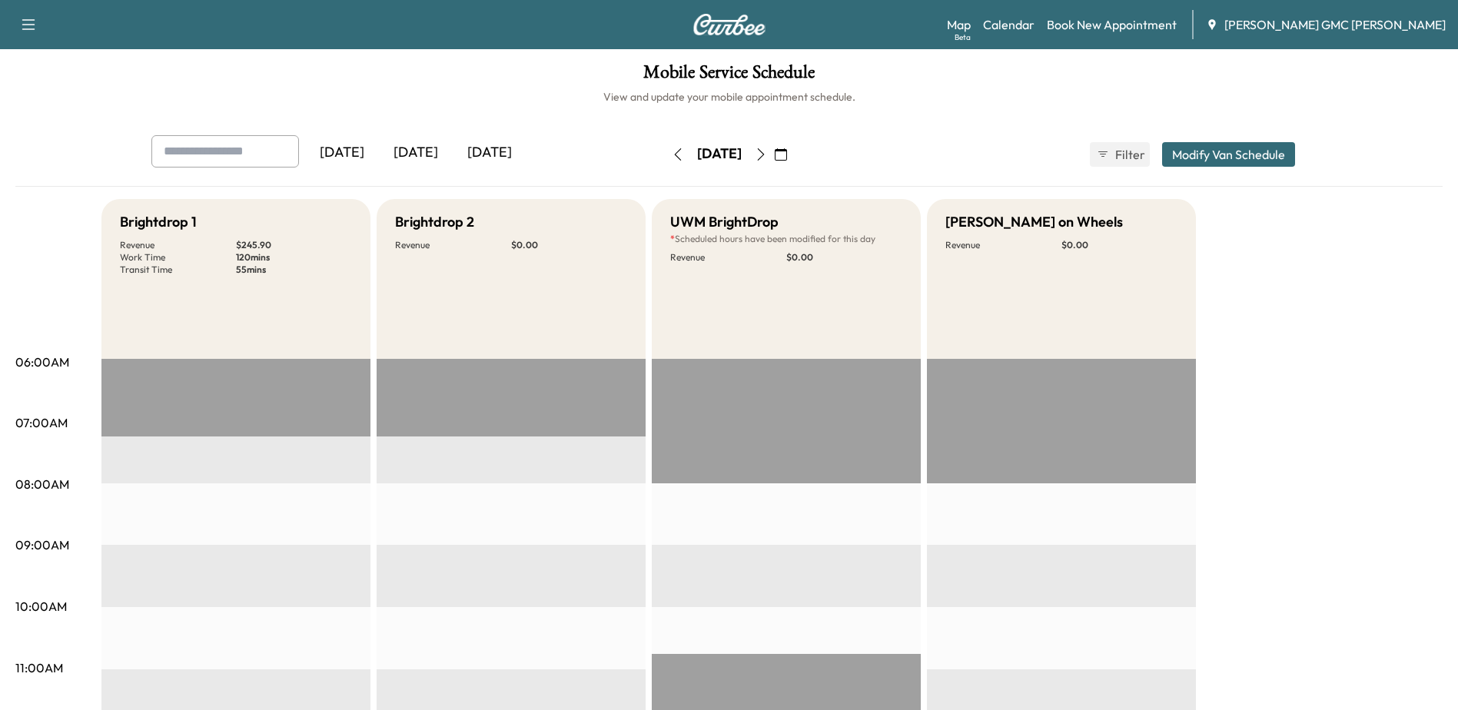
scroll to position [0, 0]
click at [767, 161] on icon "button" at bounding box center [761, 156] width 12 height 12
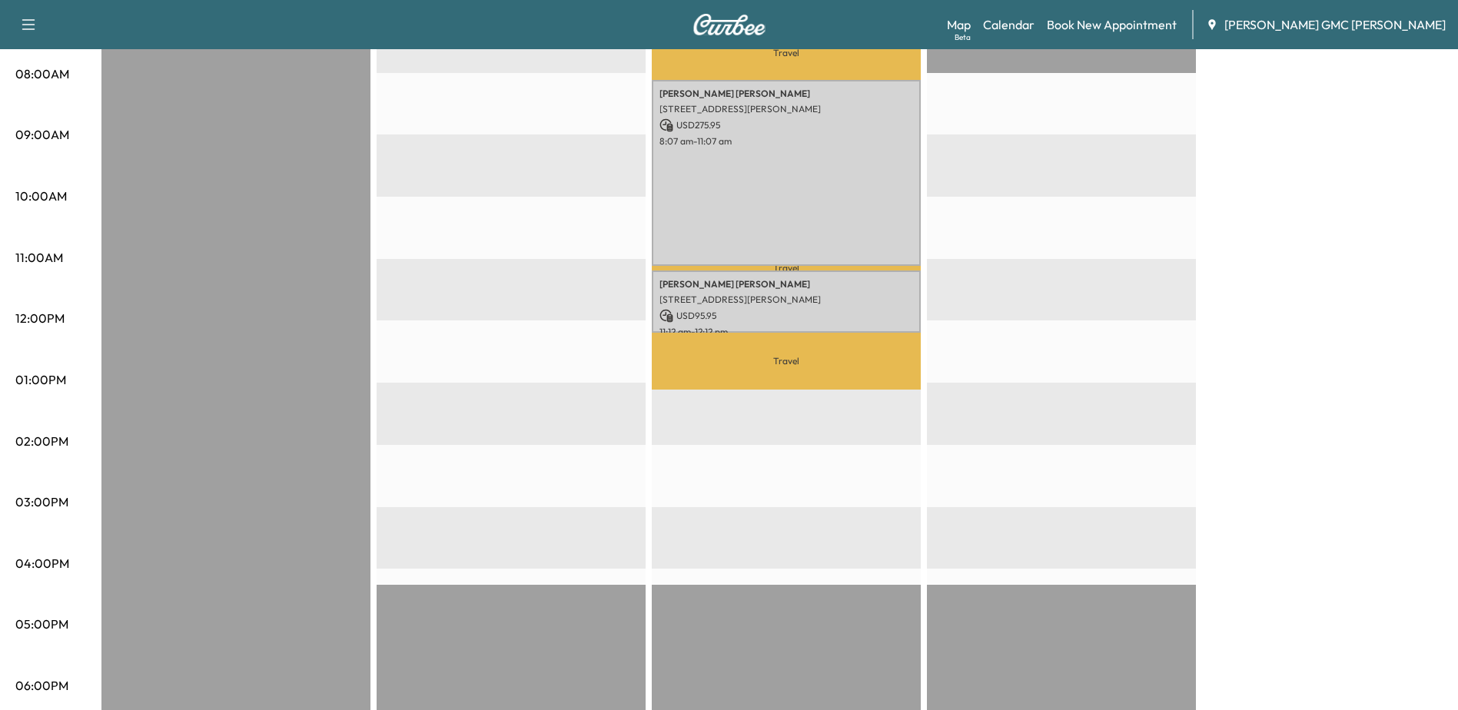
scroll to position [384, 0]
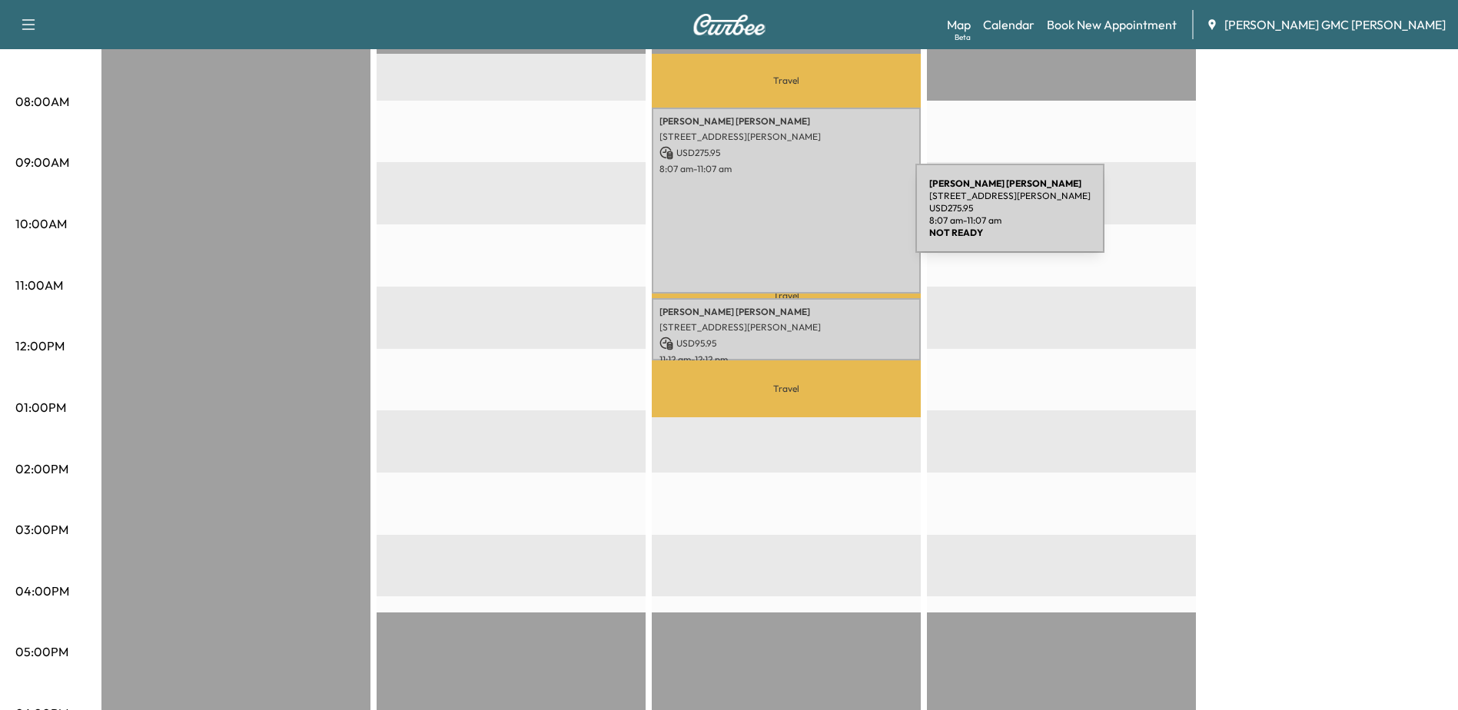
click at [784, 208] on div "[PERSON_NAME] [STREET_ADDRESS][PERSON_NAME] USD 275.95 8:07 am - 11:07 am" at bounding box center [786, 201] width 269 height 186
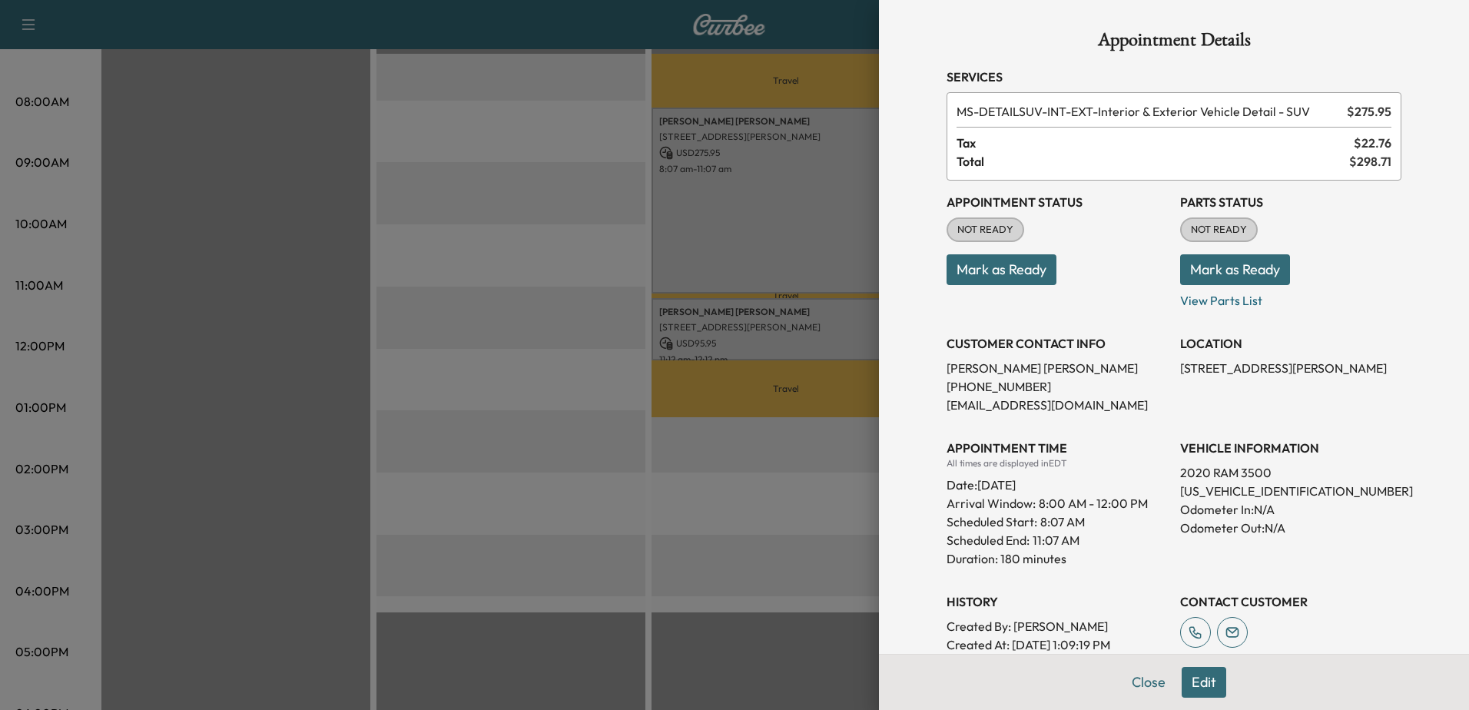
click at [717, 566] on div at bounding box center [734, 355] width 1469 height 710
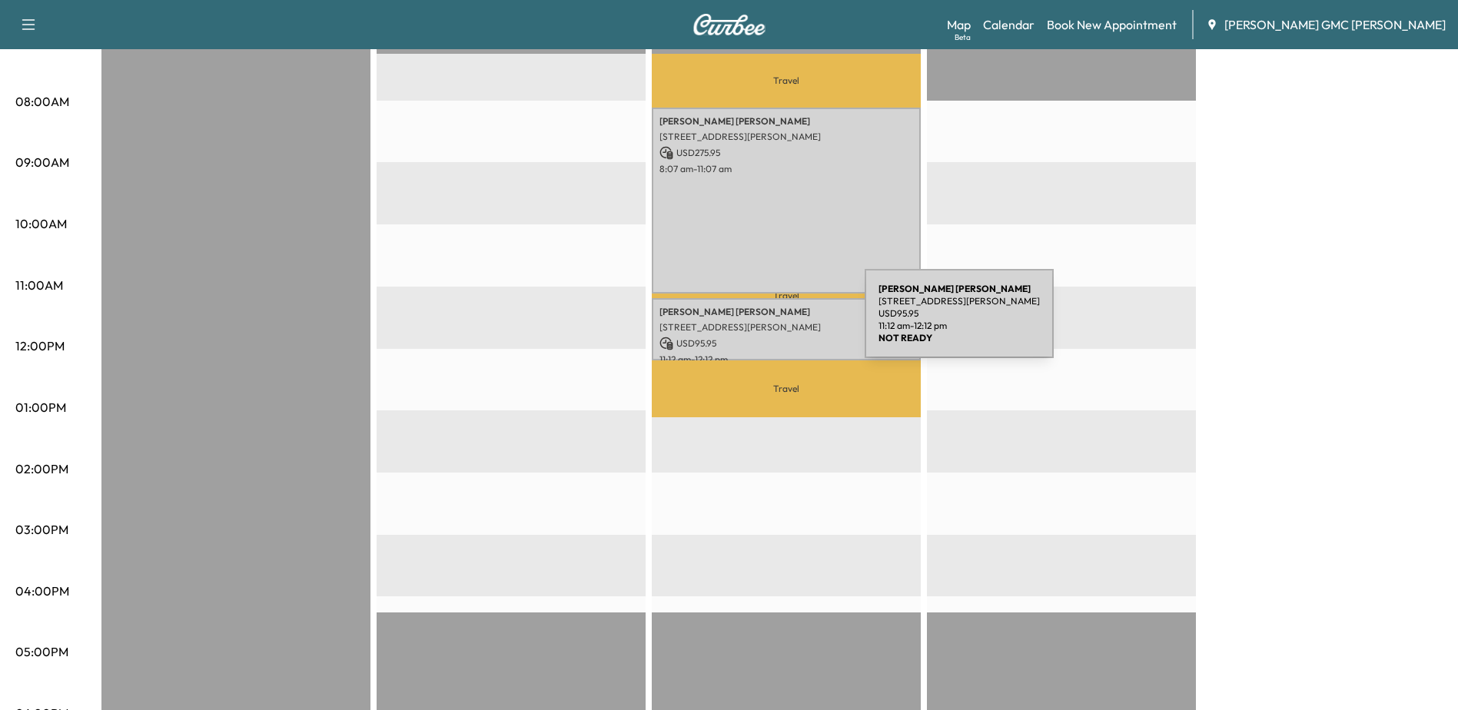
click at [749, 323] on p "[STREET_ADDRESS][PERSON_NAME]" at bounding box center [786, 327] width 254 height 12
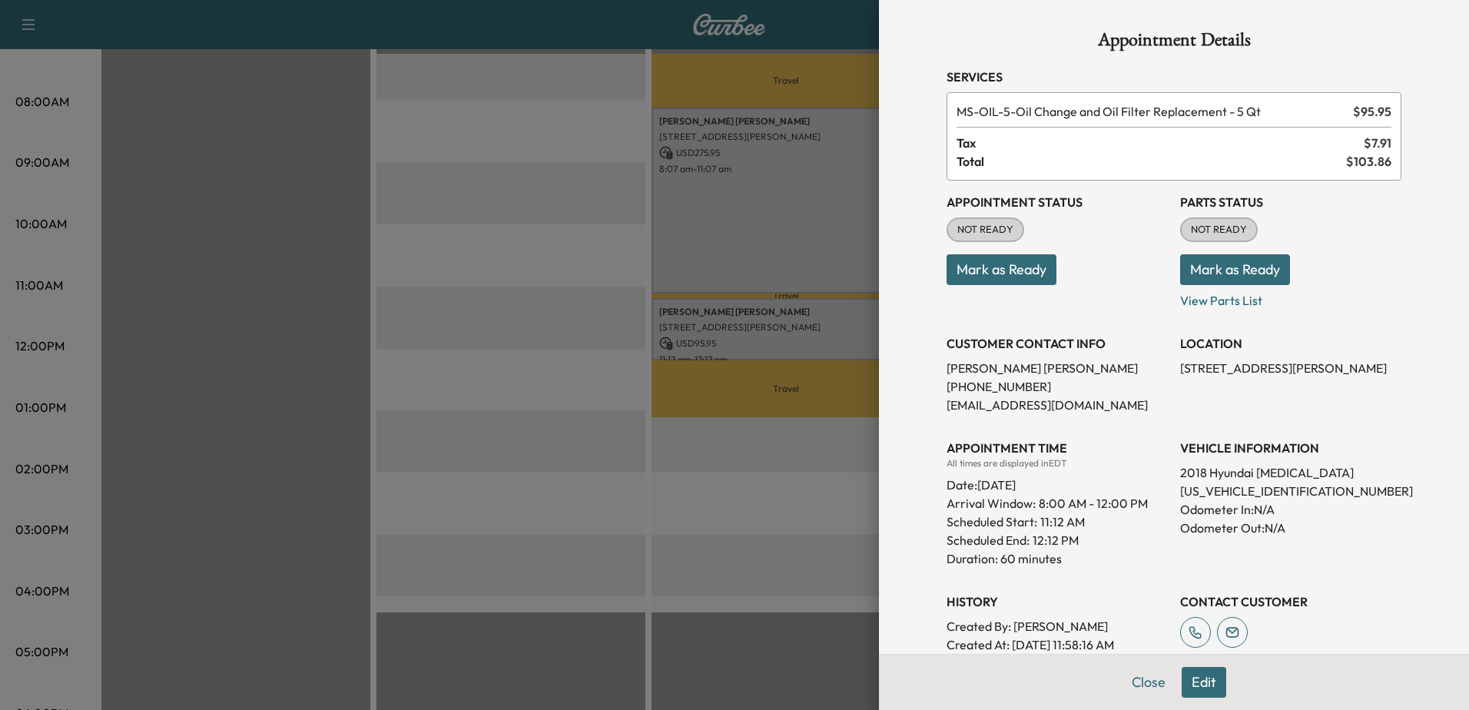
click at [715, 526] on div at bounding box center [734, 355] width 1469 height 710
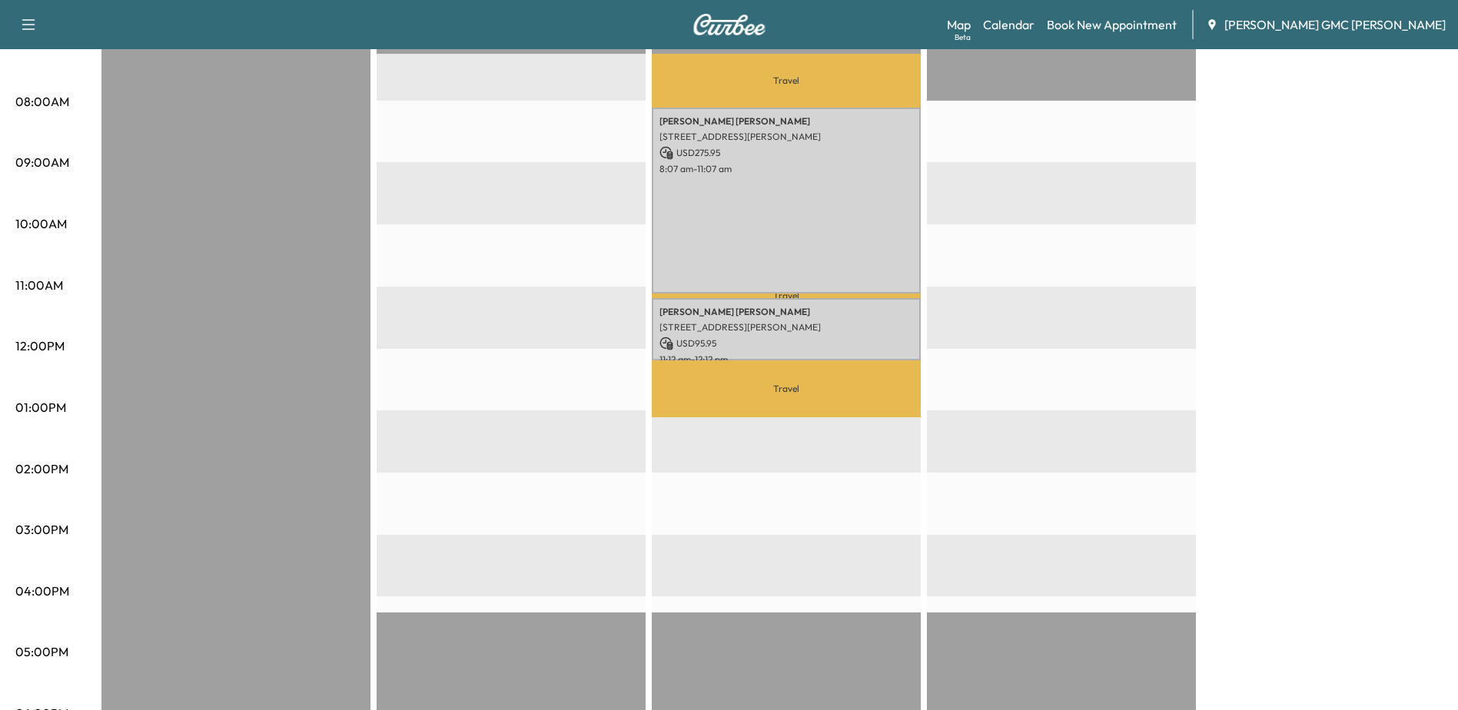
scroll to position [0, 0]
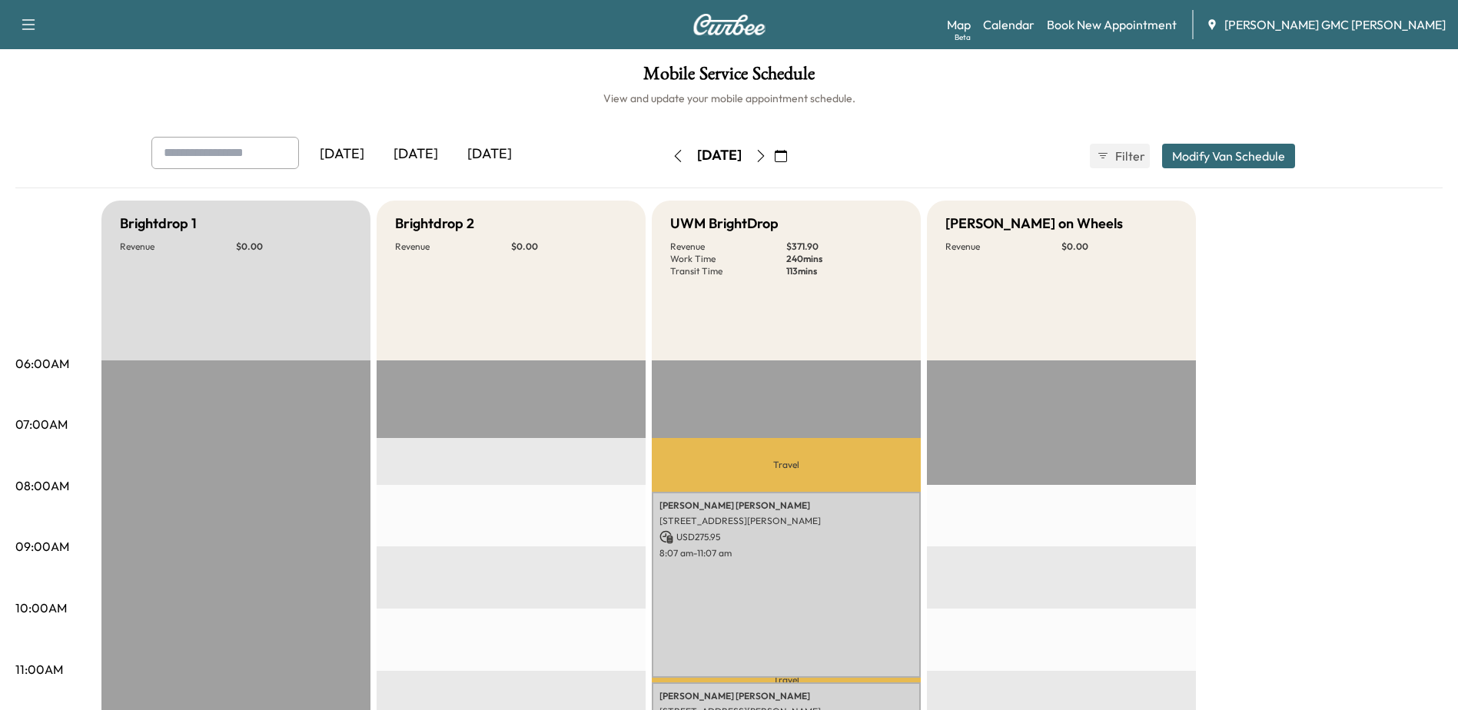
click at [767, 154] on icon "button" at bounding box center [761, 156] width 12 height 12
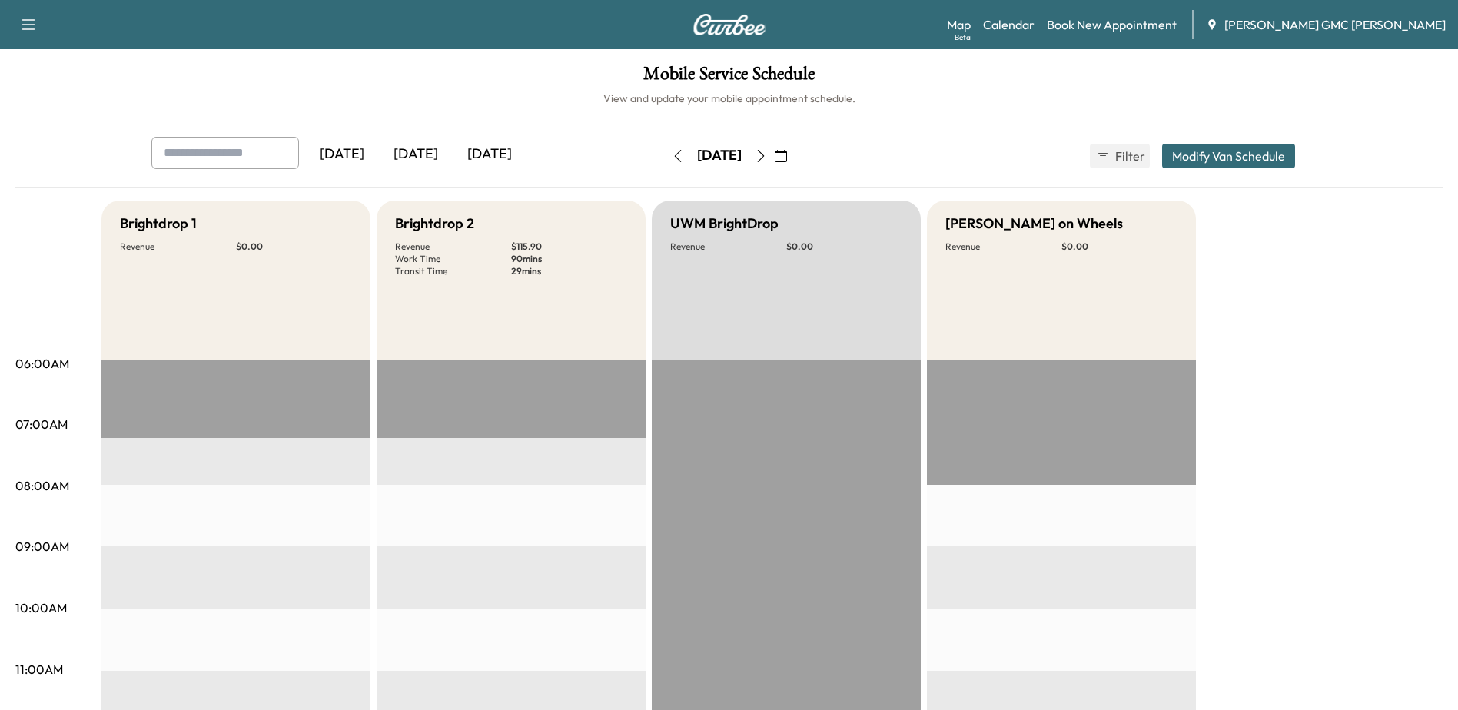
click at [672, 160] on icon "button" at bounding box center [678, 156] width 12 height 12
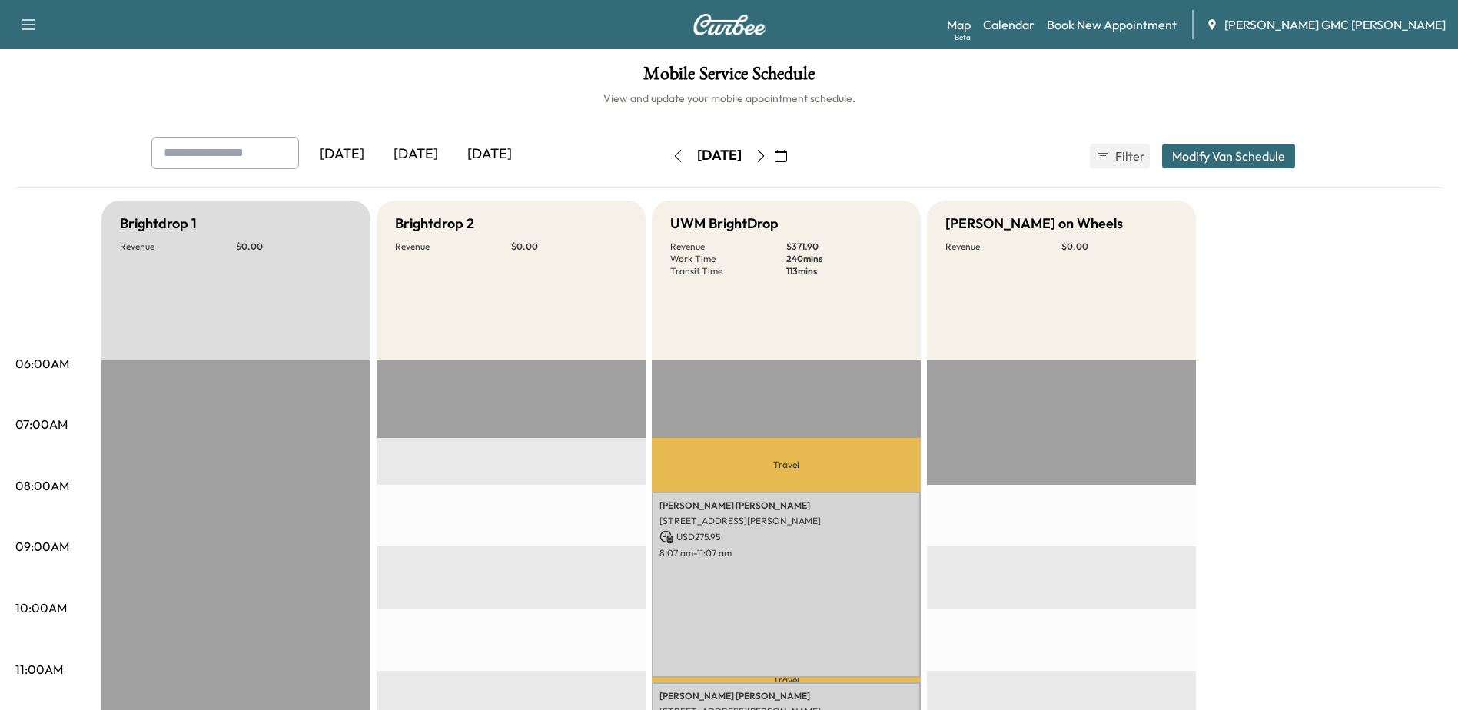
click at [729, 27] on img at bounding box center [729, 25] width 74 height 22
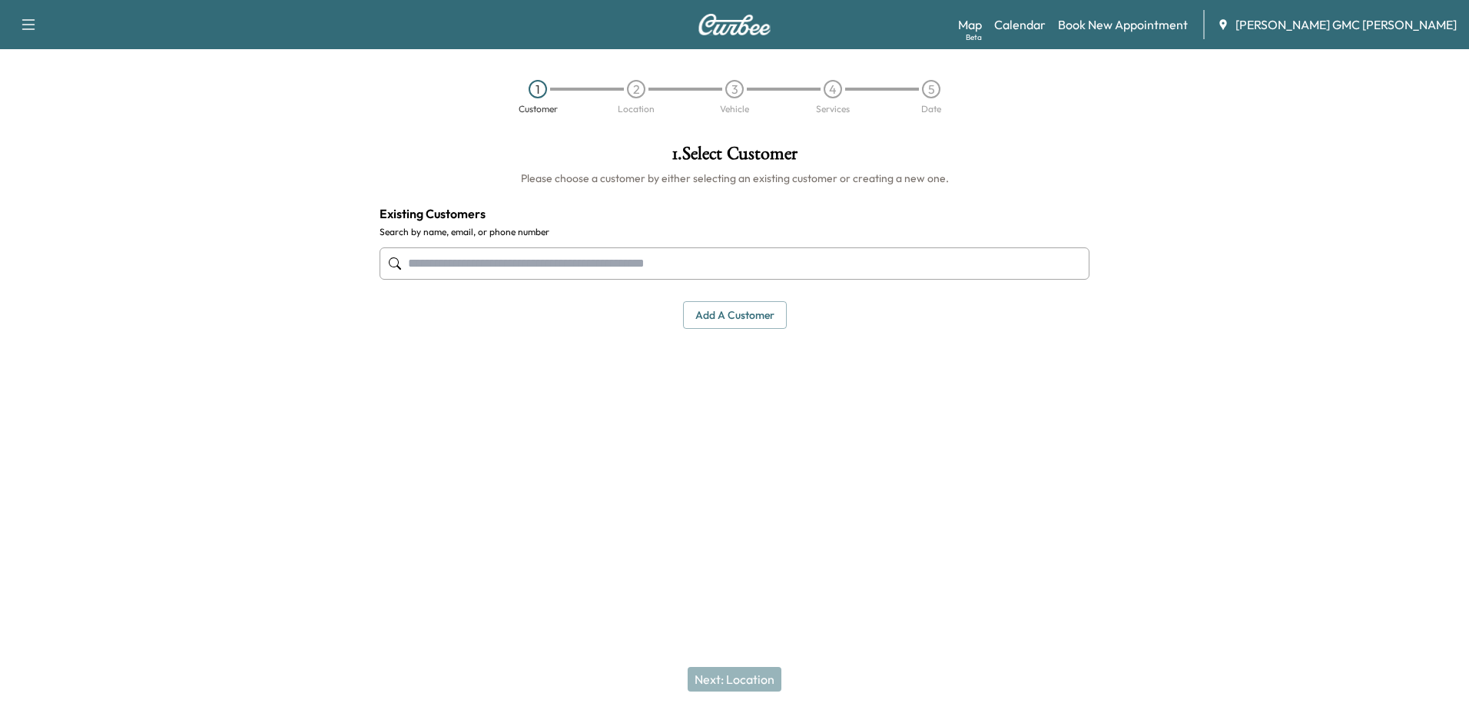
click at [604, 259] on input "text" at bounding box center [735, 263] width 710 height 32
click at [707, 317] on button "Add a customer" at bounding box center [735, 315] width 104 height 28
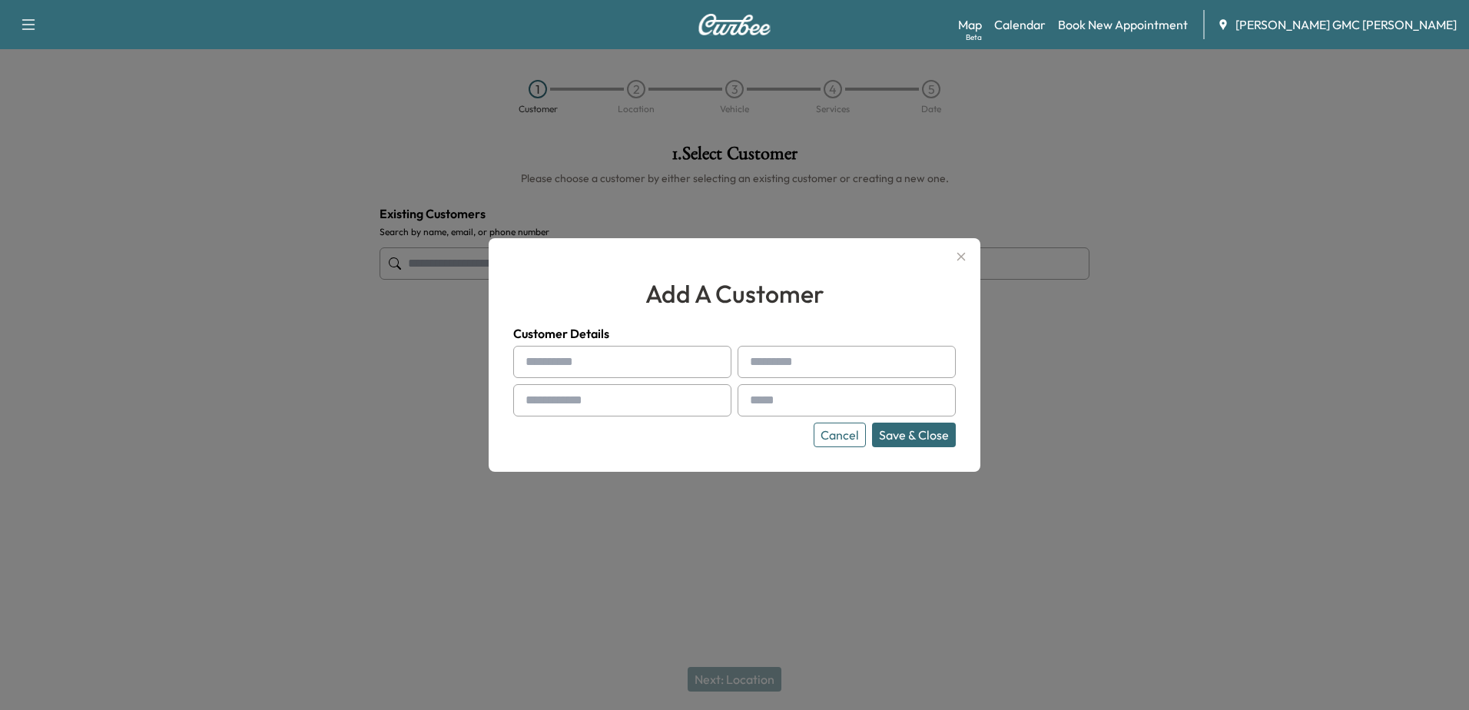
click at [650, 358] on input "text" at bounding box center [622, 362] width 218 height 32
type input "*"
type input "*****"
type input "**********"
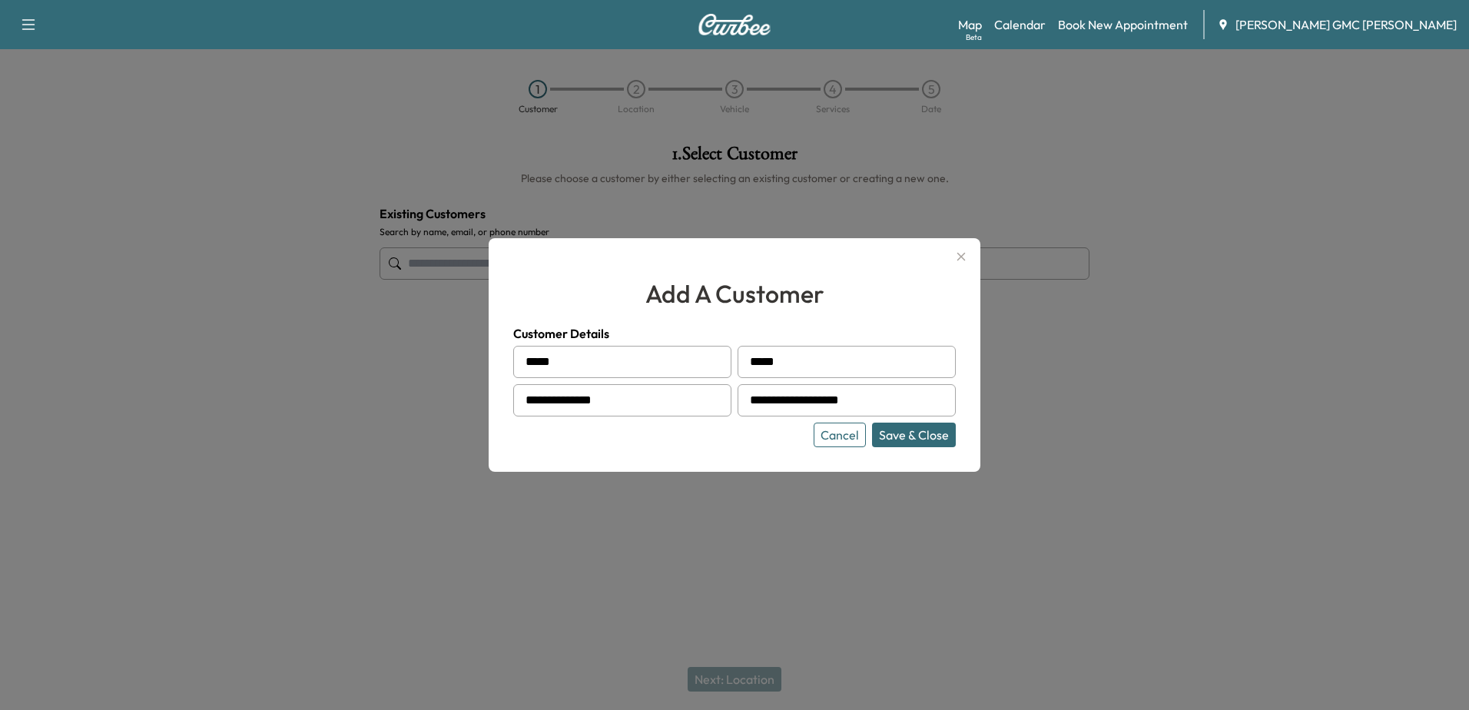
type input "**********"
click at [939, 441] on button "Save & Close" at bounding box center [914, 435] width 84 height 25
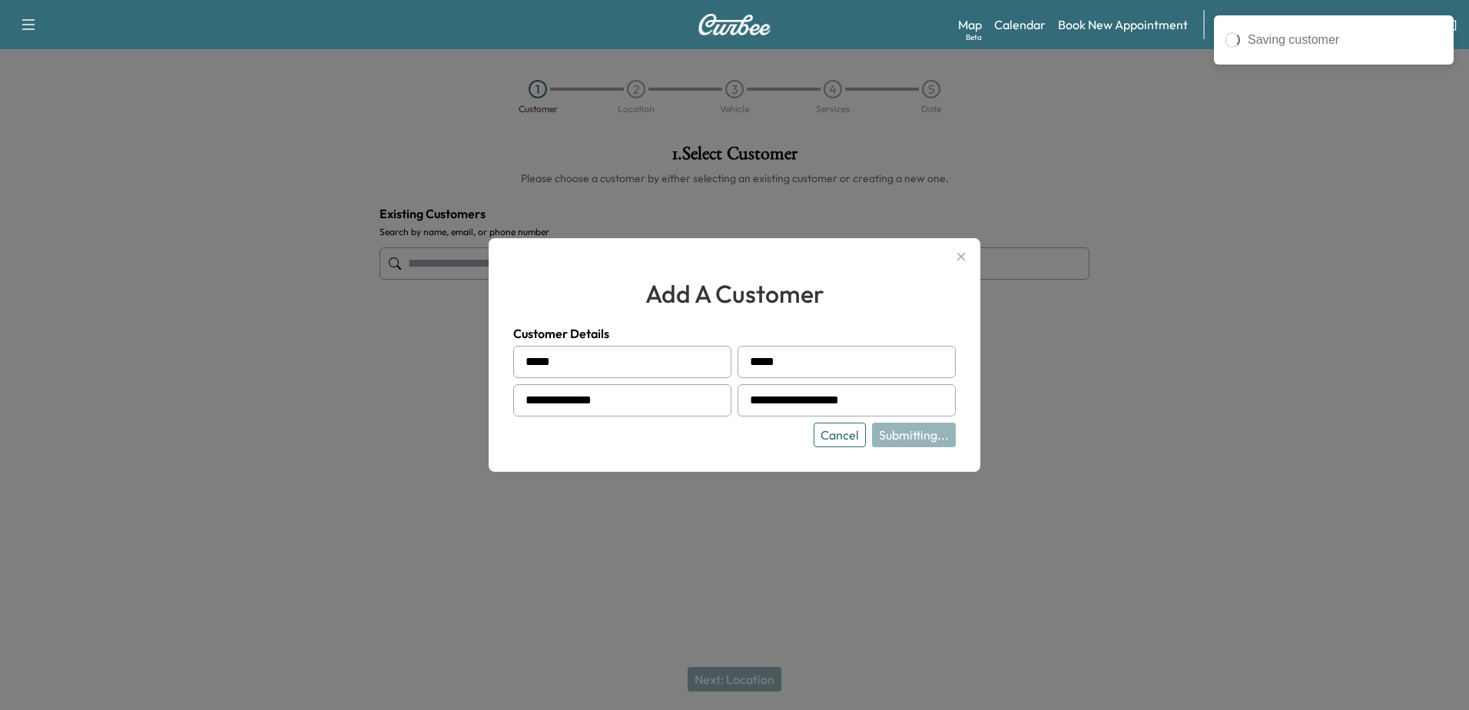
type input "**********"
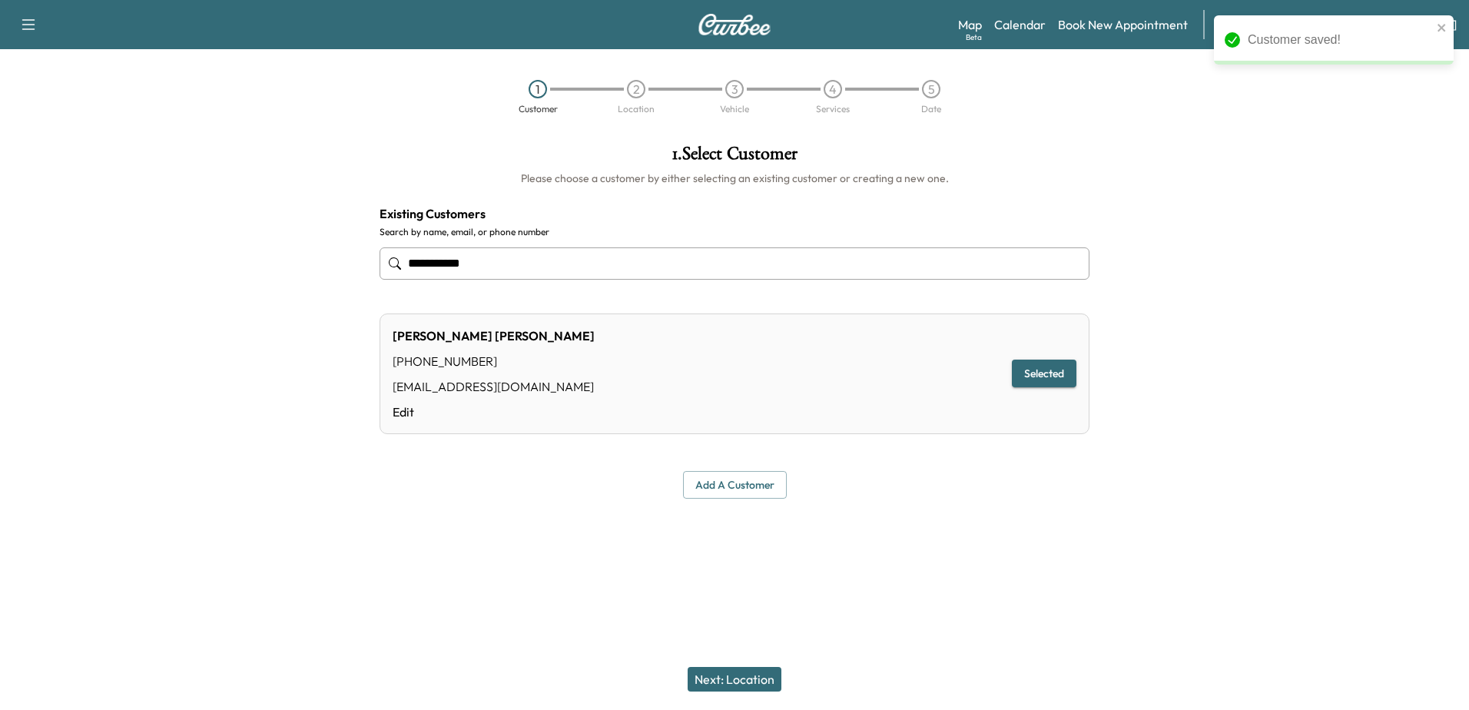
click at [753, 680] on button "Next: Location" at bounding box center [735, 679] width 94 height 25
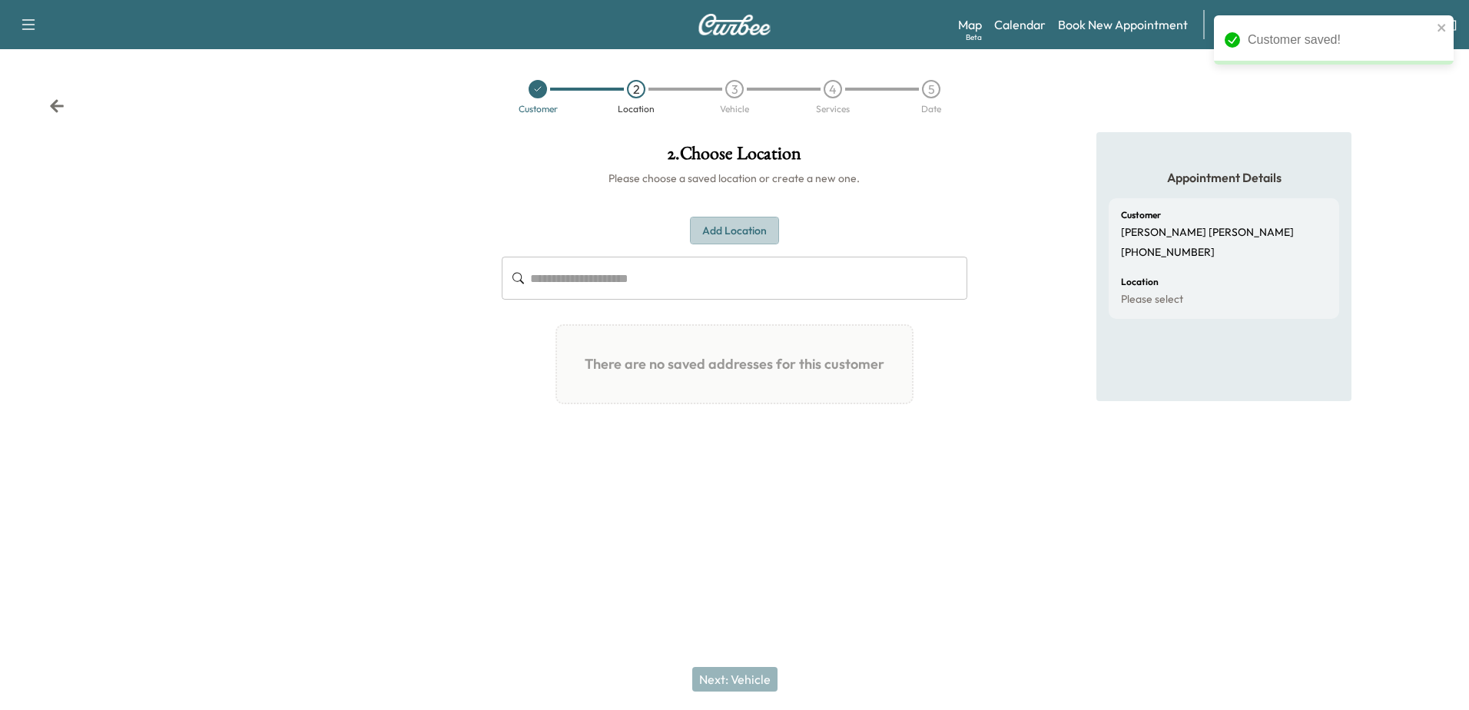
click at [728, 229] on button "Add Location" at bounding box center [734, 231] width 89 height 28
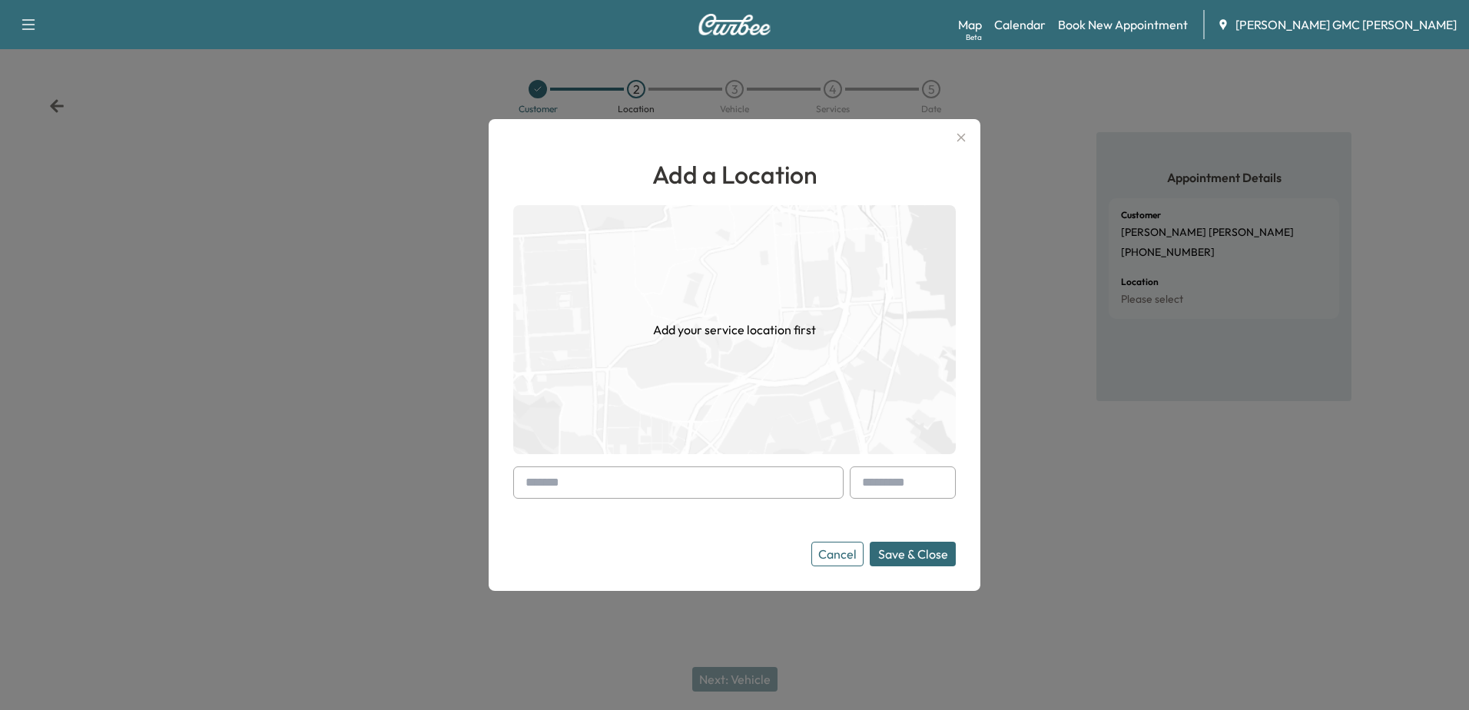
click at [688, 478] on input "text" at bounding box center [678, 482] width 330 height 32
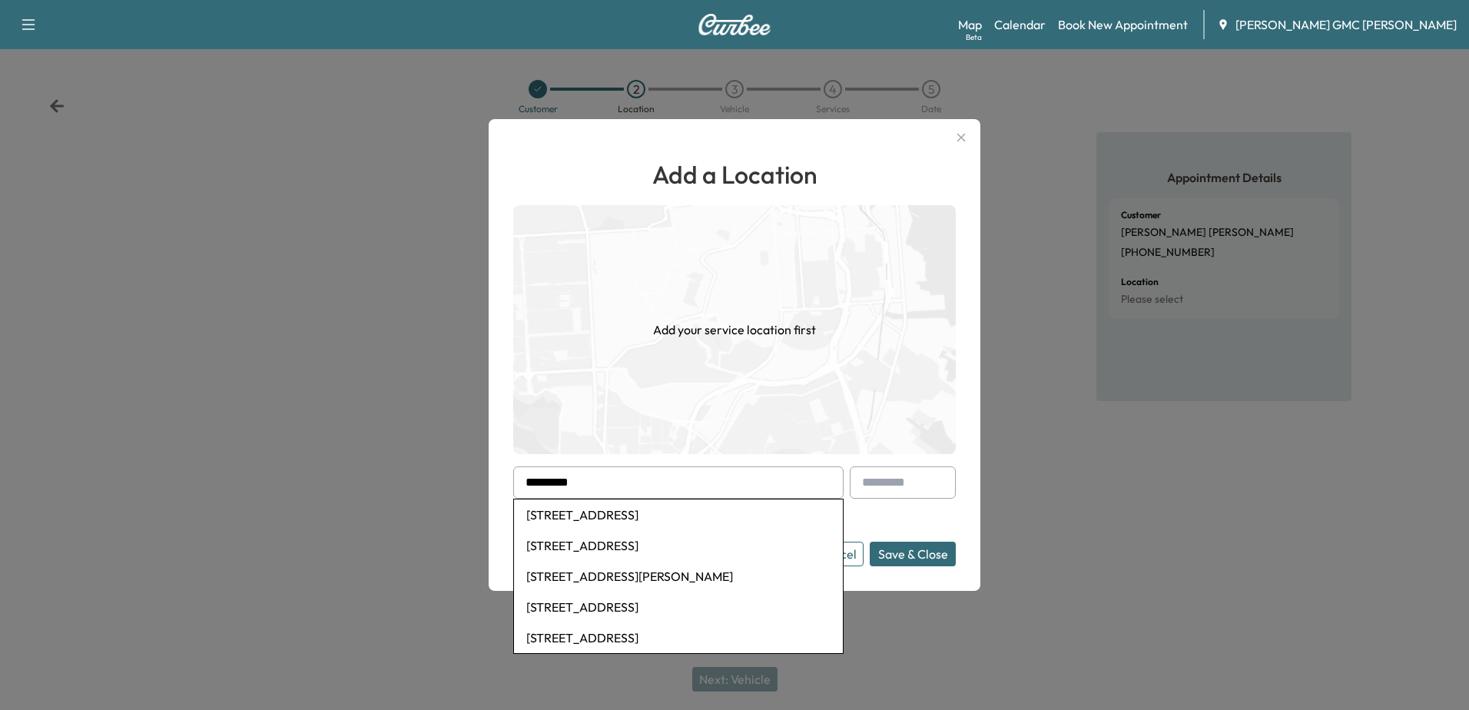
click at [619, 517] on li "[STREET_ADDRESS]" at bounding box center [678, 514] width 329 height 31
type input "**********"
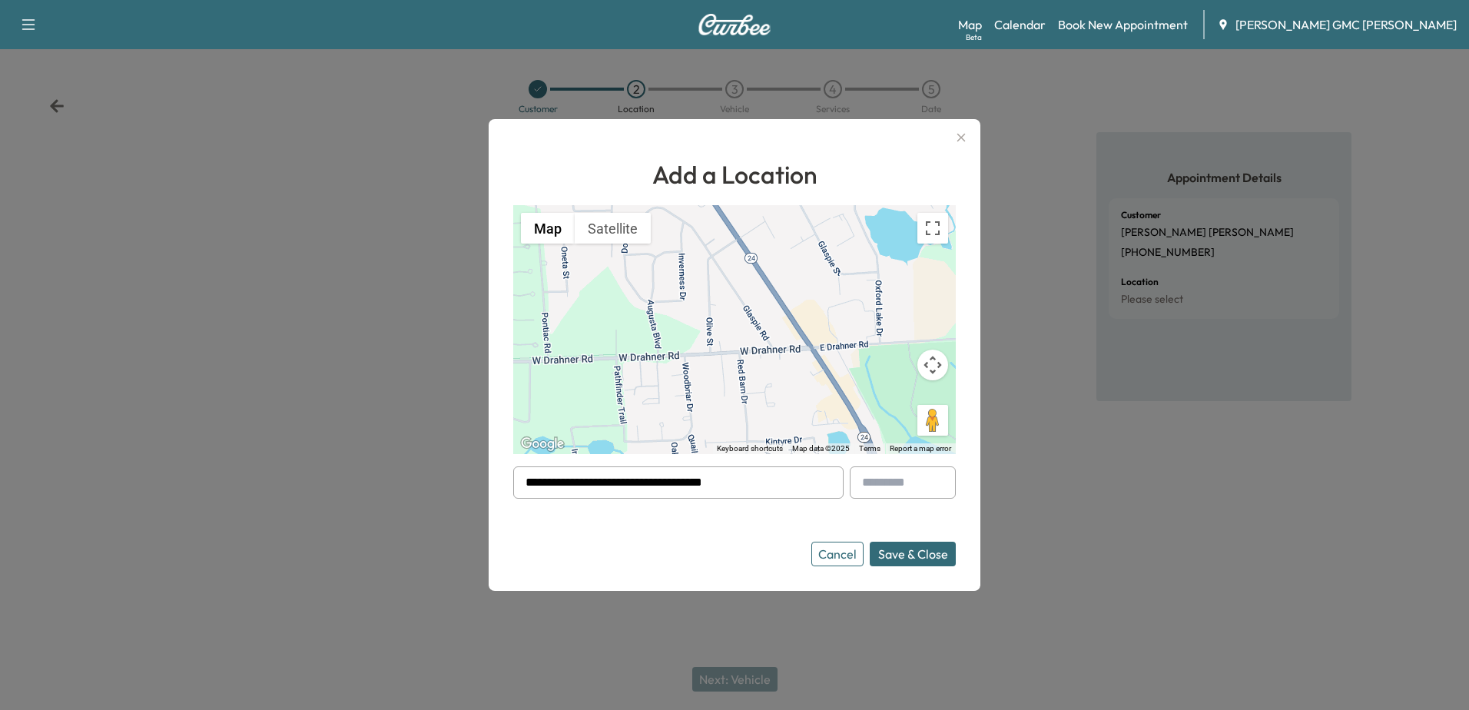
click at [906, 556] on button "Save & Close" at bounding box center [913, 554] width 86 height 25
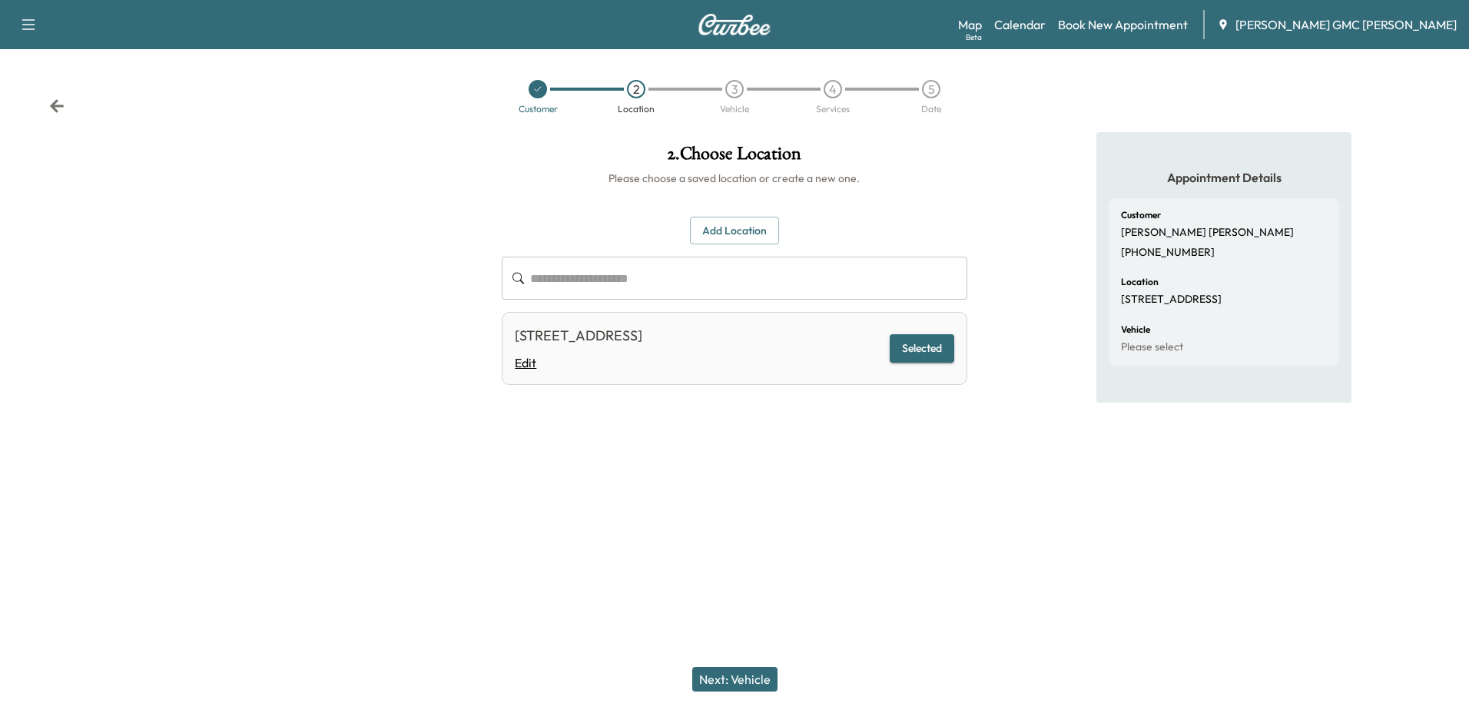
click at [528, 364] on link "Edit" at bounding box center [579, 362] width 128 height 18
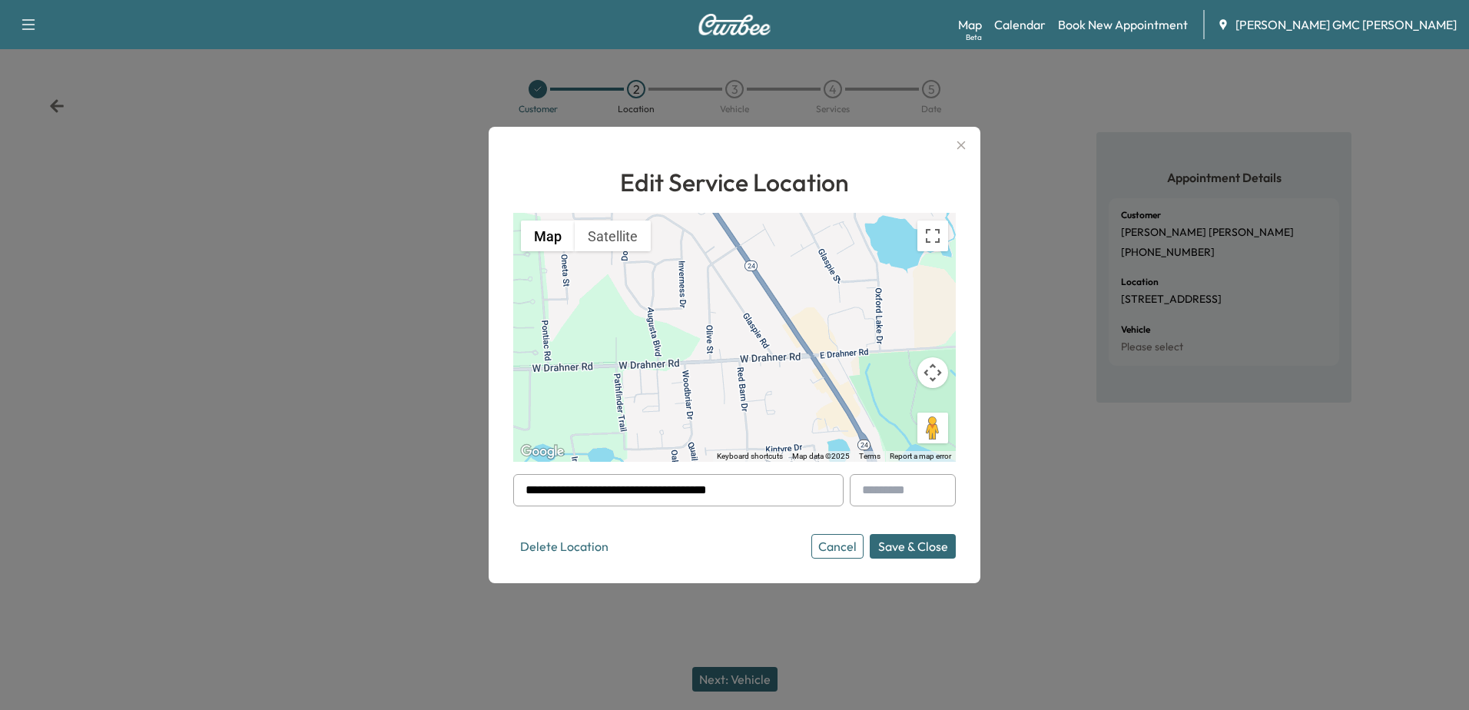
click at [885, 497] on input "text" at bounding box center [903, 490] width 106 height 32
type input "***"
click at [894, 554] on button "Save & Close" at bounding box center [913, 546] width 86 height 25
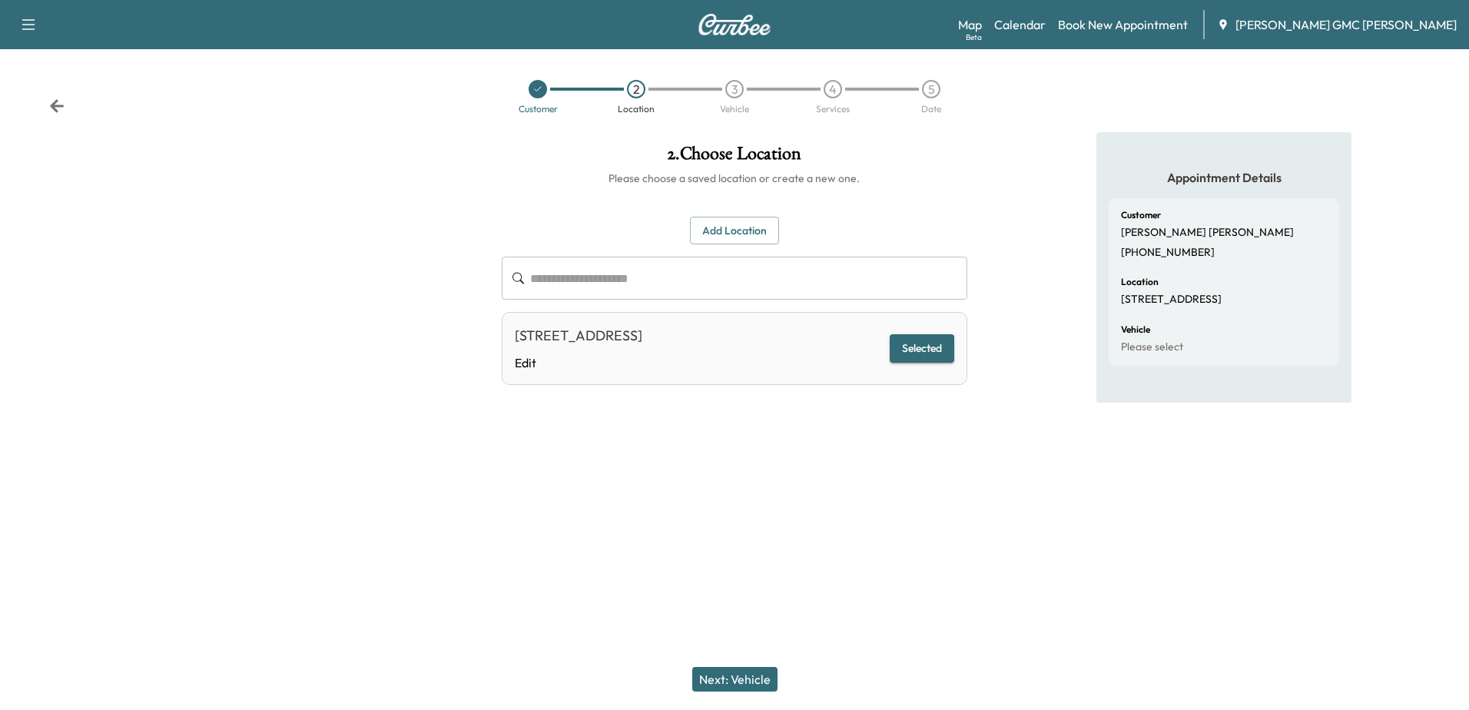
click at [745, 676] on button "Next: Vehicle" at bounding box center [734, 679] width 85 height 25
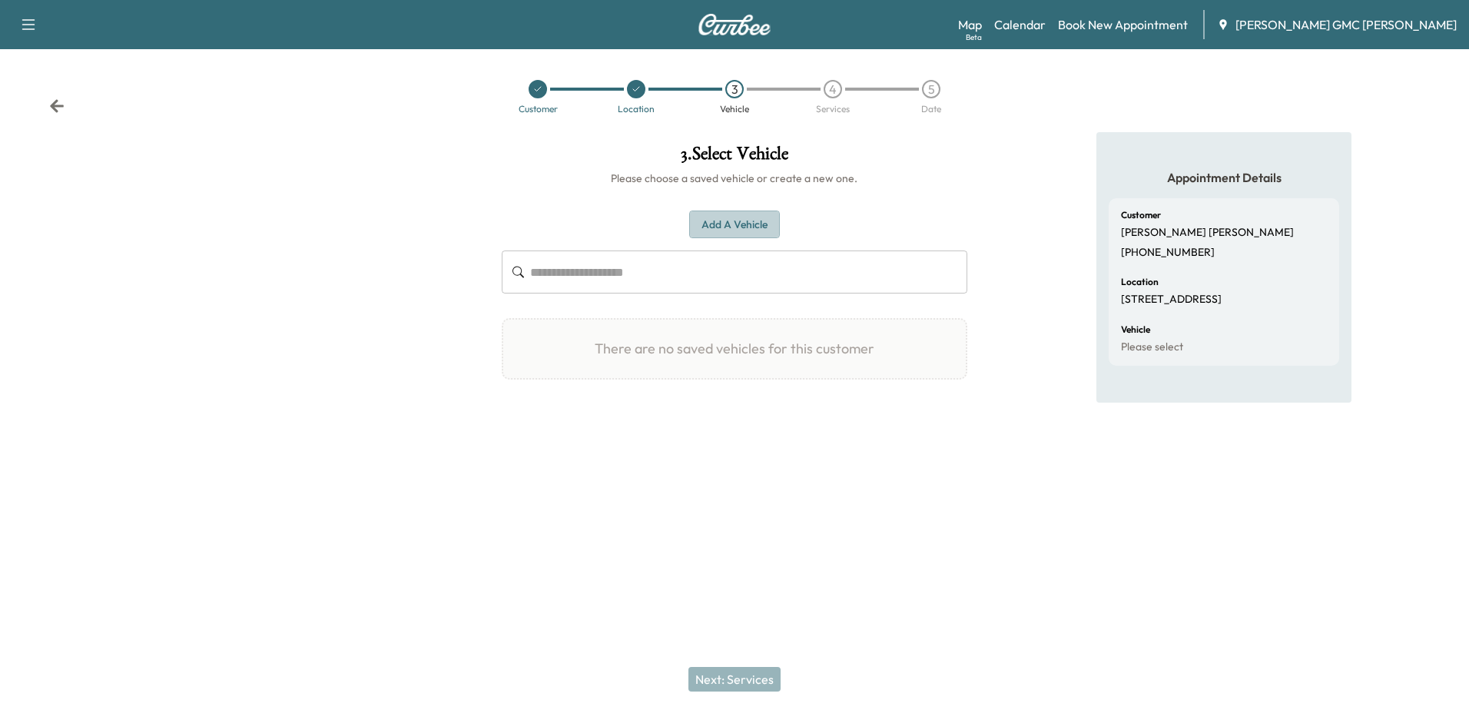
click at [727, 218] on button "Add a Vehicle" at bounding box center [734, 225] width 91 height 28
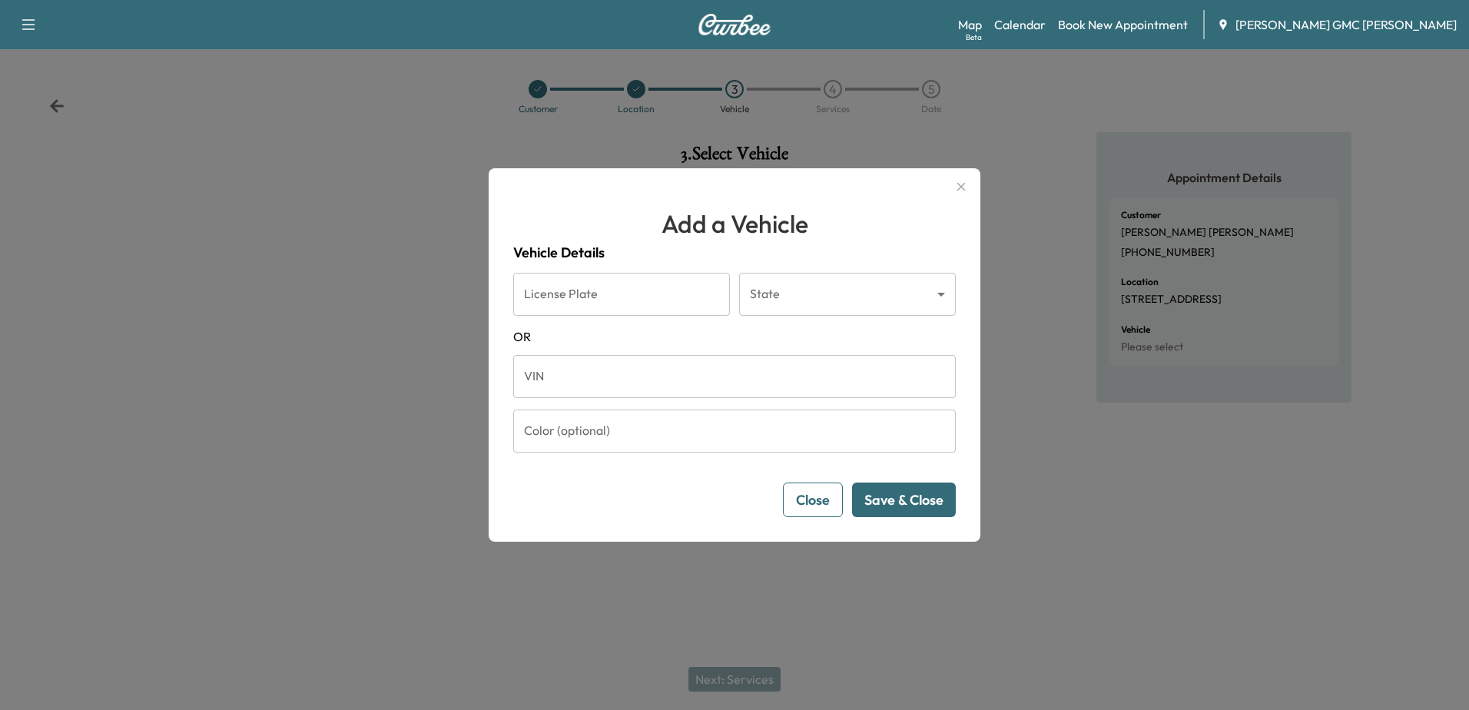
click at [698, 382] on input "VIN" at bounding box center [734, 376] width 443 height 43
paste input "**********"
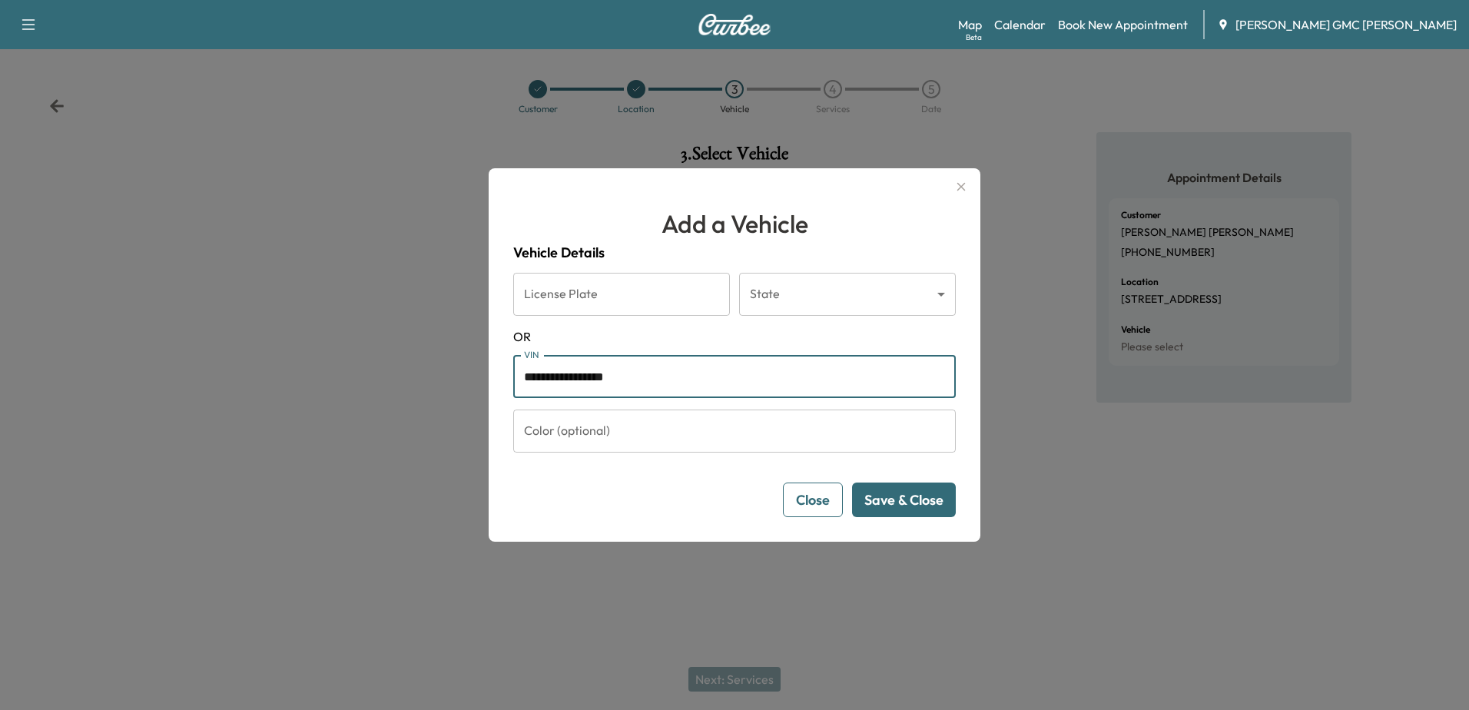
type input "**********"
click at [909, 496] on button "Save & Close" at bounding box center [904, 500] width 104 height 35
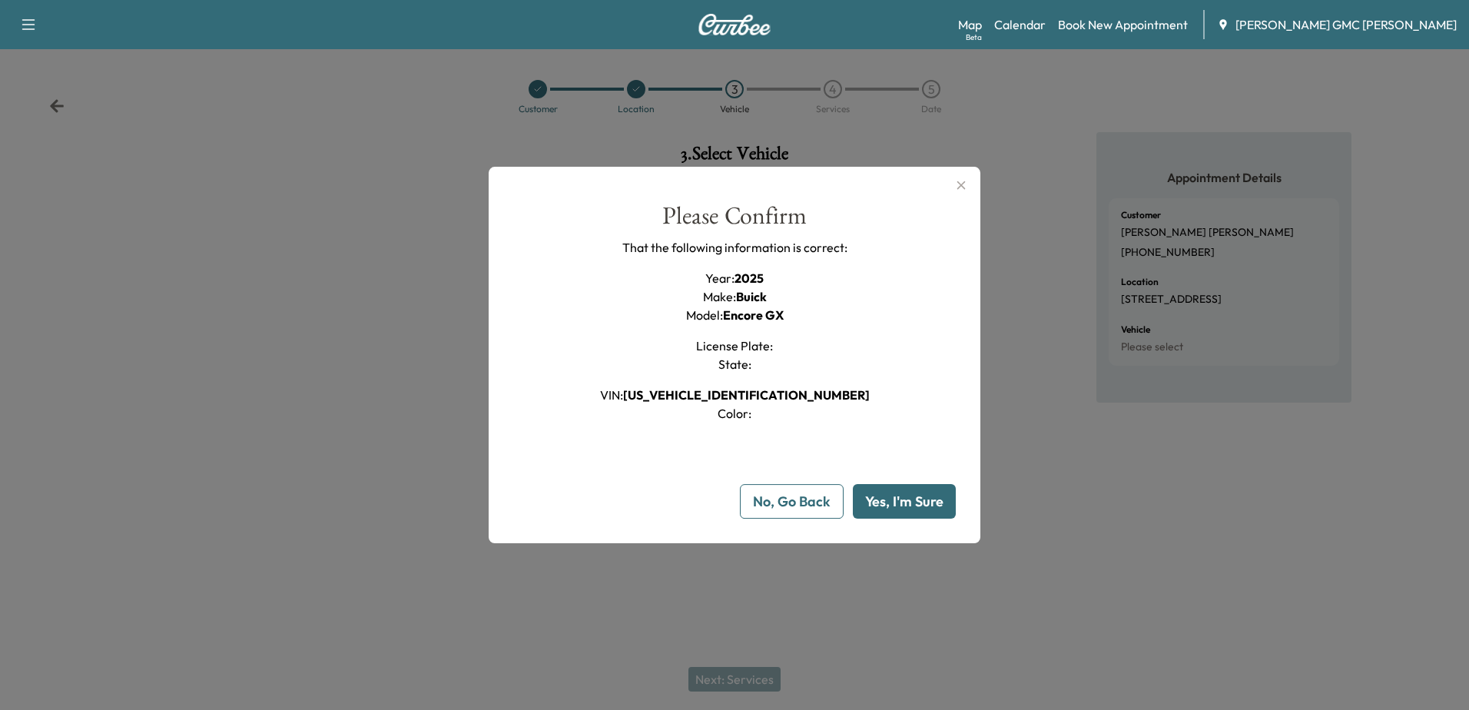
click at [934, 496] on button "Yes, I'm Sure" at bounding box center [904, 501] width 103 height 35
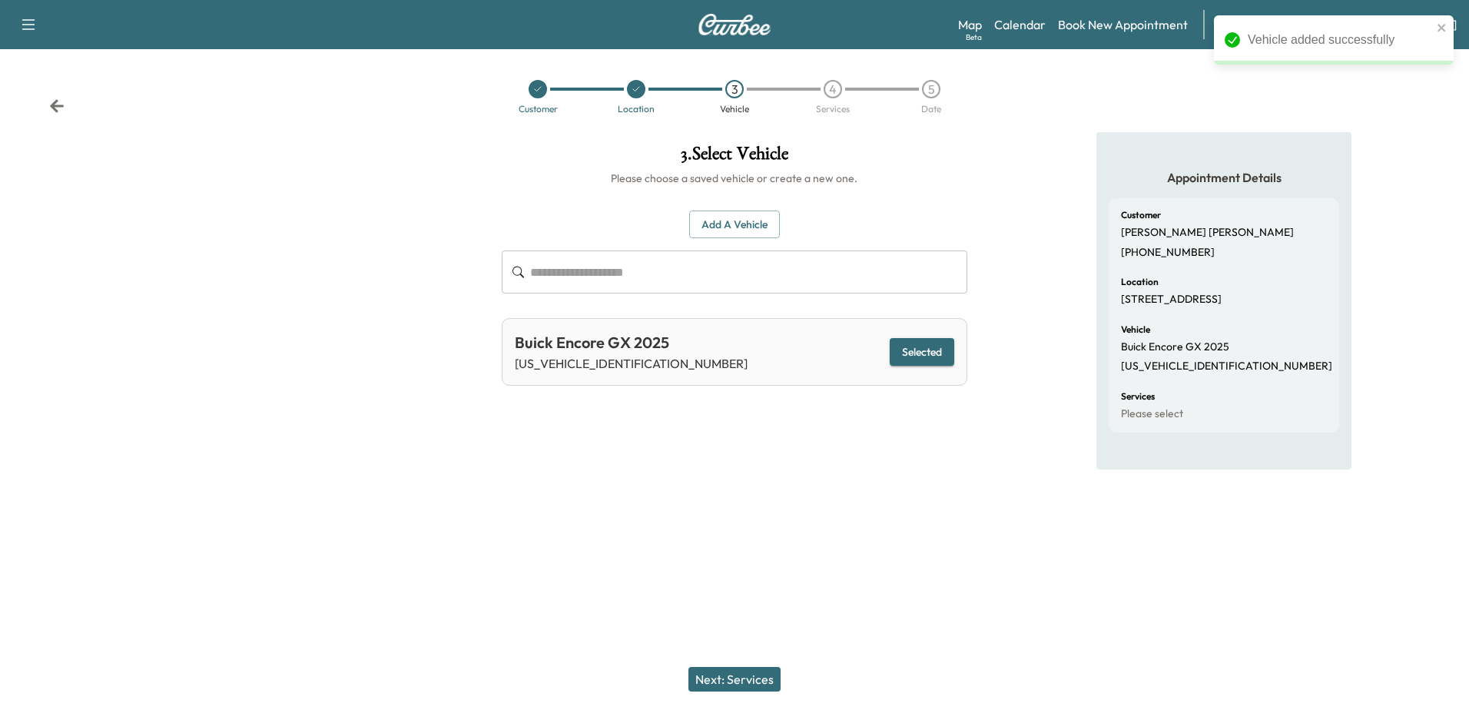
click at [740, 674] on button "Next: Services" at bounding box center [734, 679] width 92 height 25
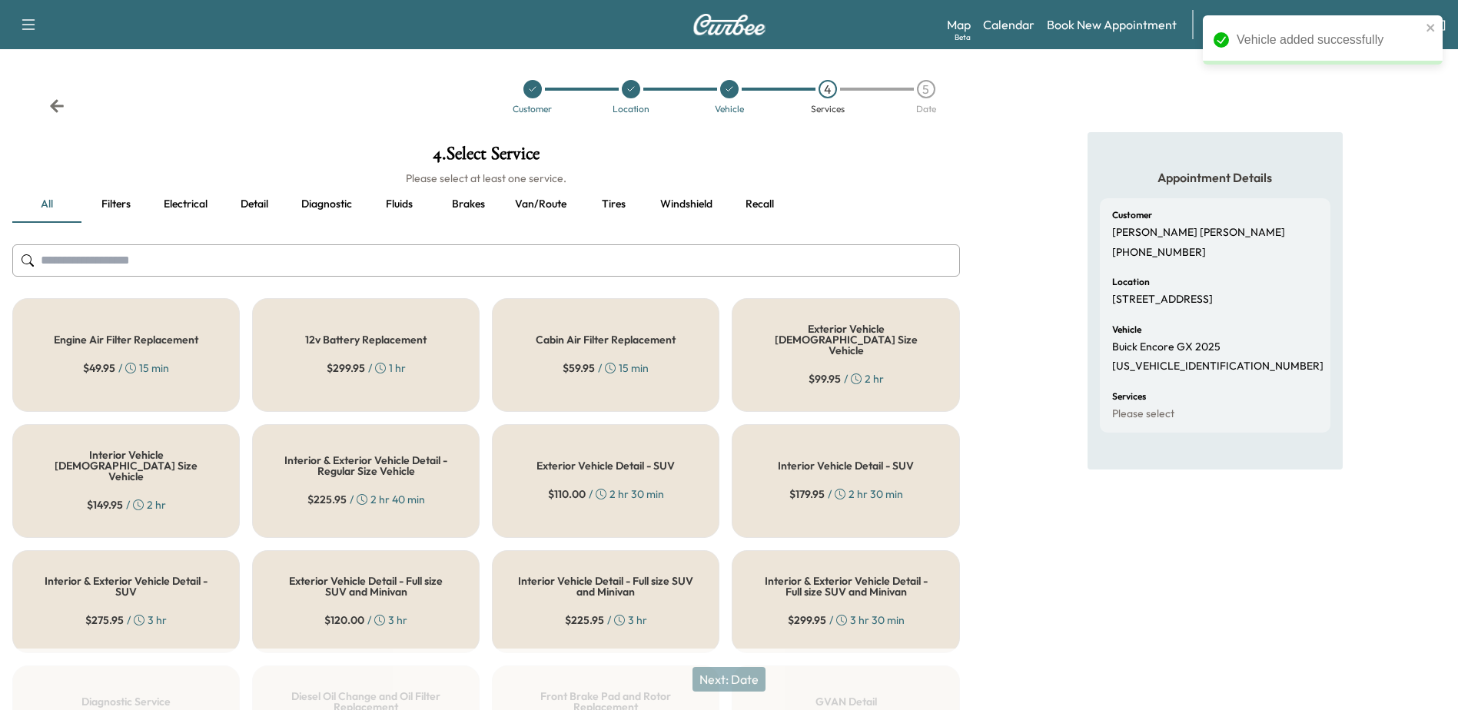
click at [234, 261] on input "text" at bounding box center [485, 260] width 947 height 32
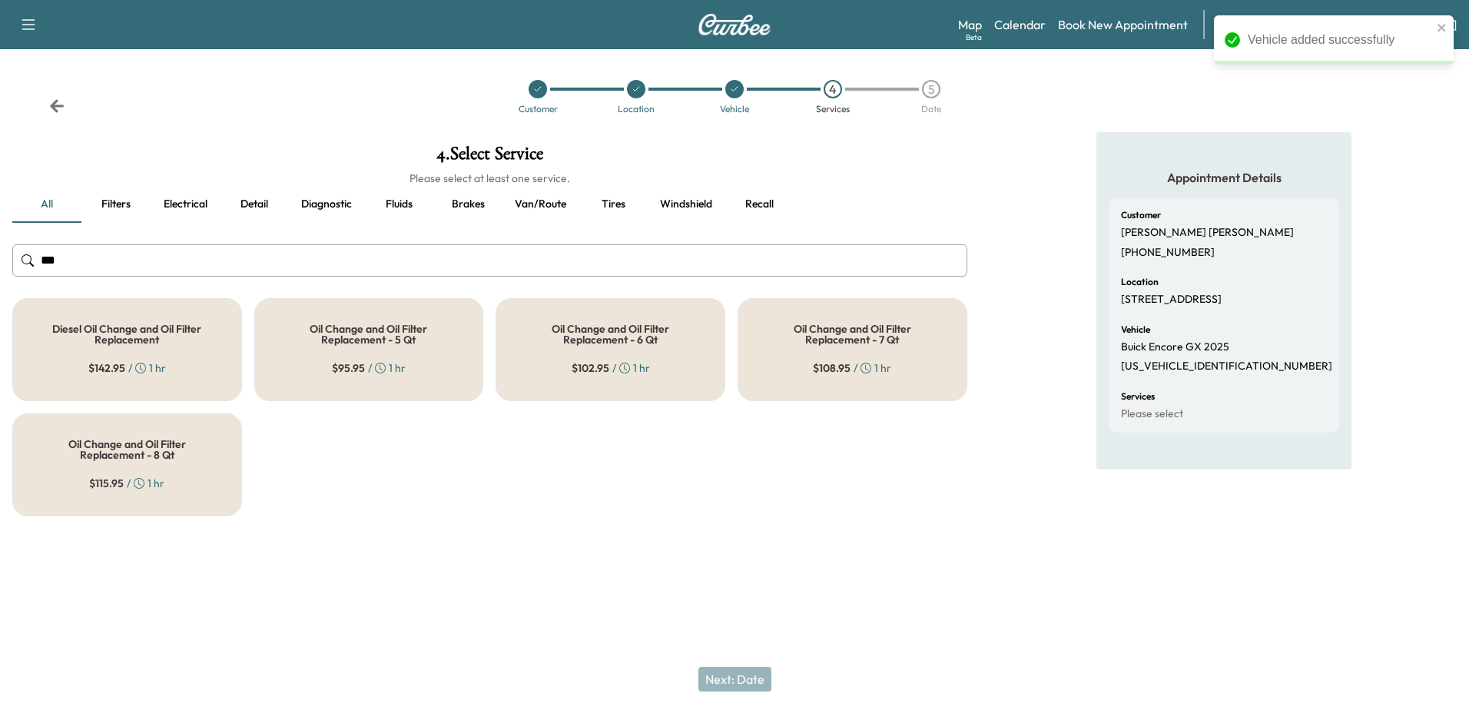
click at [177, 463] on div "Oil Change and Oil Filter Replacement - 8 Qt $ 115.95 / 1 hr" at bounding box center [127, 464] width 230 height 103
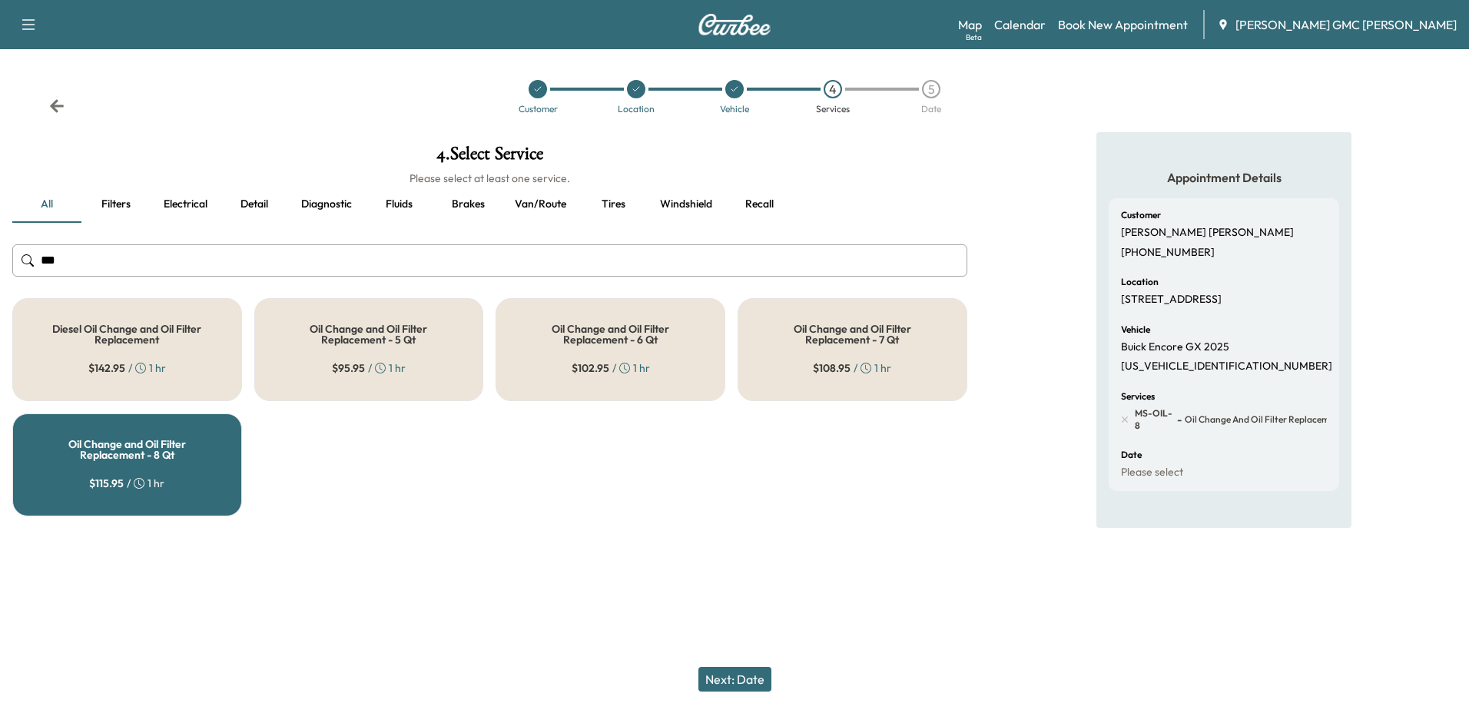
click at [352, 260] on input "***" at bounding box center [489, 260] width 955 height 32
type input "*"
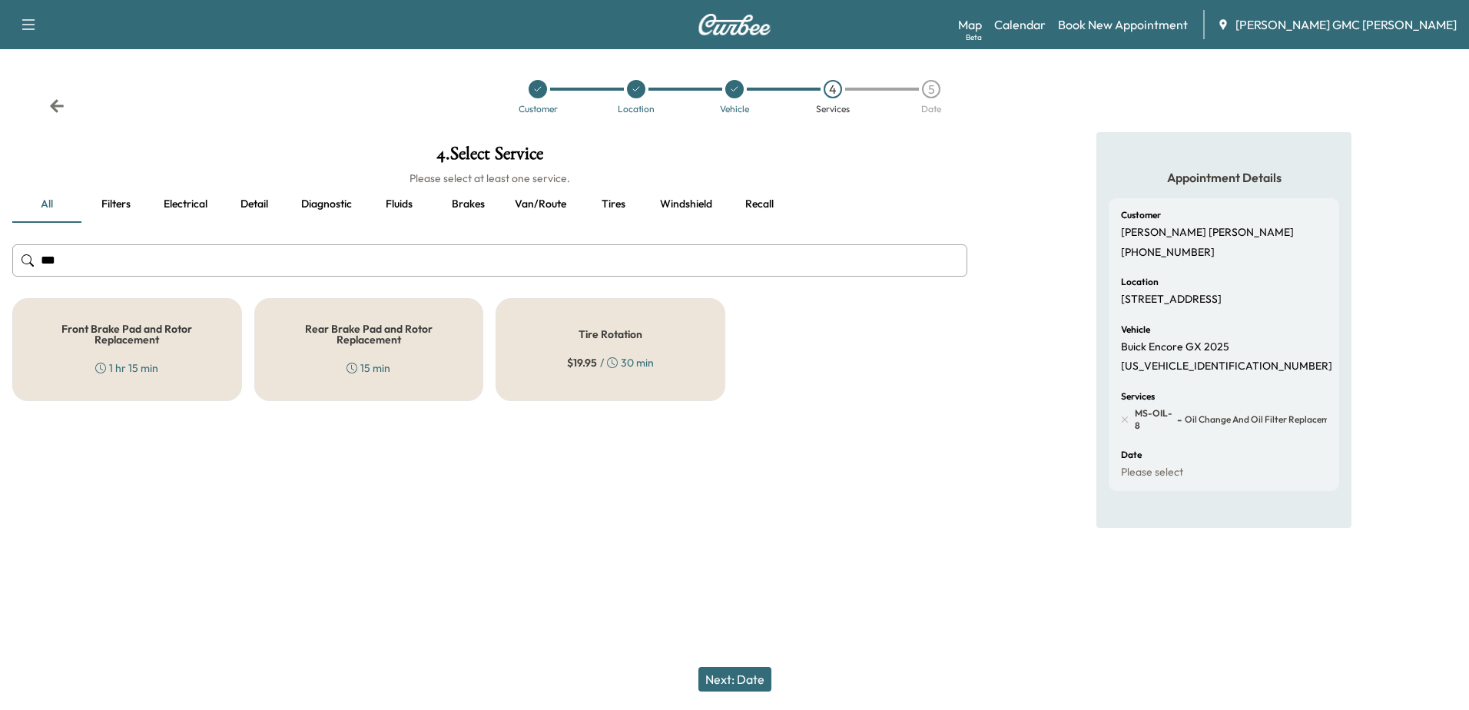
type input "***"
click at [606, 346] on div "Tire Rotation $ 19.95 / 30 min" at bounding box center [611, 349] width 230 height 103
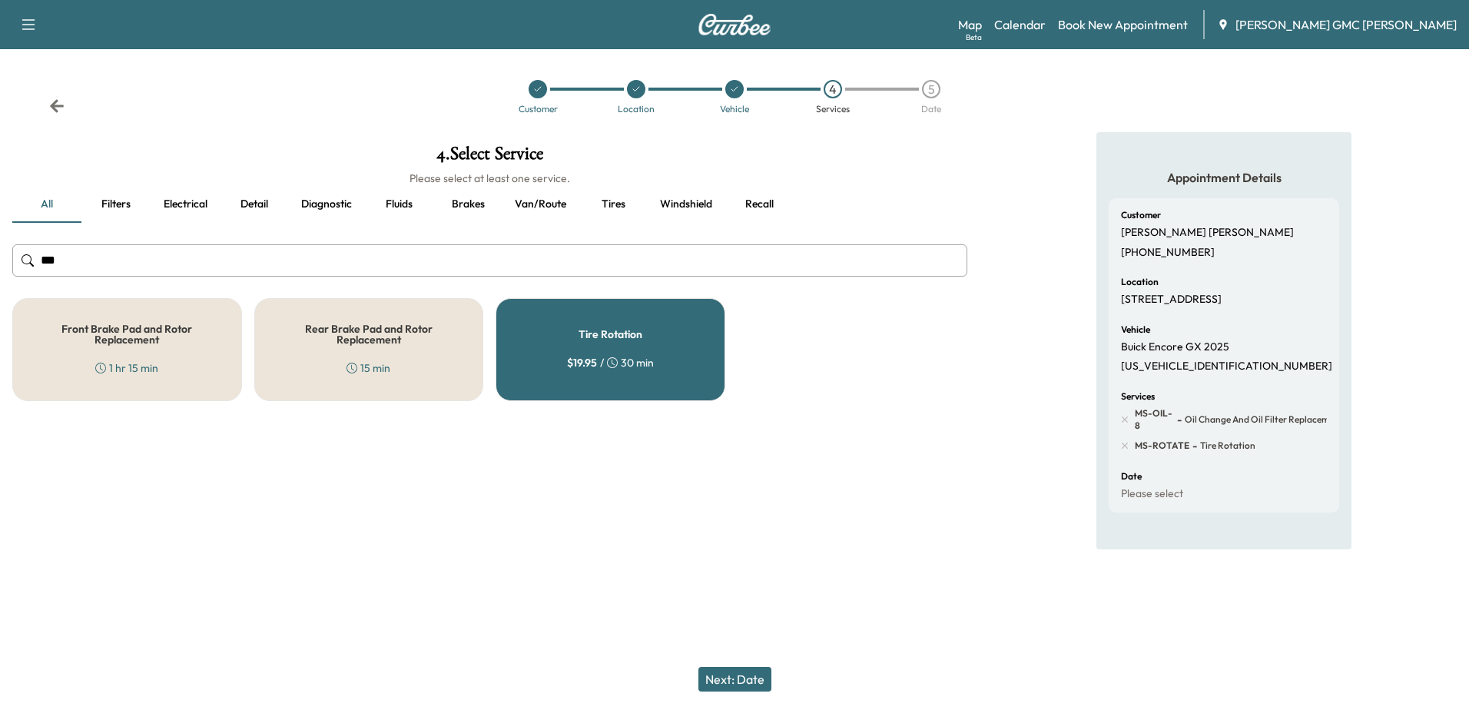
click at [752, 682] on button "Next: Date" at bounding box center [734, 679] width 73 height 25
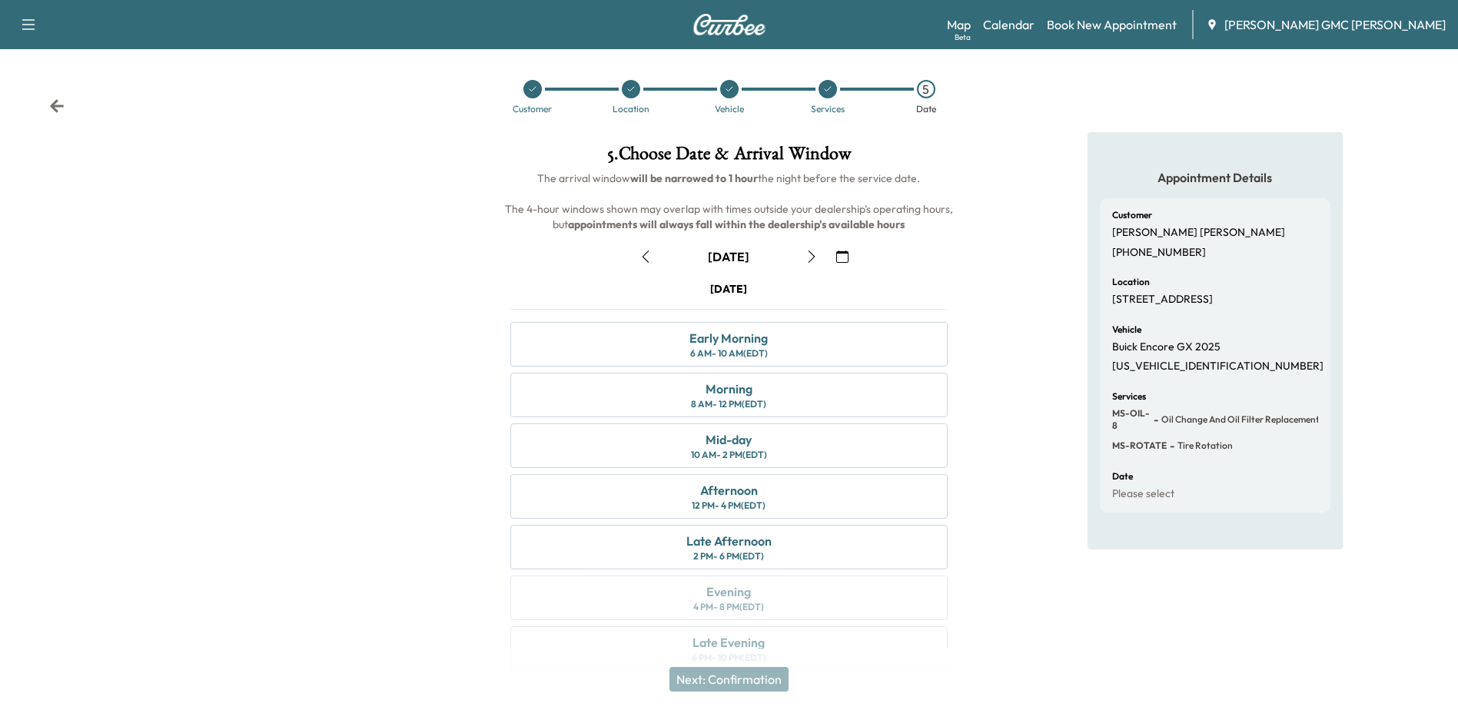
click at [811, 257] on icon "button" at bounding box center [811, 256] width 12 height 12
click at [813, 385] on div "Morning 8 AM - 12 PM (EDT)" at bounding box center [728, 395] width 436 height 45
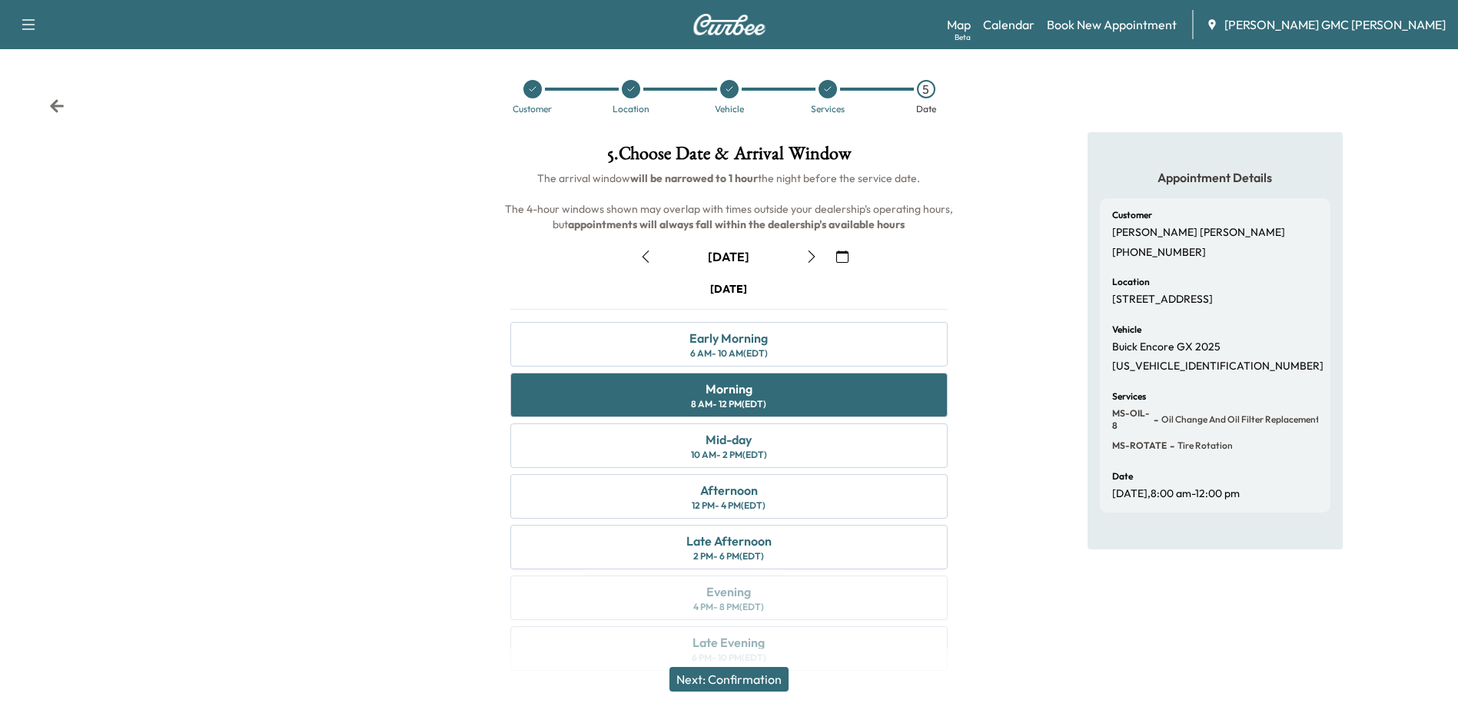
click at [726, 685] on button "Next: Confirmation" at bounding box center [728, 679] width 119 height 25
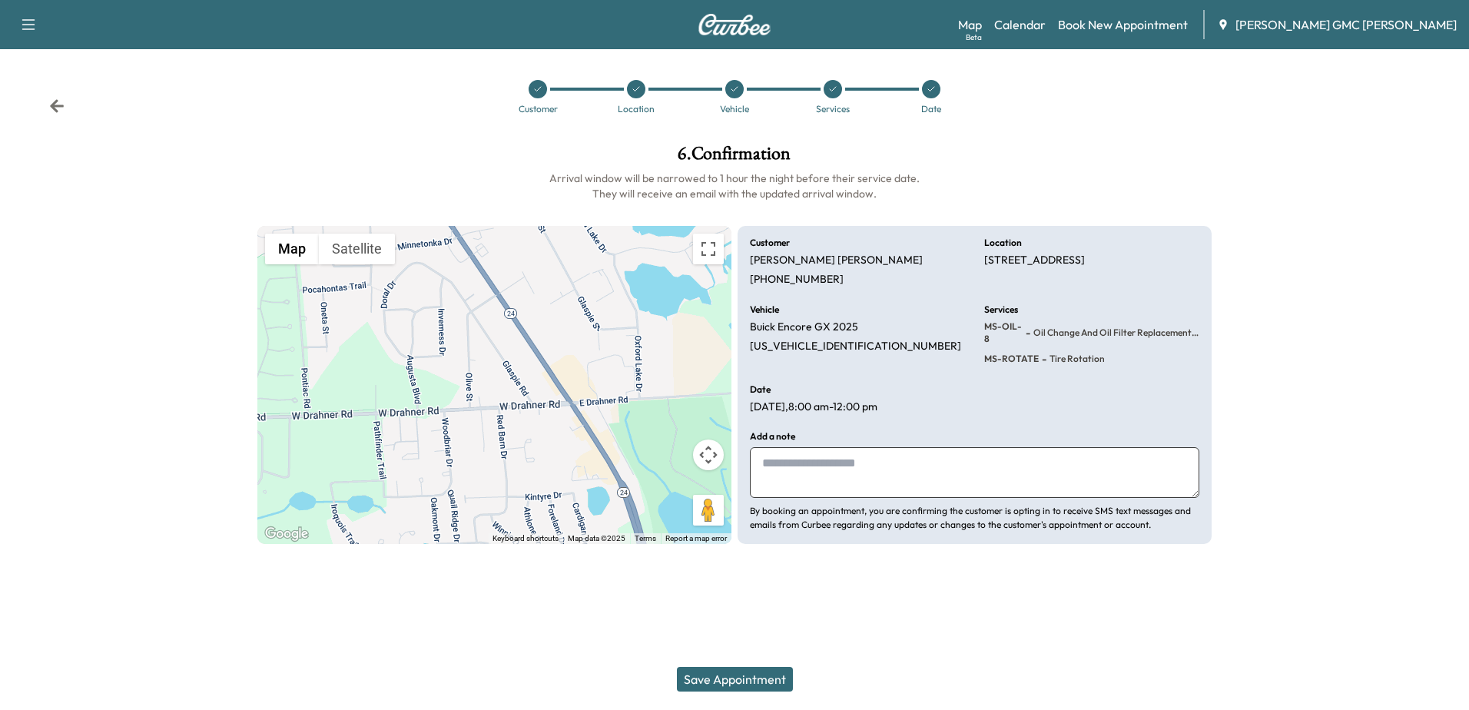
click at [841, 469] on textarea at bounding box center [975, 472] width 450 height 51
type textarea "**********"
click at [748, 686] on button "Save Appointment" at bounding box center [735, 679] width 116 height 25
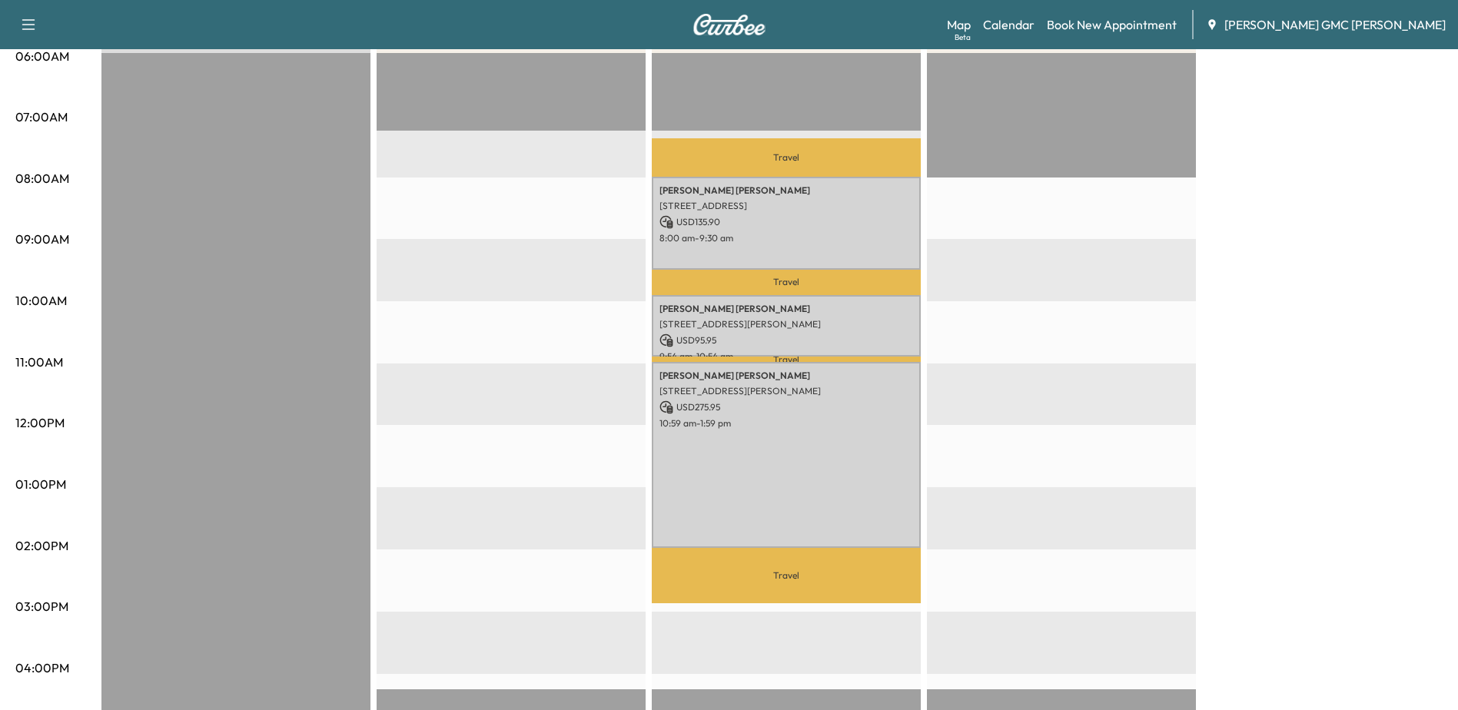
scroll to position [77, 0]
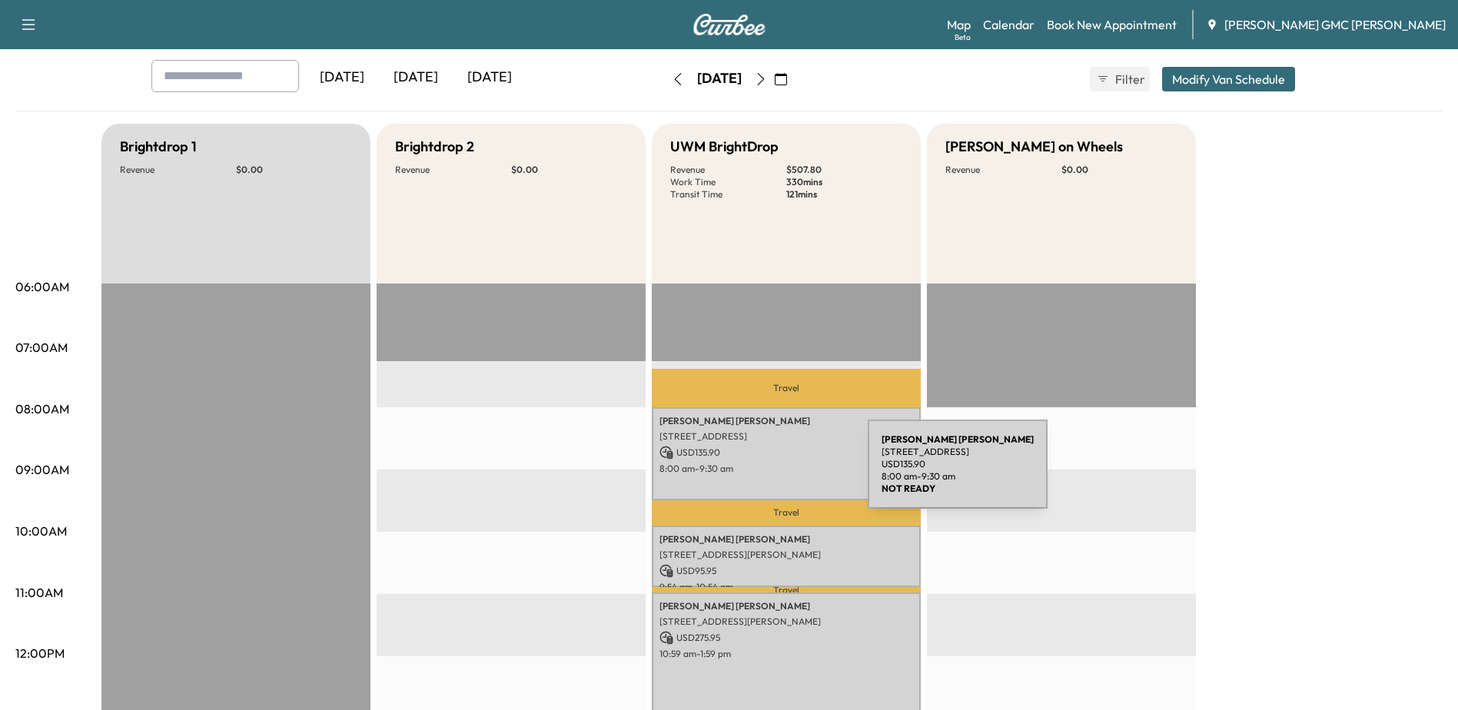
click at [752, 473] on p "8:00 am - 9:30 am" at bounding box center [786, 469] width 254 height 12
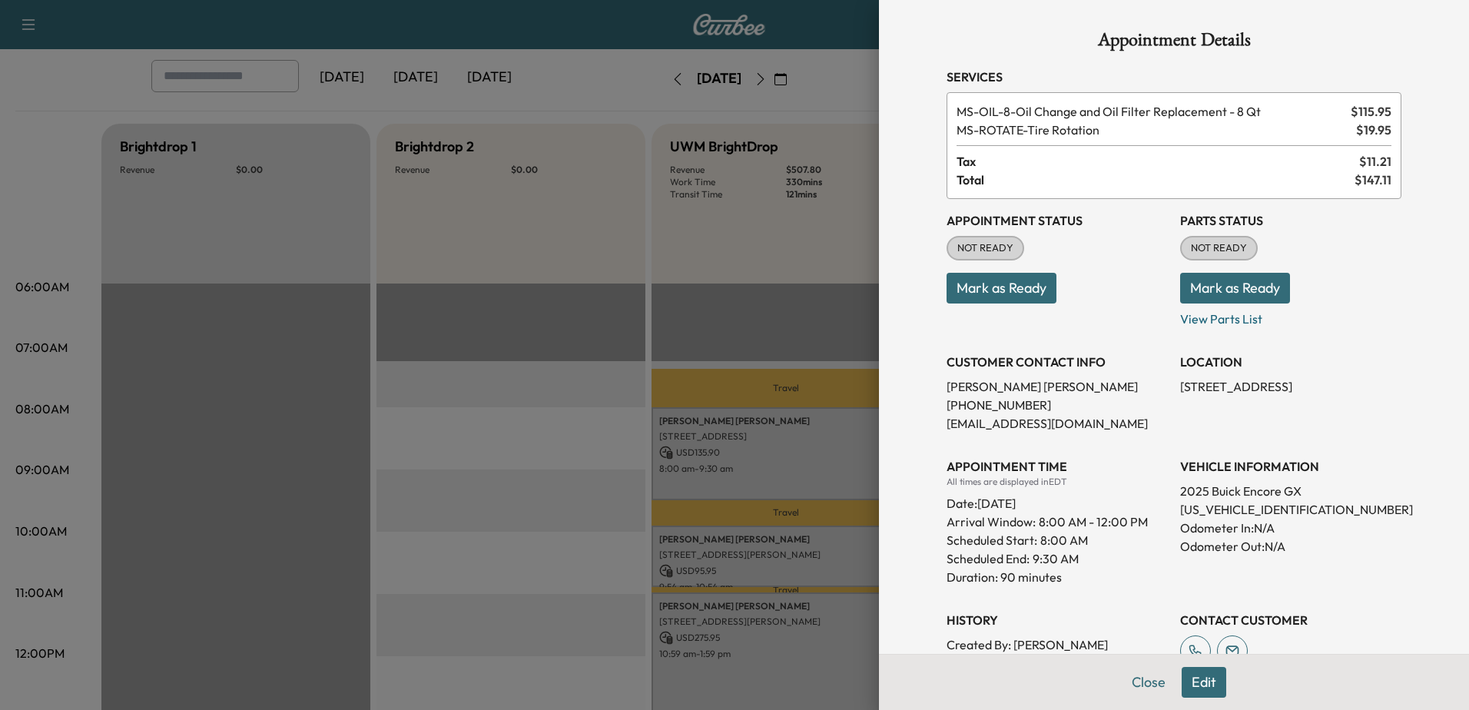
click at [1183, 682] on button "Edit" at bounding box center [1204, 682] width 45 height 31
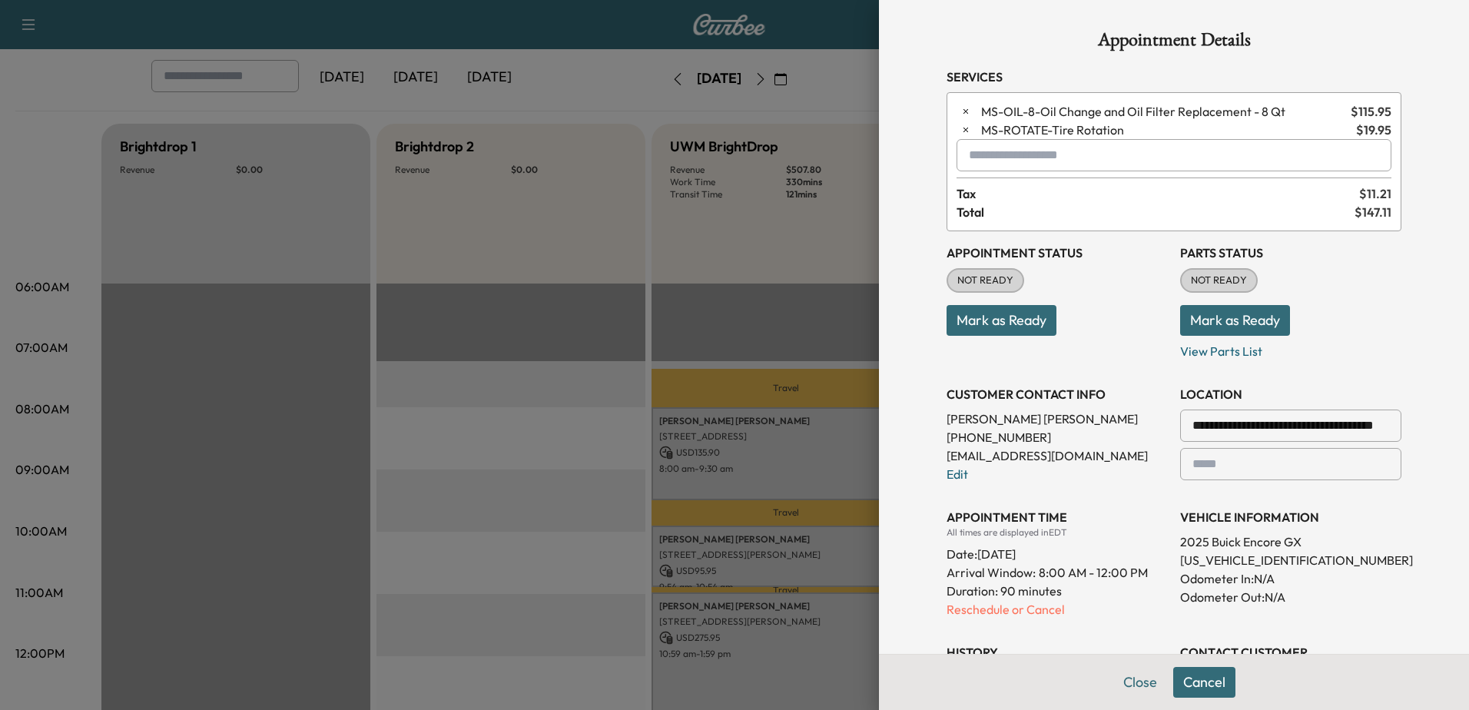
click at [1000, 151] on input "text" at bounding box center [1174, 155] width 435 height 32
click at [1044, 197] on p "MS-MSPLUS - Mobile Service + Brightdrop" at bounding box center [1120, 195] width 337 height 22
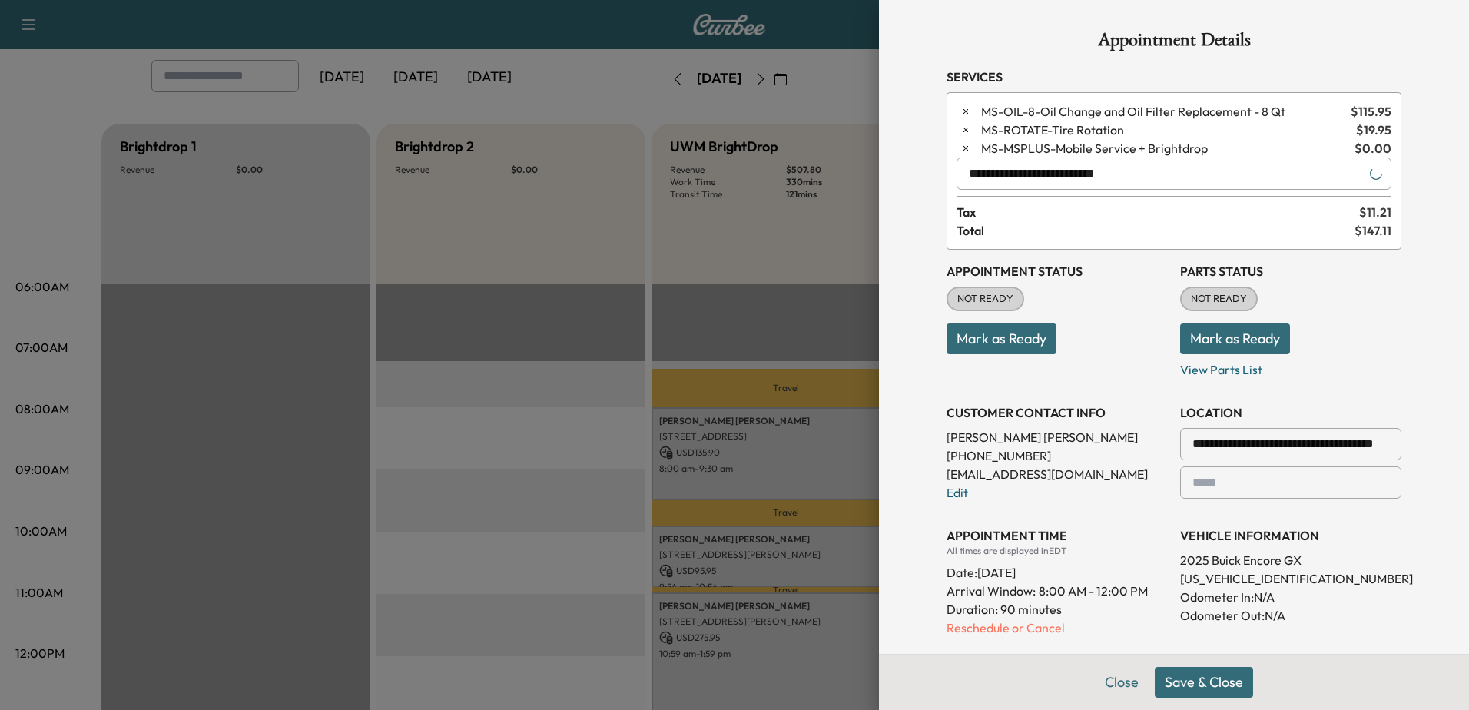
type input "**********"
click at [1205, 680] on button "Save & Close" at bounding box center [1204, 682] width 98 height 31
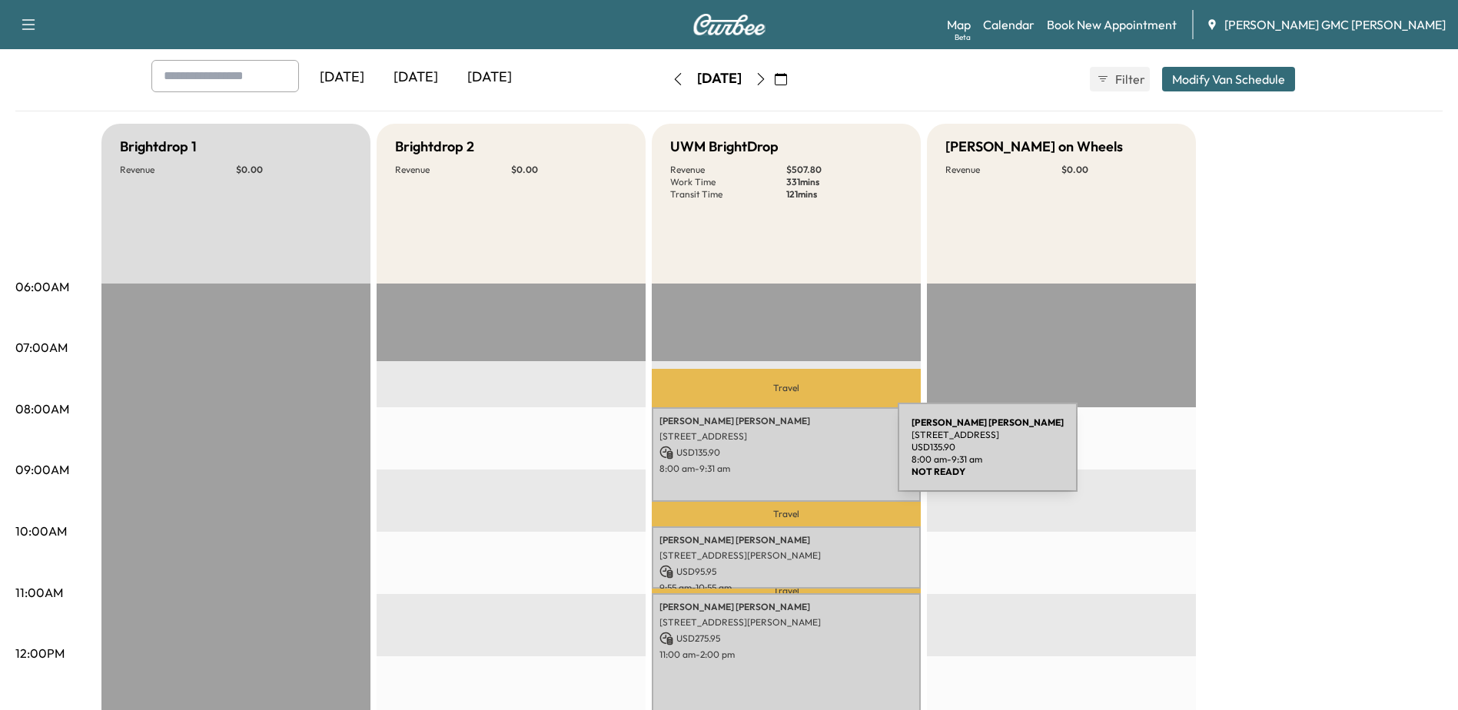
click at [782, 456] on p "USD 135.90" at bounding box center [786, 453] width 254 height 14
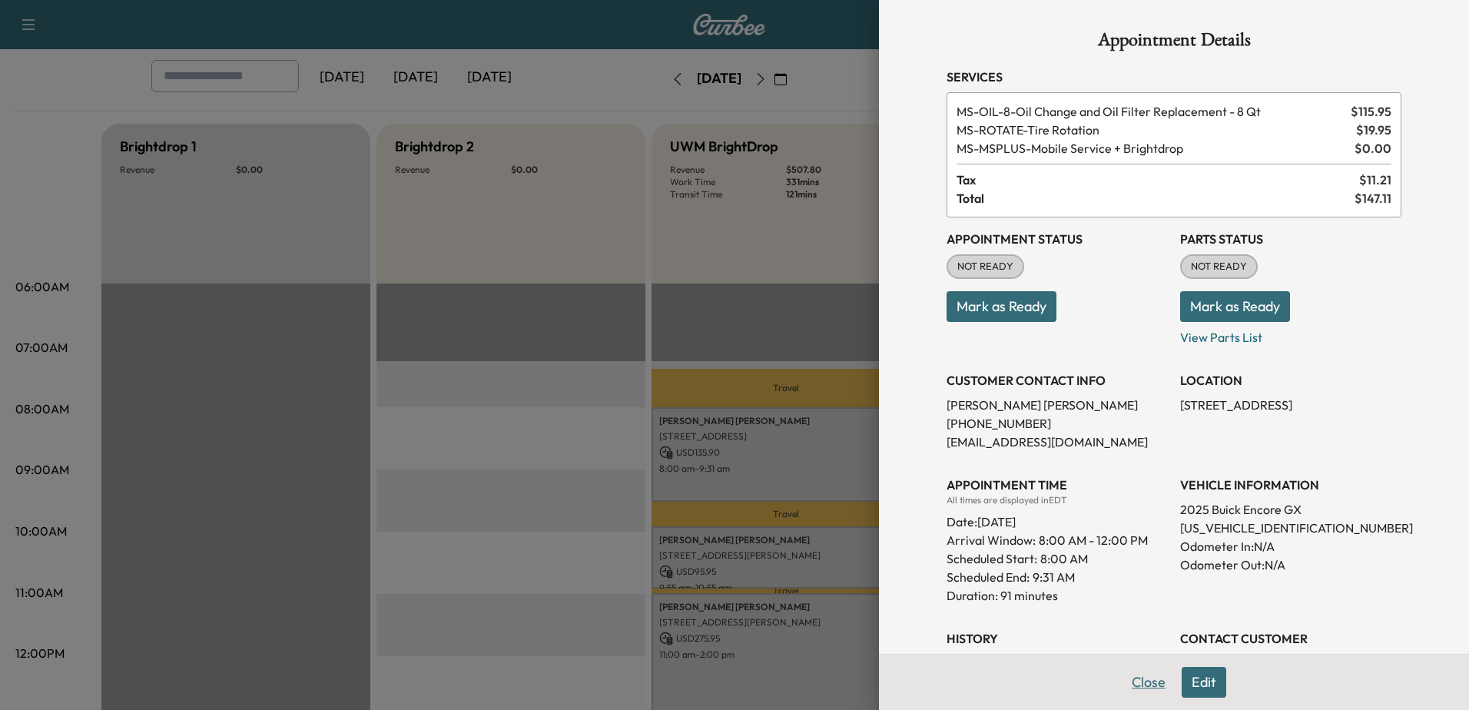
click at [1134, 685] on button "Close" at bounding box center [1149, 682] width 54 height 31
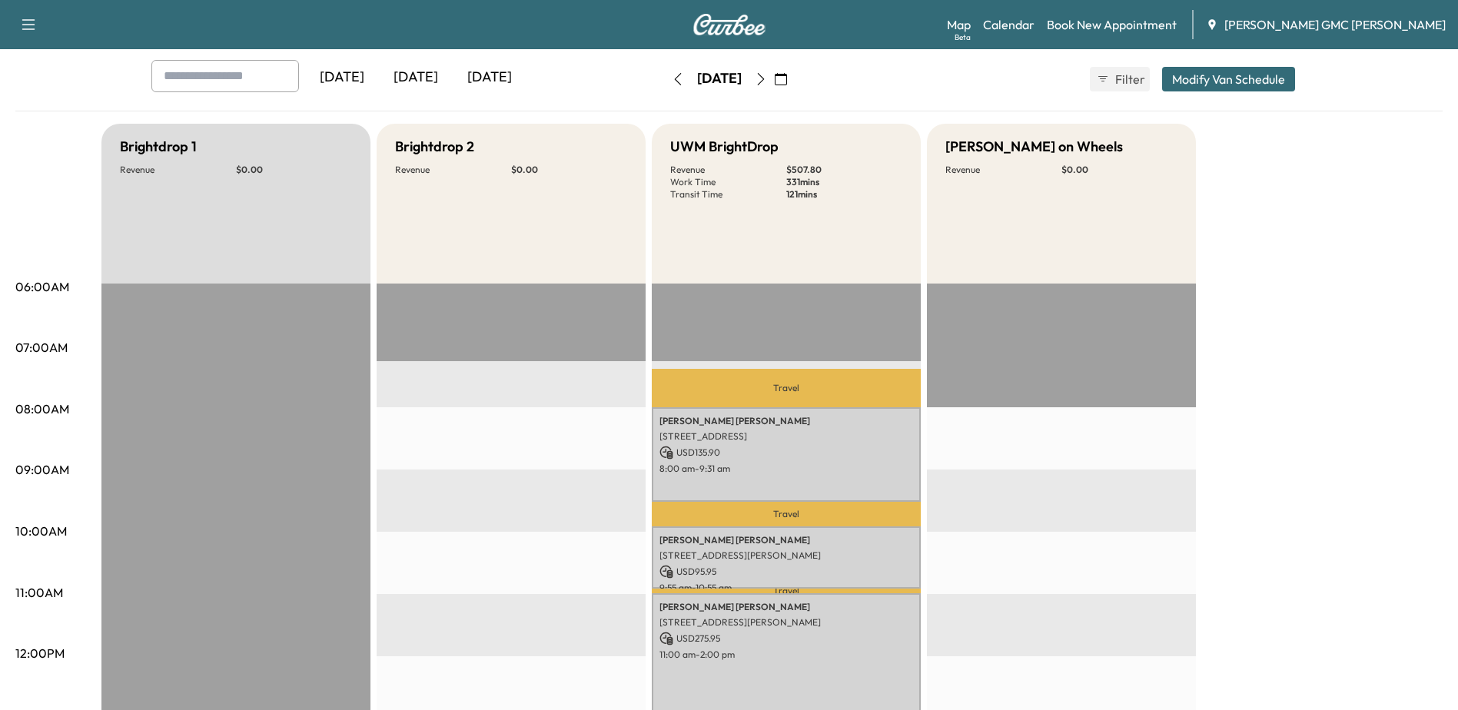
click at [87, 82] on div "[DATE] [DATE] [DATE] [DATE] October 2025 S M T W T F S 28 29 30 1 2 3 4 5 6 7 8…" at bounding box center [728, 85] width 1427 height 51
click at [665, 81] on button "button" at bounding box center [678, 79] width 26 height 25
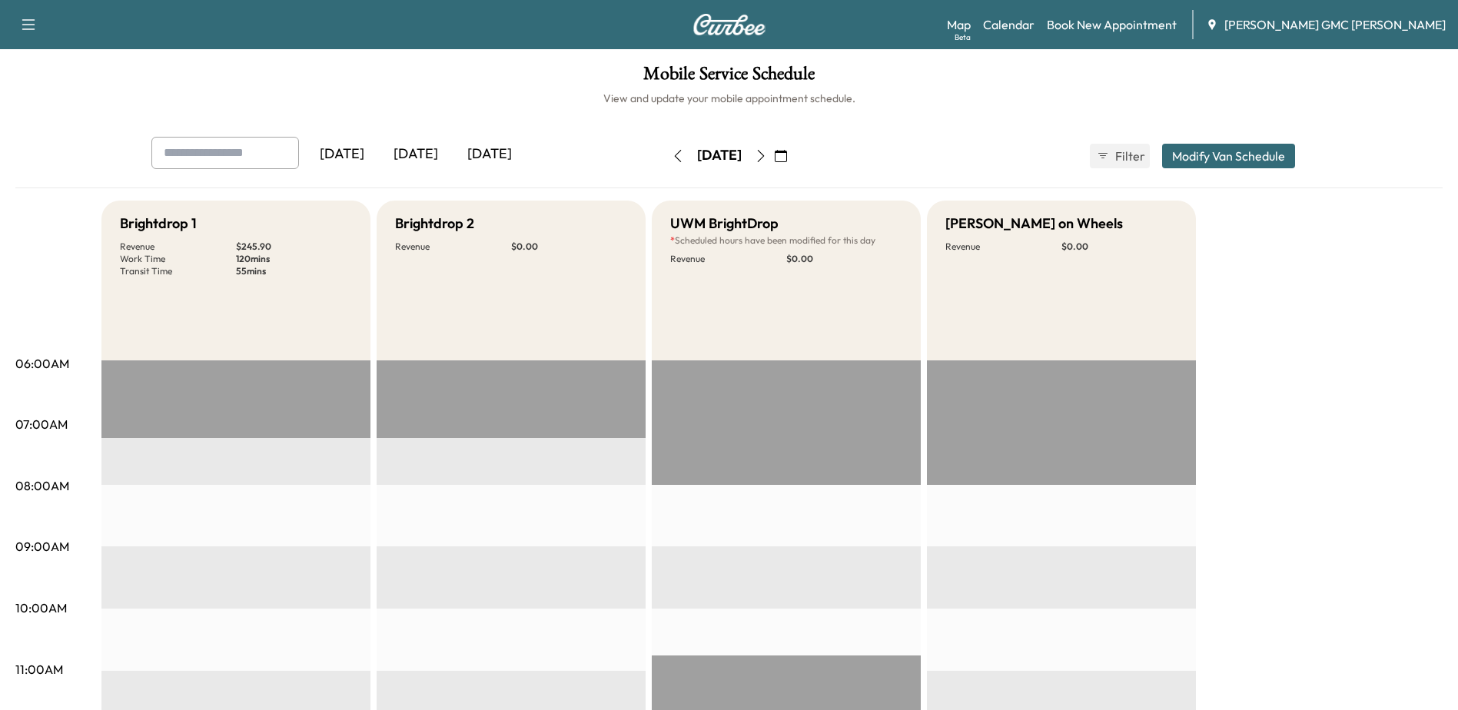
click at [767, 158] on icon "button" at bounding box center [761, 156] width 12 height 12
